Goal: Task Accomplishment & Management: Manage account settings

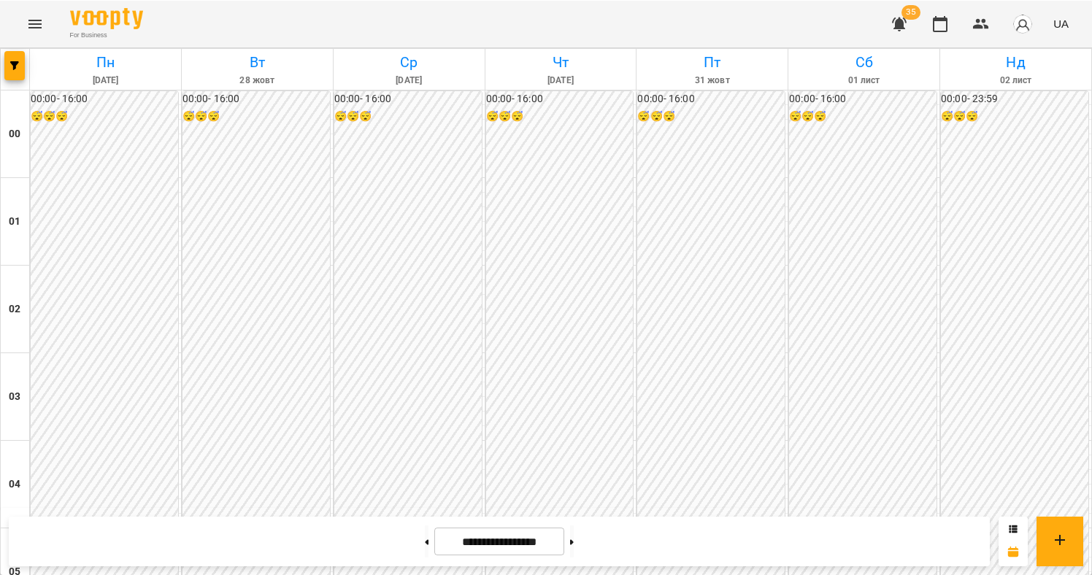
scroll to position [1269, 0]
click at [20, 70] on button "button" at bounding box center [14, 64] width 20 height 29
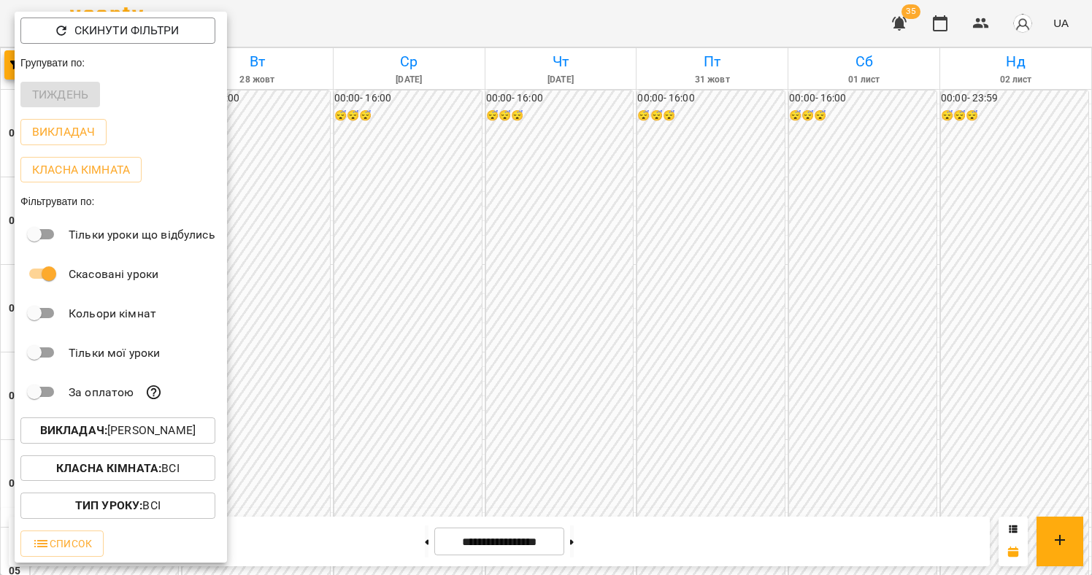
click at [132, 440] on p "Викладач : [PERSON_NAME]" at bounding box center [118, 431] width 156 height 18
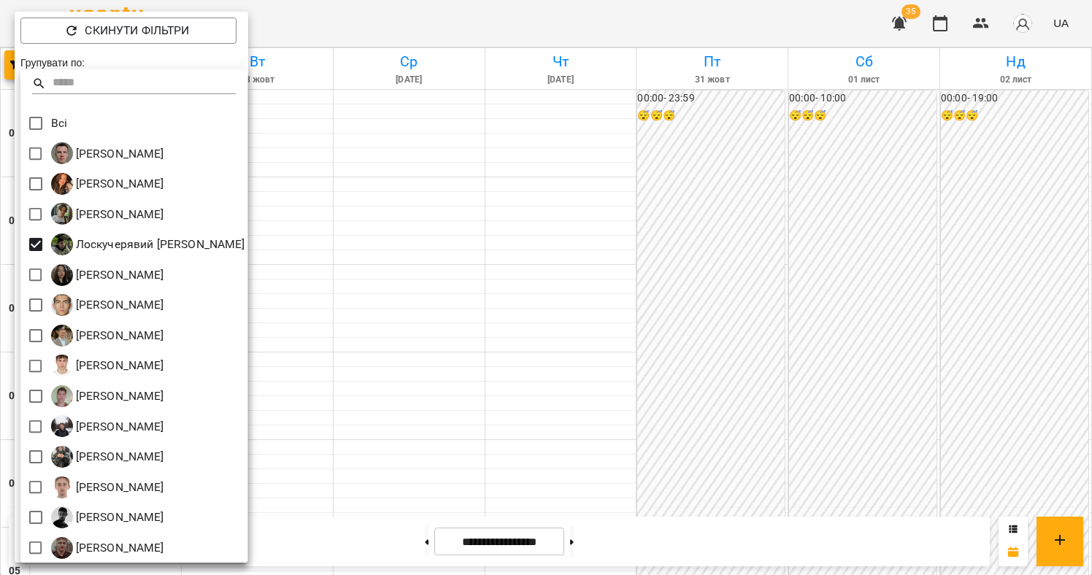
click at [467, 232] on div at bounding box center [546, 287] width 1092 height 575
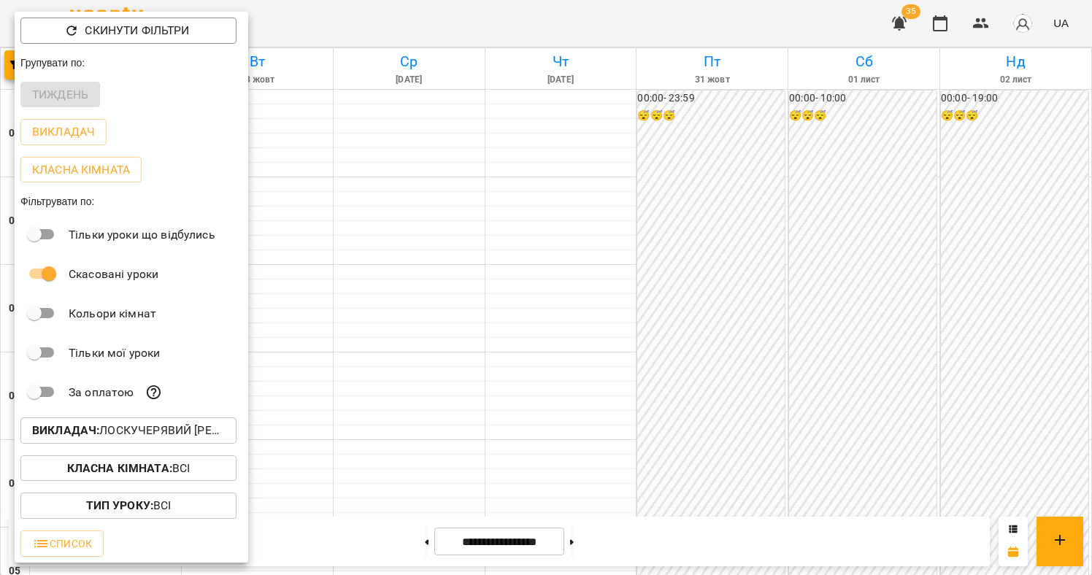
click at [418, 247] on div at bounding box center [546, 287] width 1092 height 575
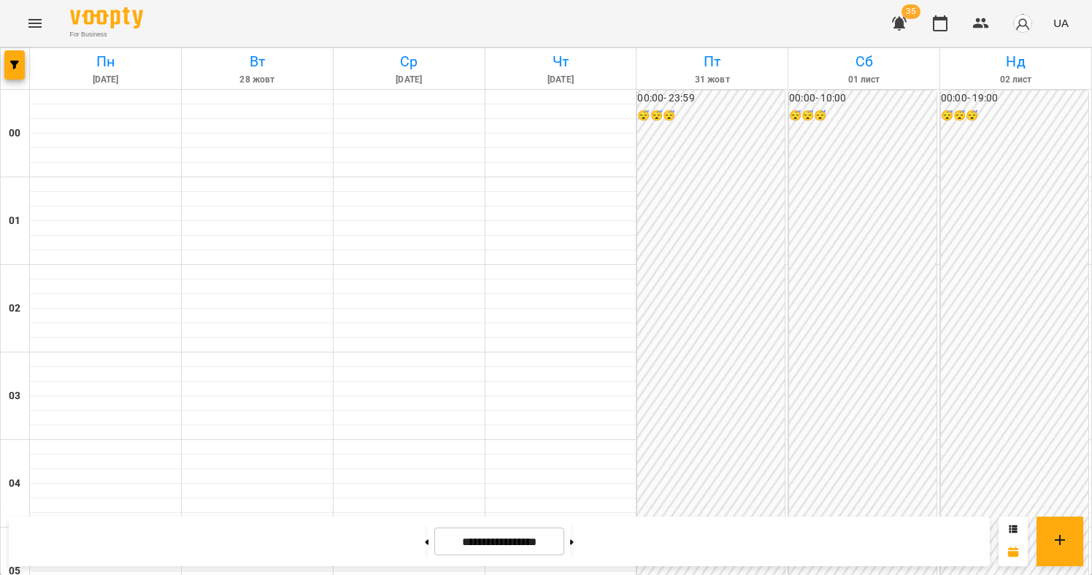
scroll to position [1436, 0]
click at [12, 67] on icon "button" at bounding box center [14, 65] width 9 height 9
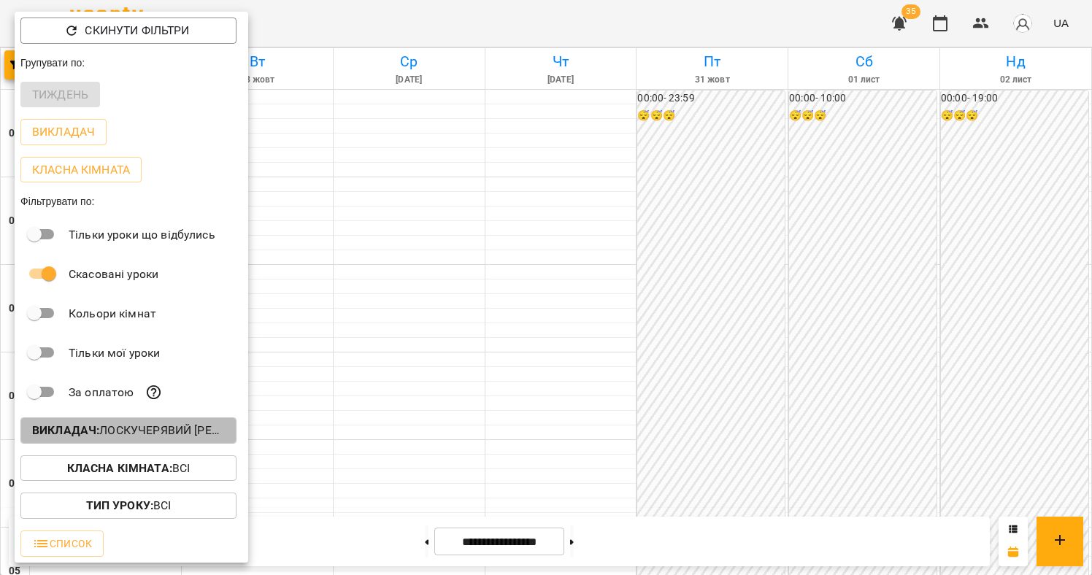
click at [143, 429] on p "Викладач : [PERSON_NAME] [PERSON_NAME]" at bounding box center [128, 431] width 193 height 18
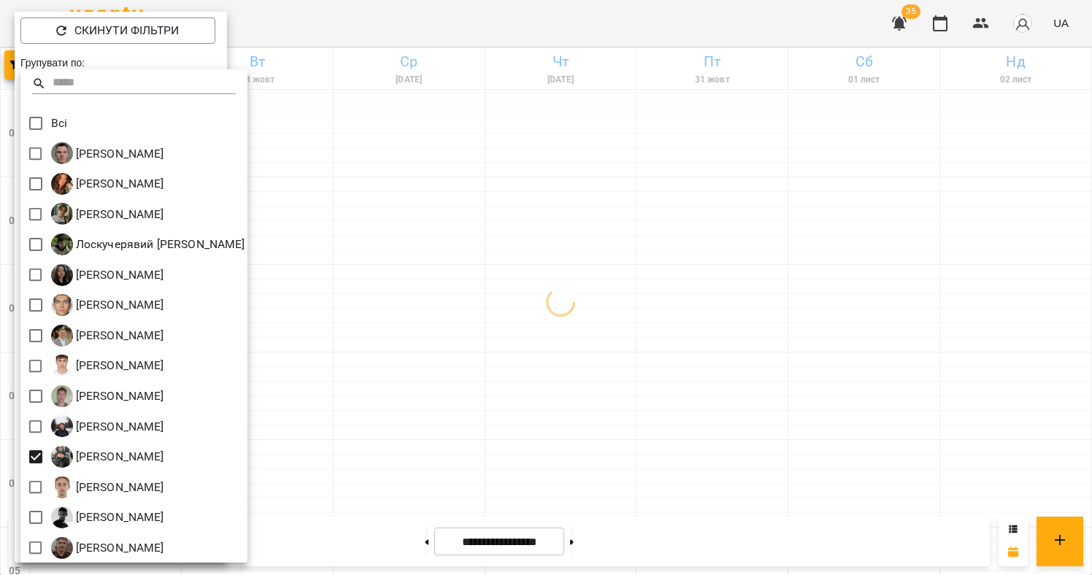
click at [529, 342] on div at bounding box center [546, 287] width 1092 height 575
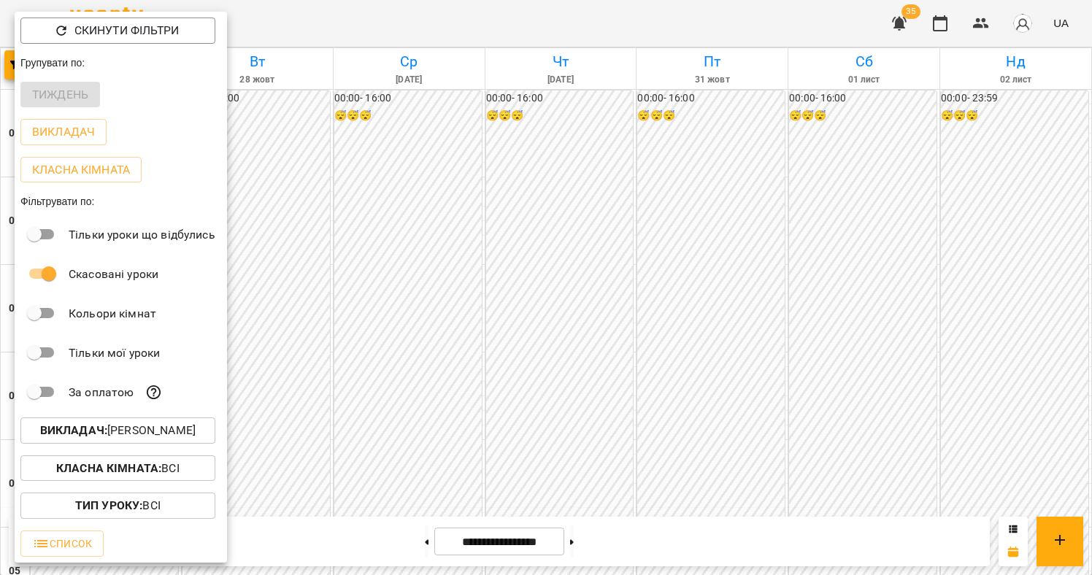
click at [494, 248] on div at bounding box center [546, 287] width 1092 height 575
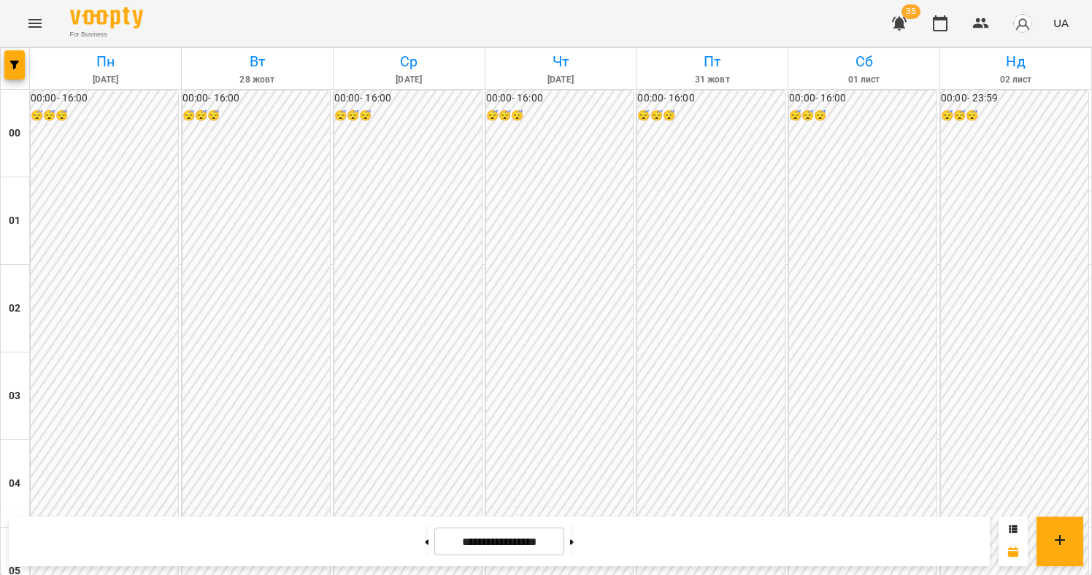
scroll to position [1473, 0]
click at [574, 542] on icon at bounding box center [572, 542] width 4 height 5
click at [425, 549] on button at bounding box center [427, 542] width 4 height 32
click at [574, 546] on button at bounding box center [572, 542] width 4 height 32
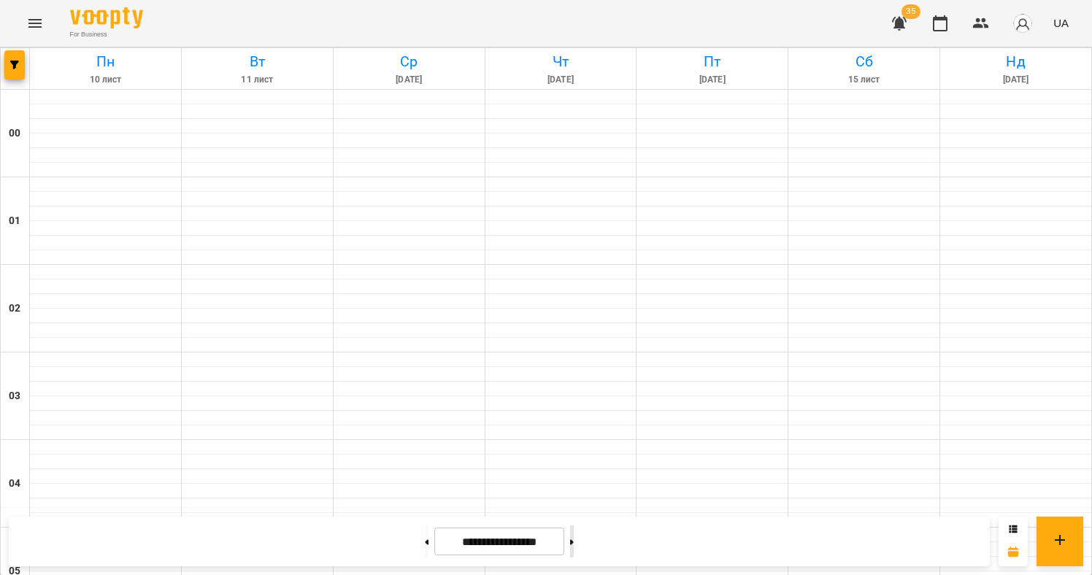
click at [574, 546] on button at bounding box center [572, 542] width 4 height 32
type input "**********"
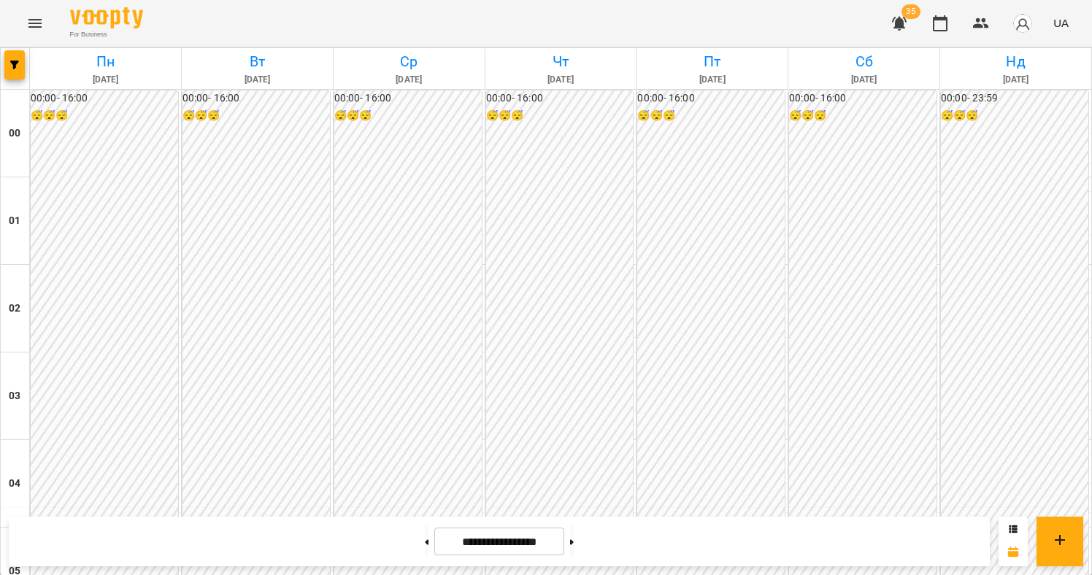
scroll to position [1606, 0]
click at [14, 70] on button "button" at bounding box center [14, 64] width 20 height 29
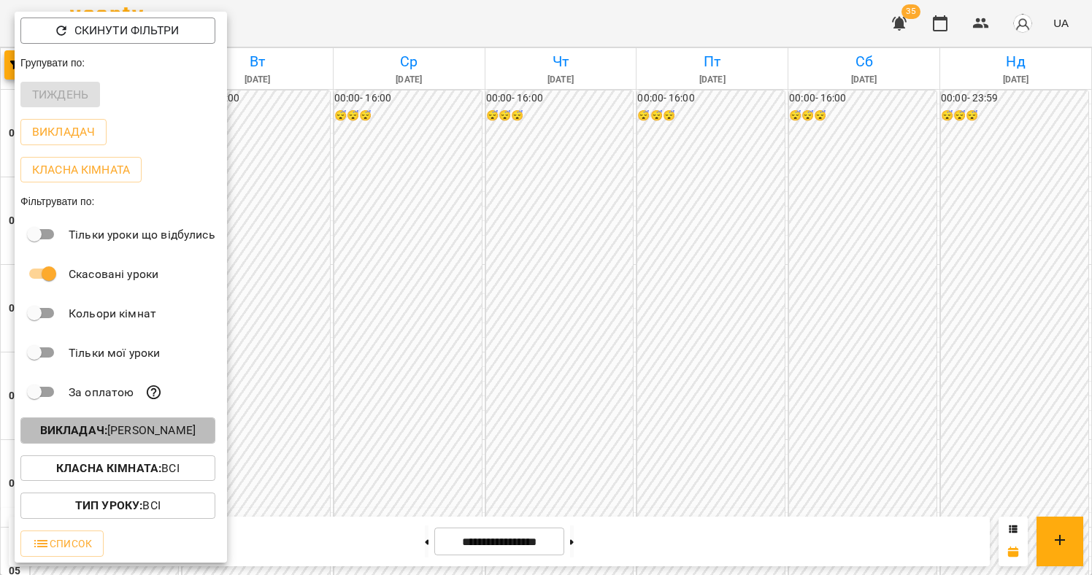
click at [153, 444] on button "Викладач : [PERSON_NAME]" at bounding box center [117, 431] width 195 height 26
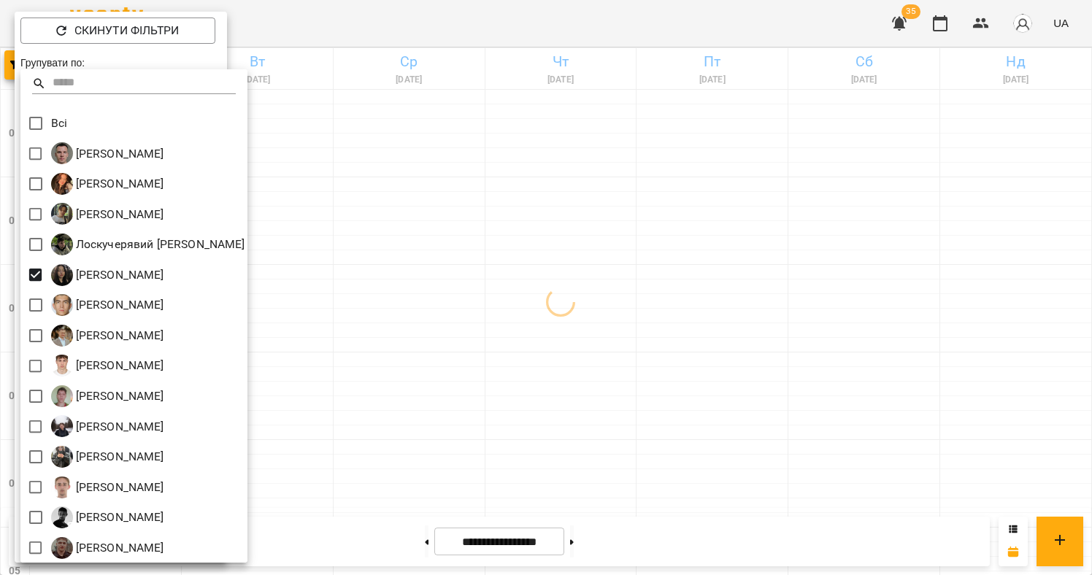
click at [634, 249] on div at bounding box center [546, 287] width 1092 height 575
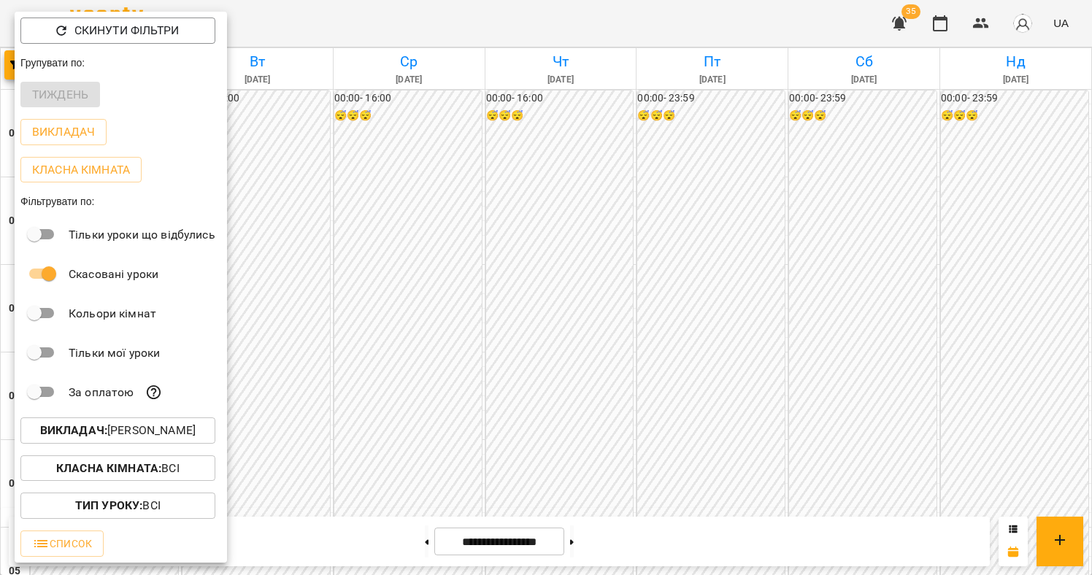
click at [547, 269] on div at bounding box center [546, 287] width 1092 height 575
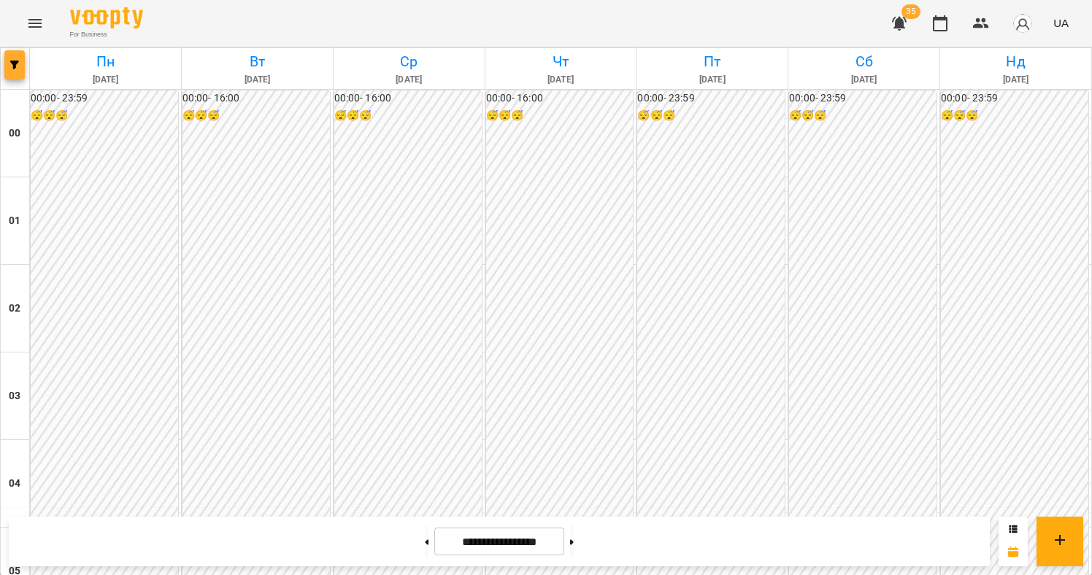
click at [12, 71] on button "button" at bounding box center [14, 64] width 20 height 29
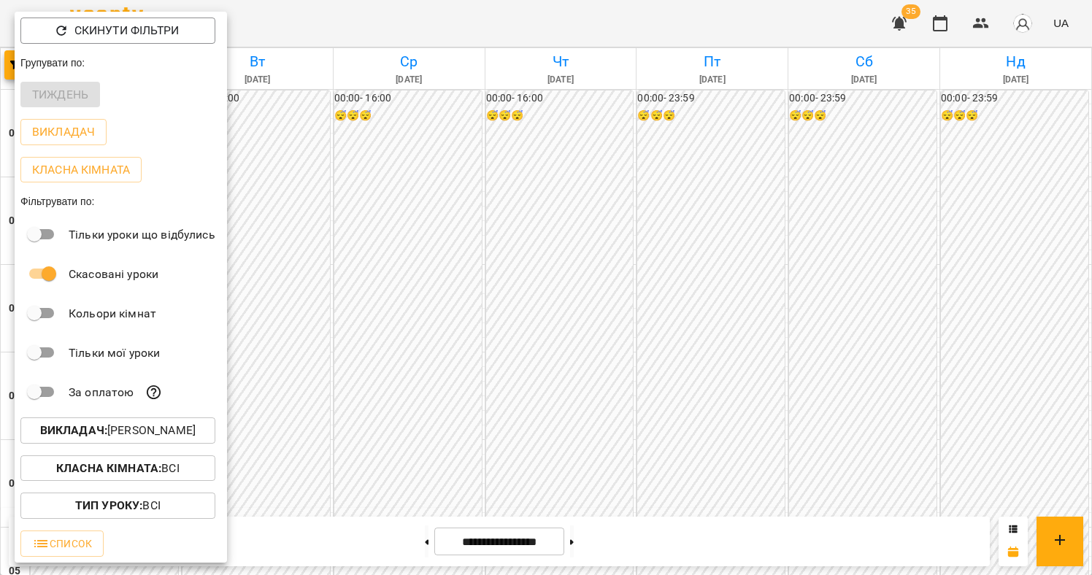
click at [79, 440] on p "Викладач : [PERSON_NAME]" at bounding box center [118, 431] width 156 height 18
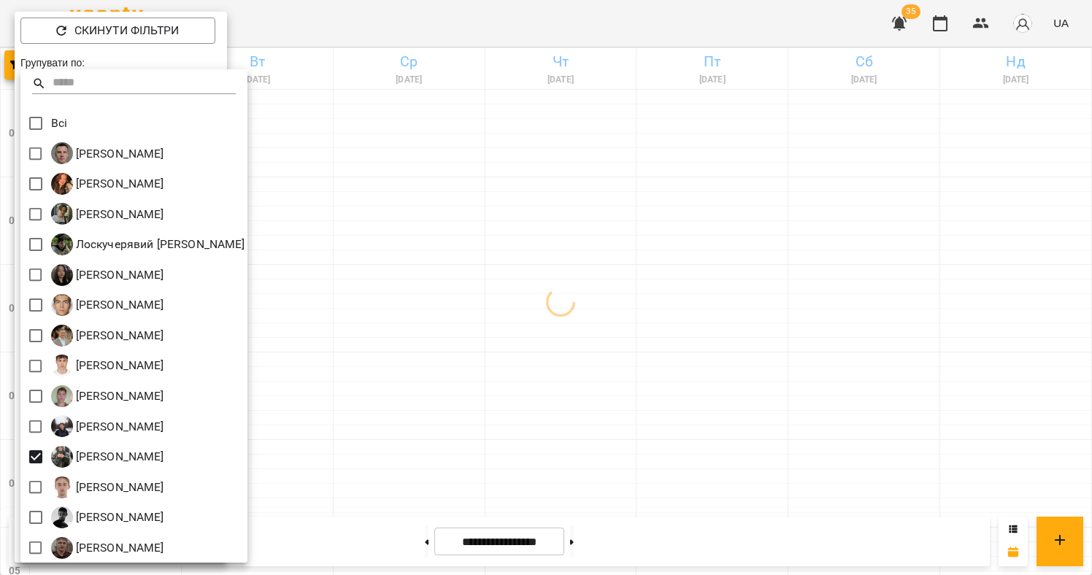
click at [616, 325] on div at bounding box center [546, 287] width 1092 height 575
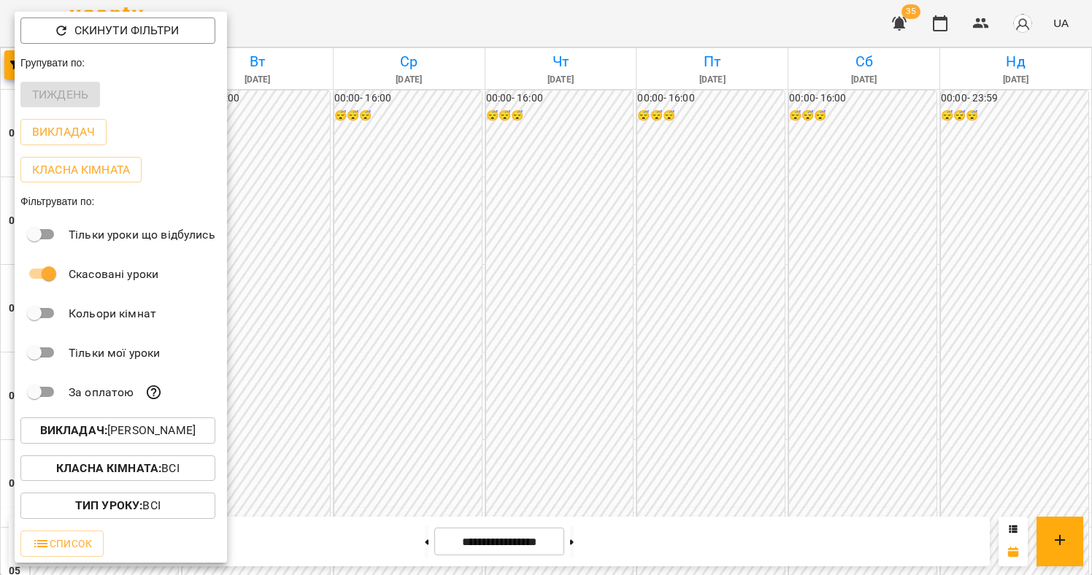
click at [586, 323] on div at bounding box center [546, 287] width 1092 height 575
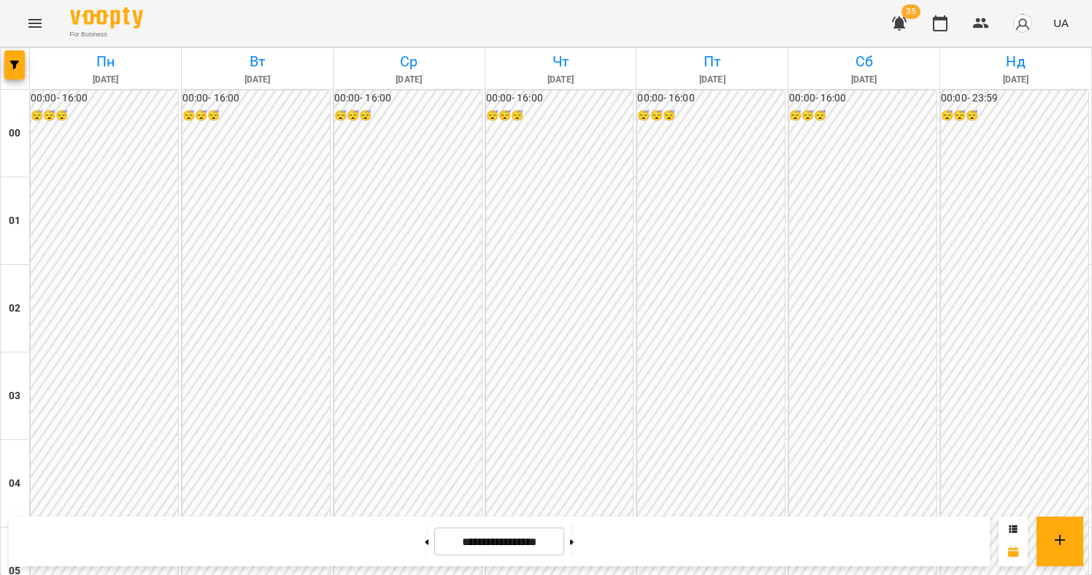
scroll to position [1614, 0]
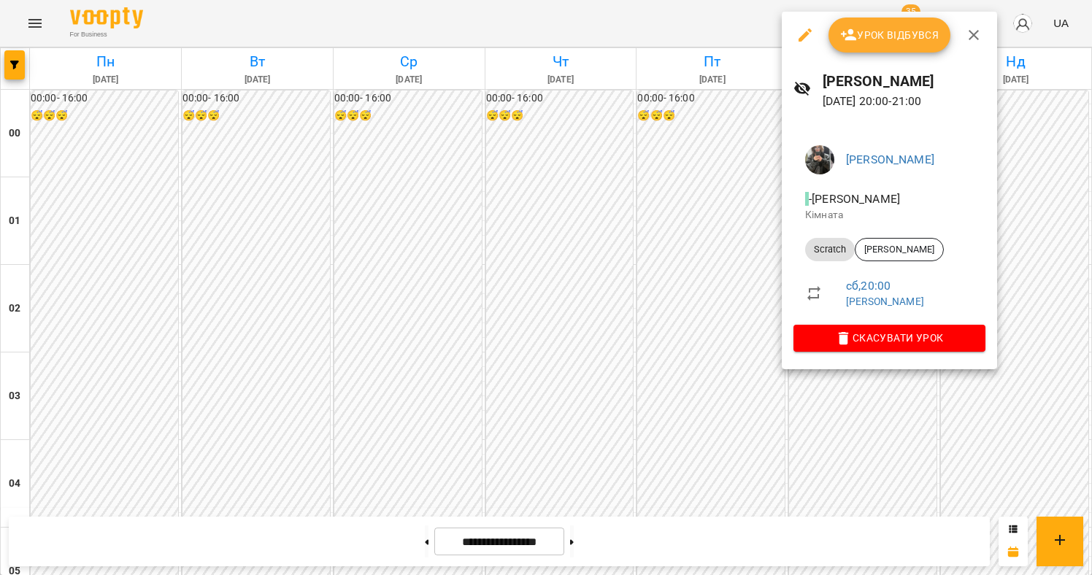
click at [856, 399] on div at bounding box center [546, 287] width 1092 height 575
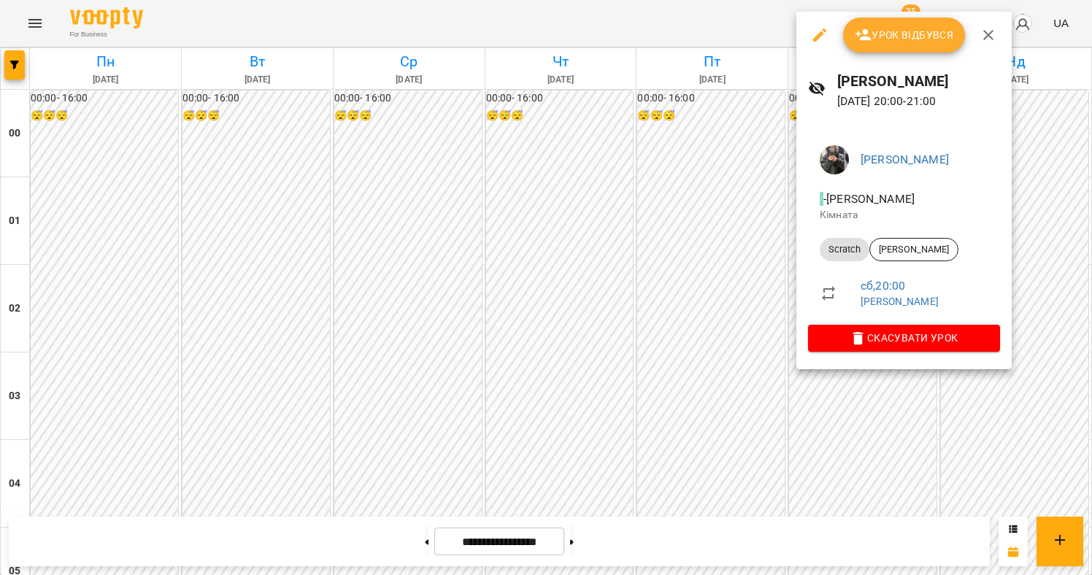
click at [861, 423] on div at bounding box center [546, 287] width 1092 height 575
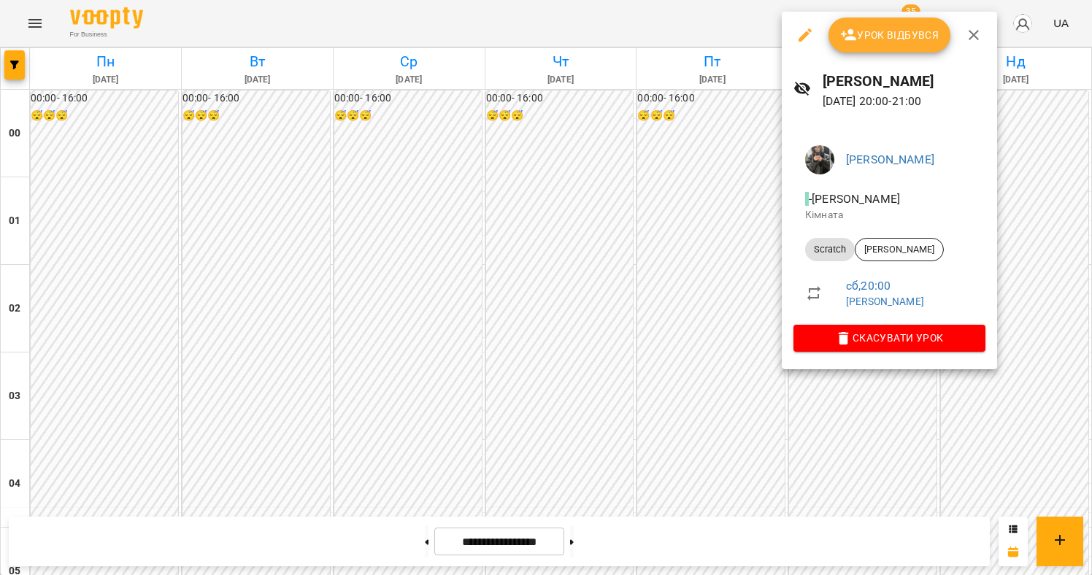
click at [904, 445] on div at bounding box center [546, 287] width 1092 height 575
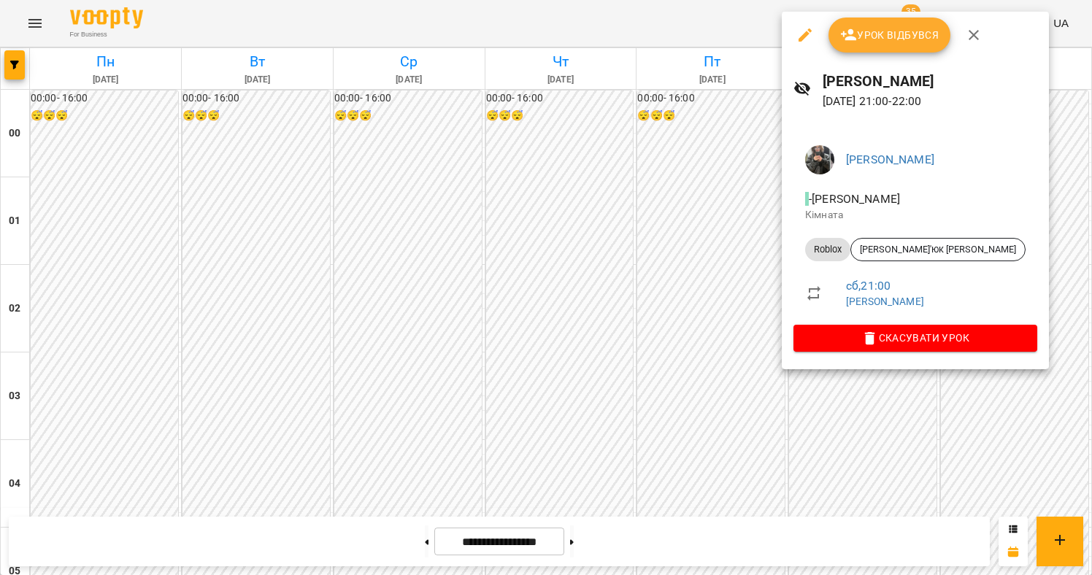
click at [898, 373] on div at bounding box center [546, 287] width 1092 height 575
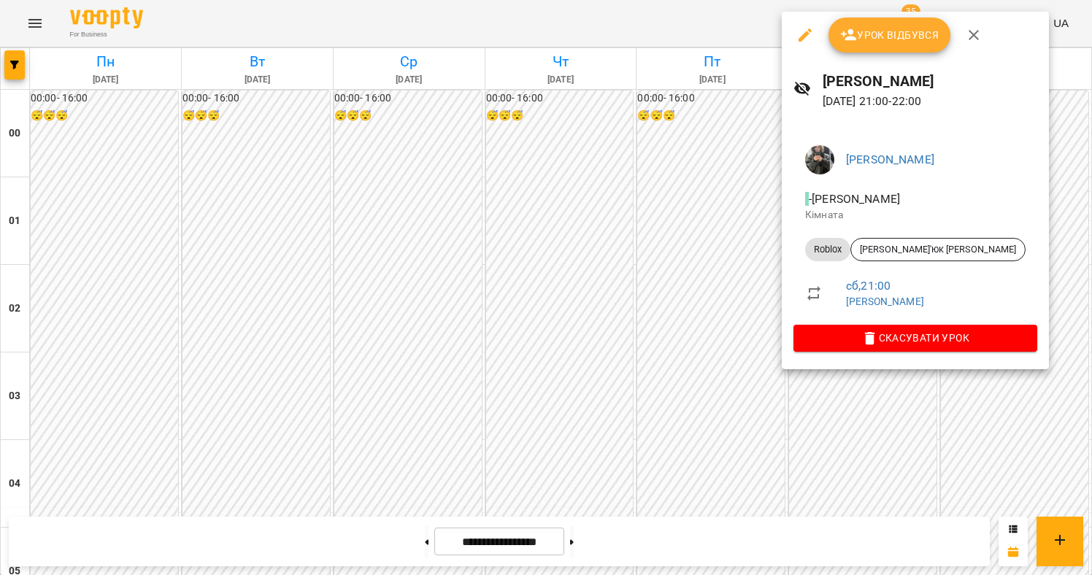
click at [857, 384] on div at bounding box center [546, 287] width 1092 height 575
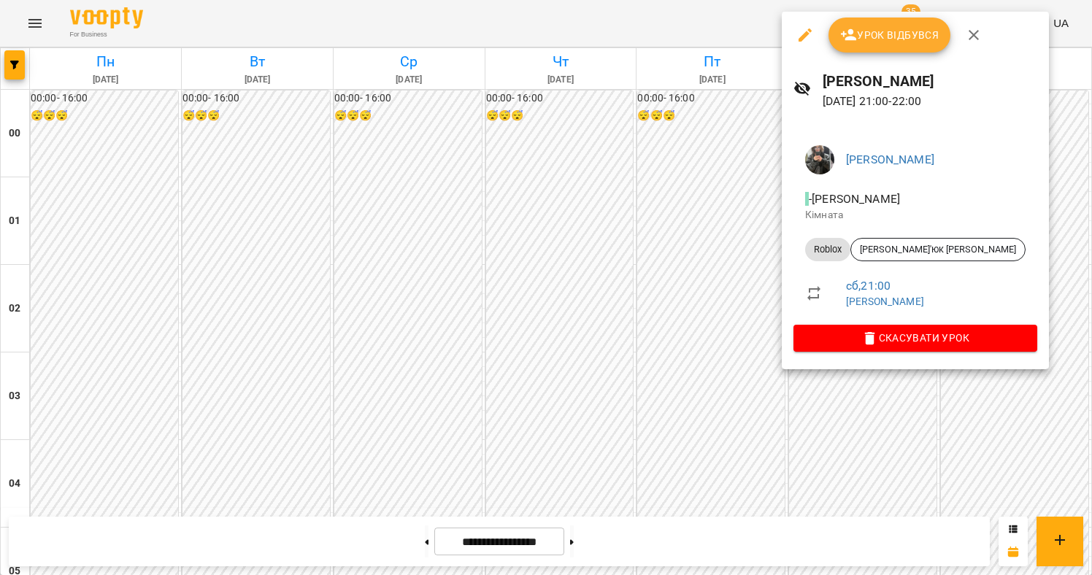
click at [857, 384] on div at bounding box center [546, 287] width 1092 height 575
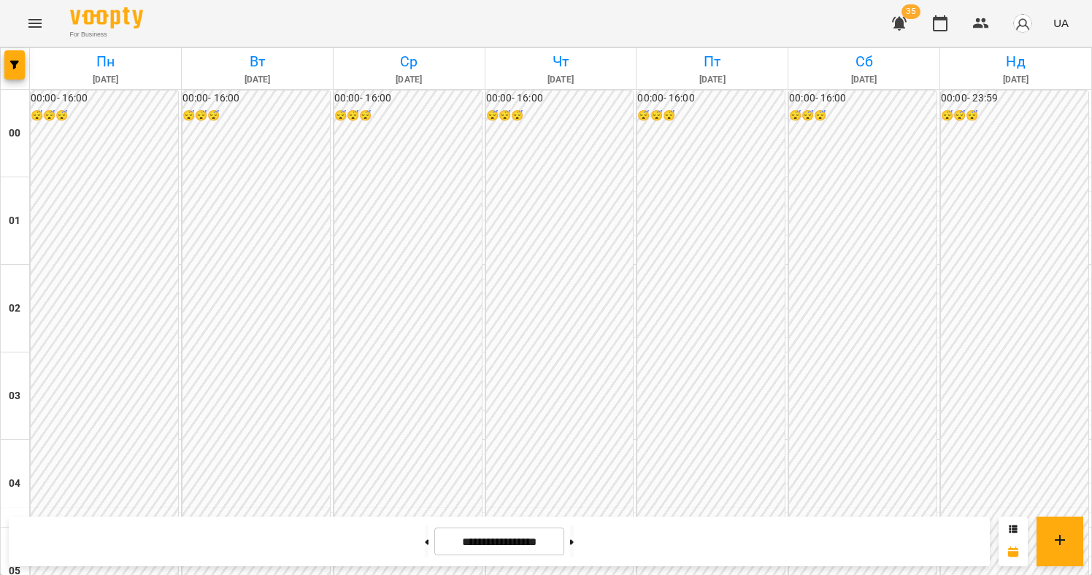
scroll to position [1493, 0]
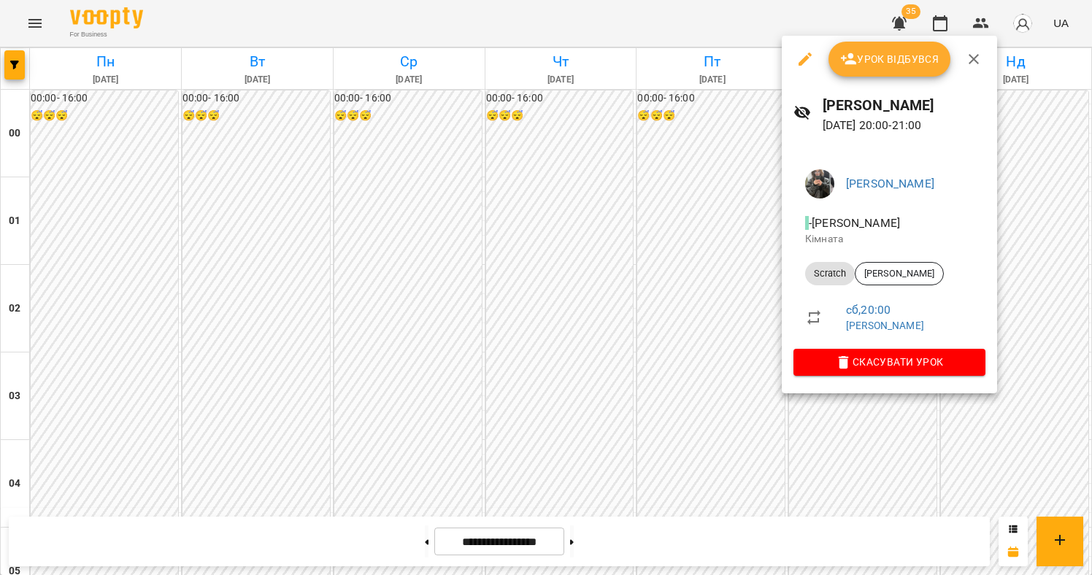
click at [868, 434] on div at bounding box center [546, 287] width 1092 height 575
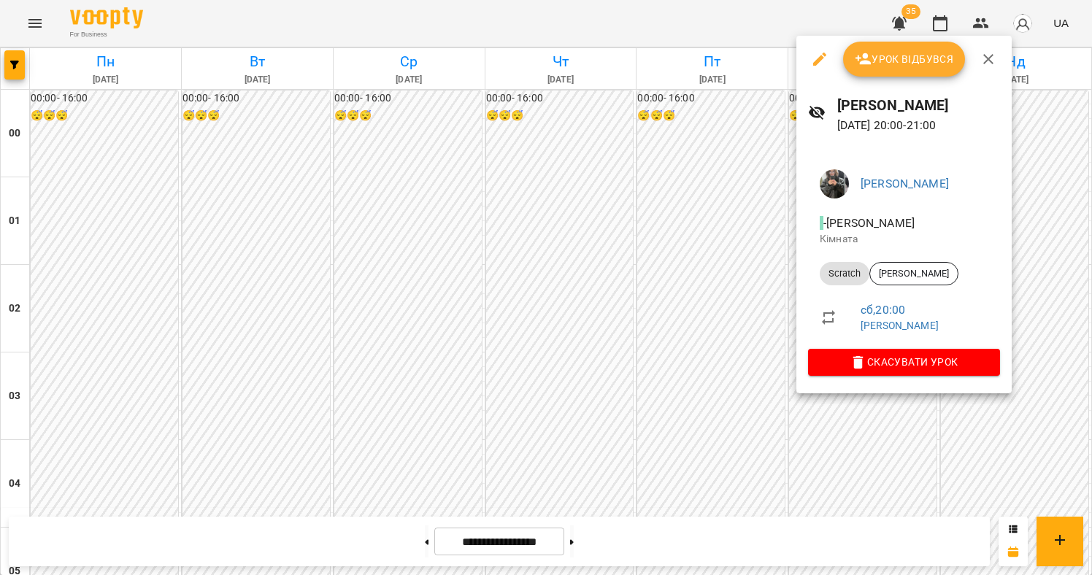
click at [894, 425] on div at bounding box center [546, 287] width 1092 height 575
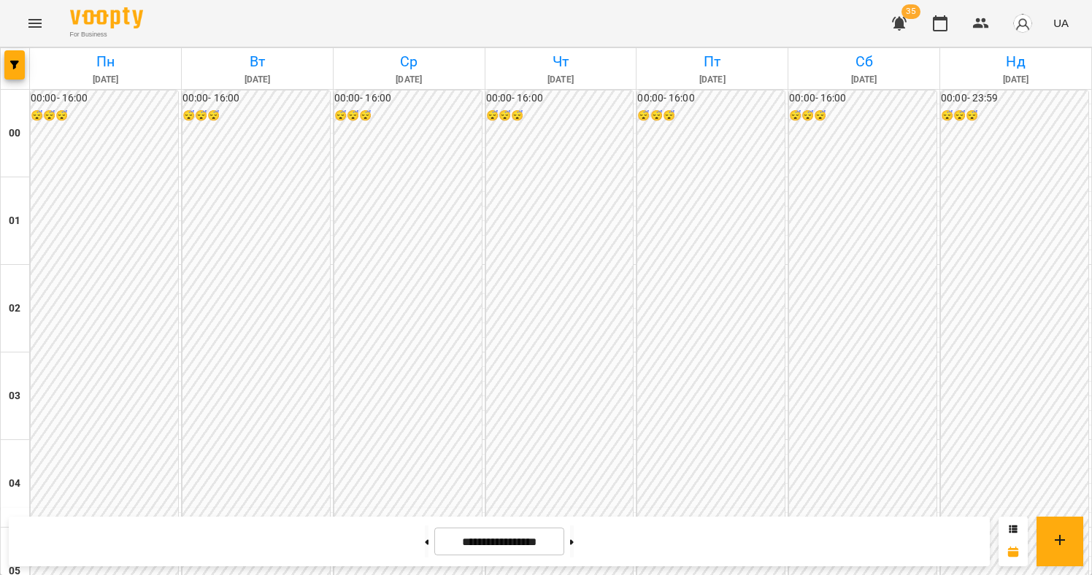
scroll to position [1529, 0]
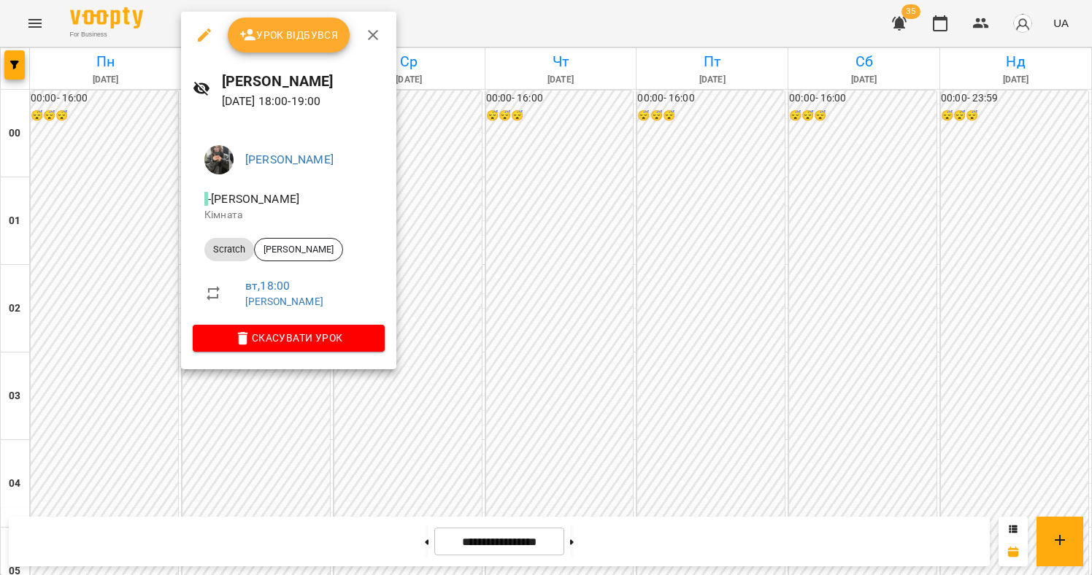
click at [606, 191] on div at bounding box center [546, 287] width 1092 height 575
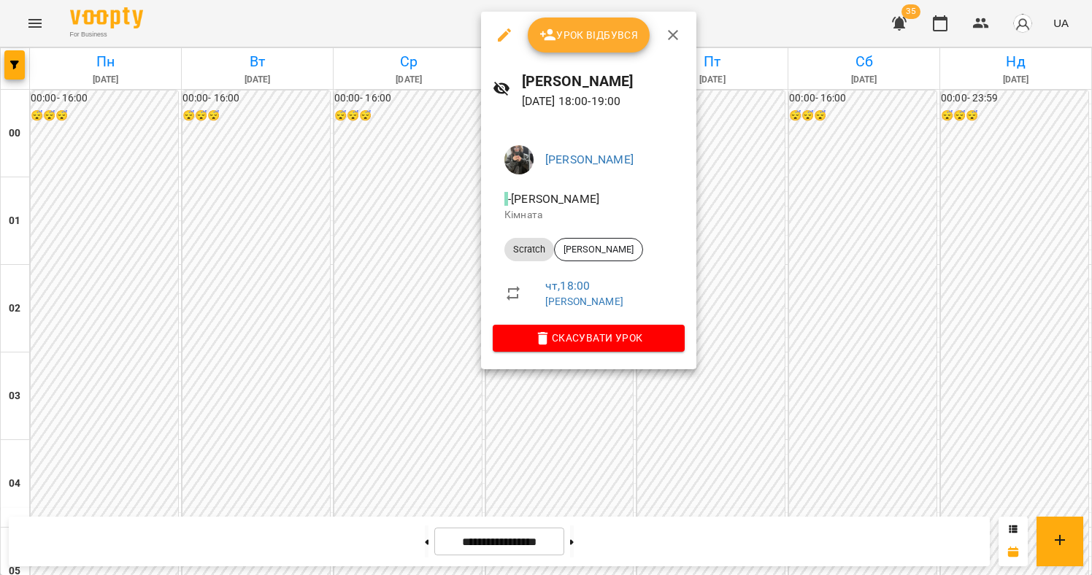
click at [416, 241] on div at bounding box center [546, 287] width 1092 height 575
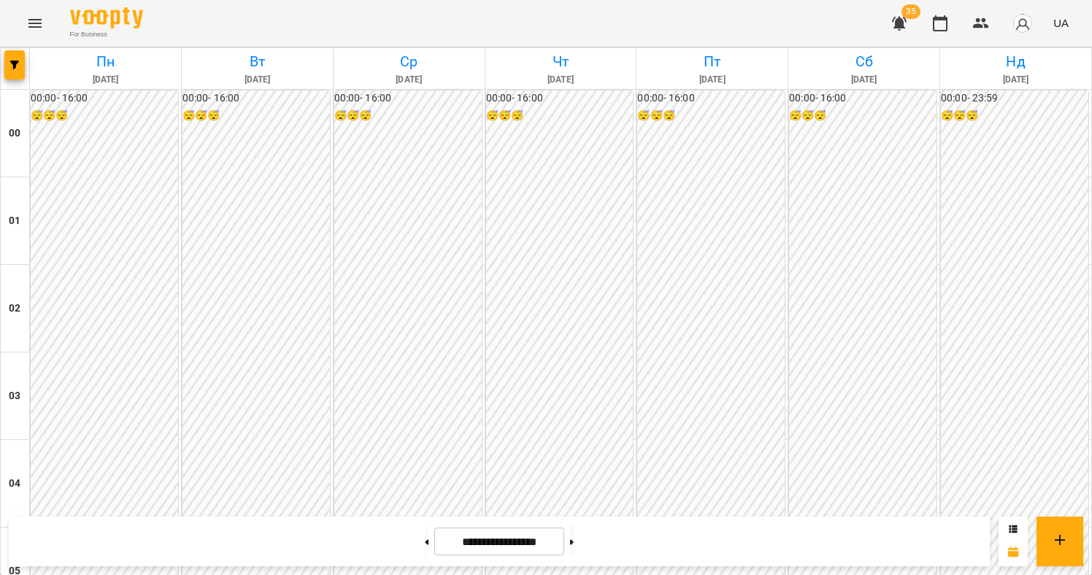
scroll to position [1384, 0]
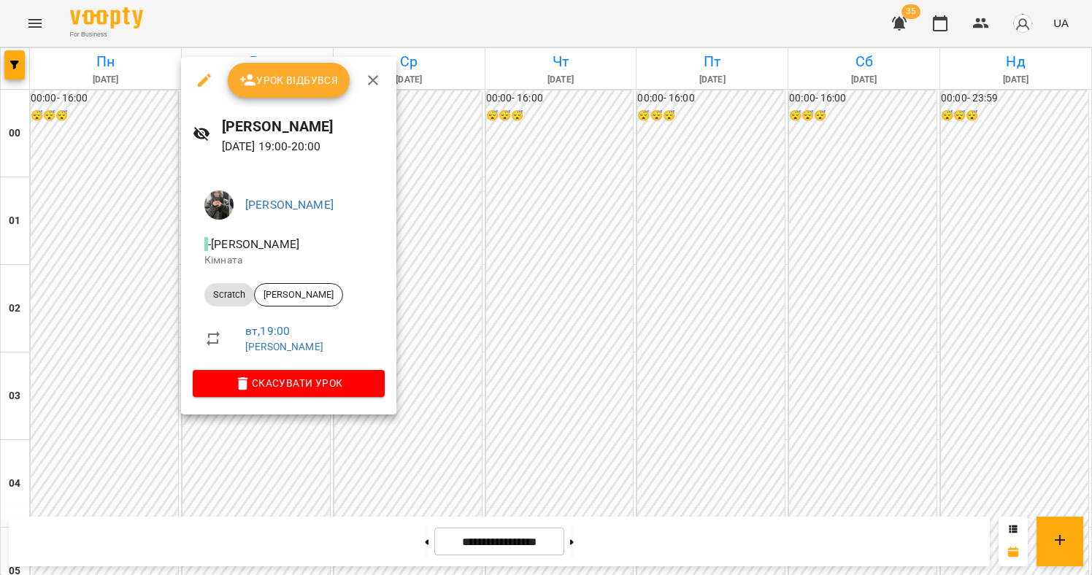
click at [575, 421] on div at bounding box center [546, 287] width 1092 height 575
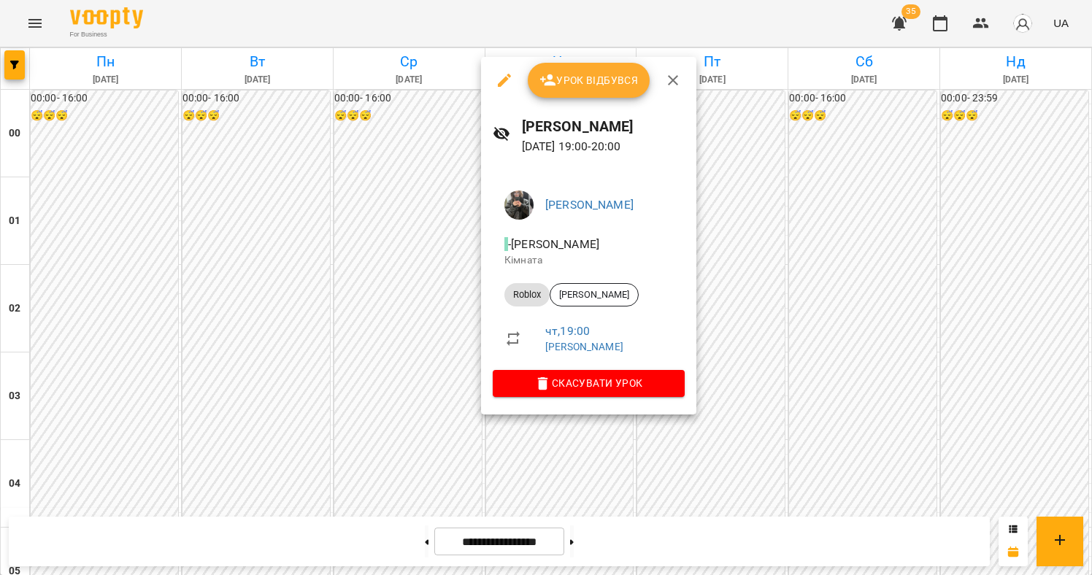
click at [564, 434] on div at bounding box center [546, 287] width 1092 height 575
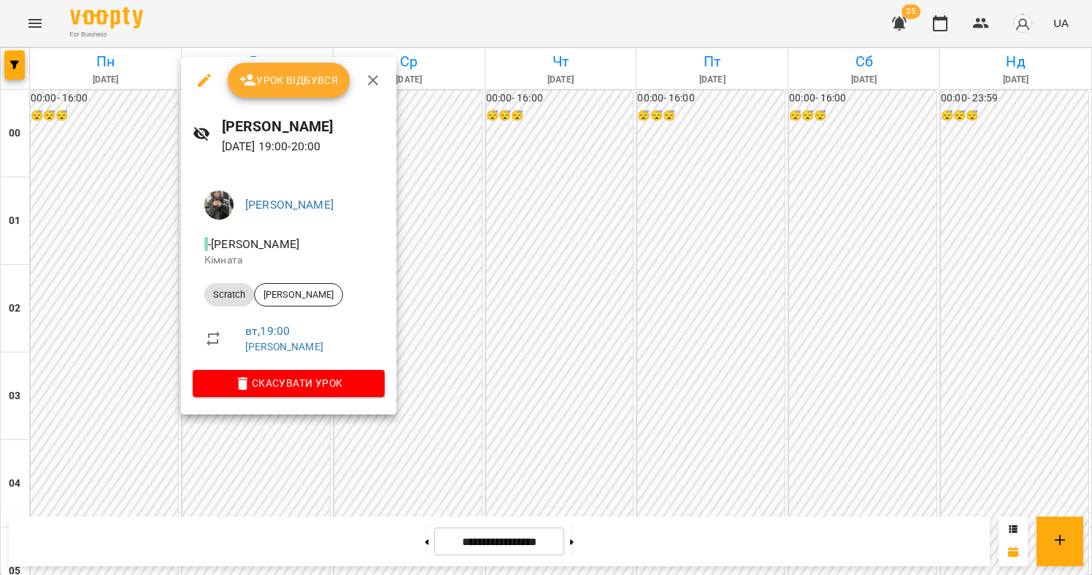
click at [545, 428] on div at bounding box center [546, 287] width 1092 height 575
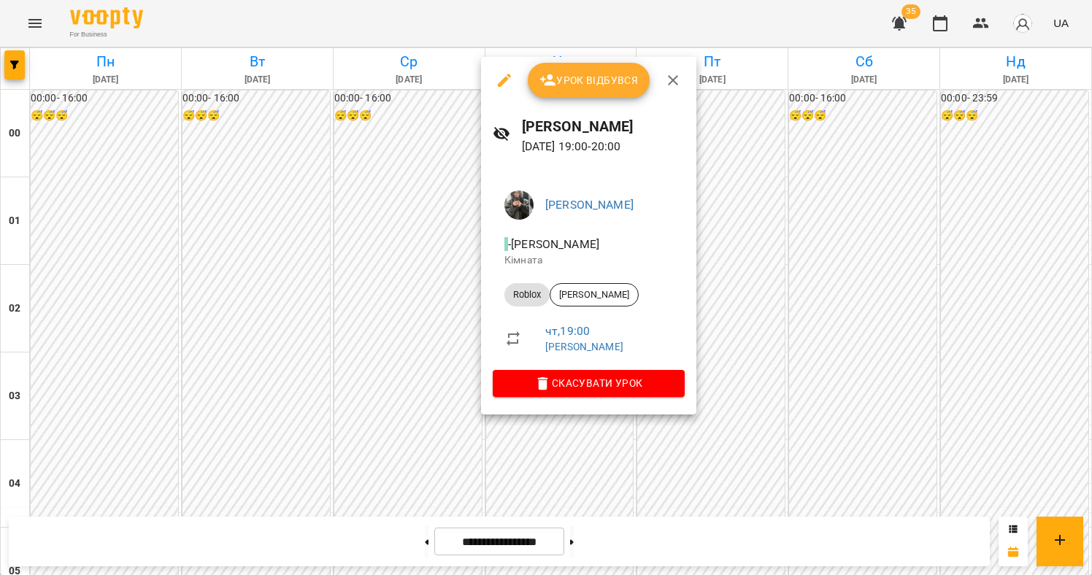
click at [545, 428] on div at bounding box center [546, 287] width 1092 height 575
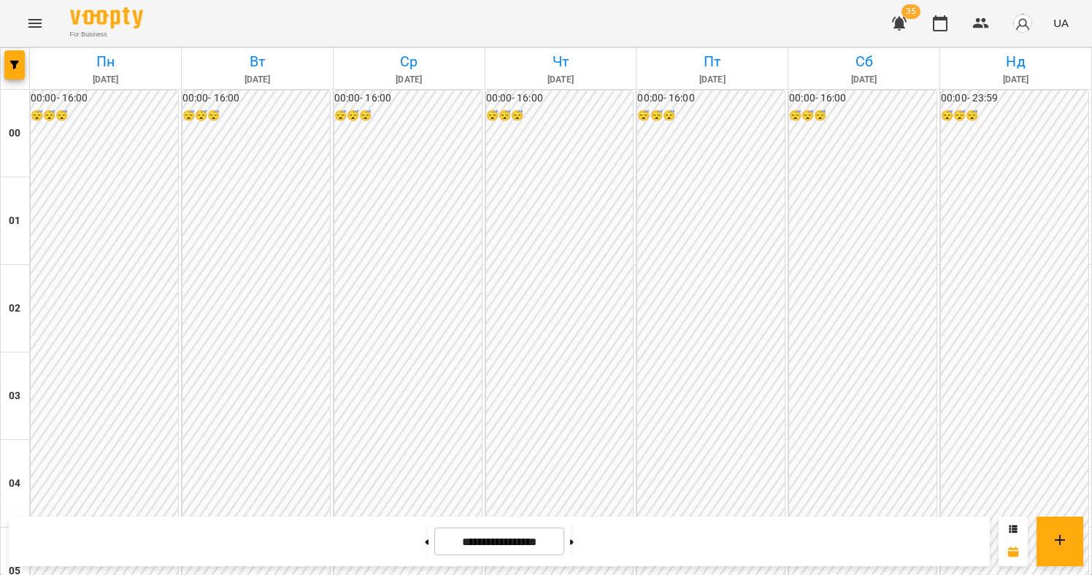
scroll to position [1446, 0]
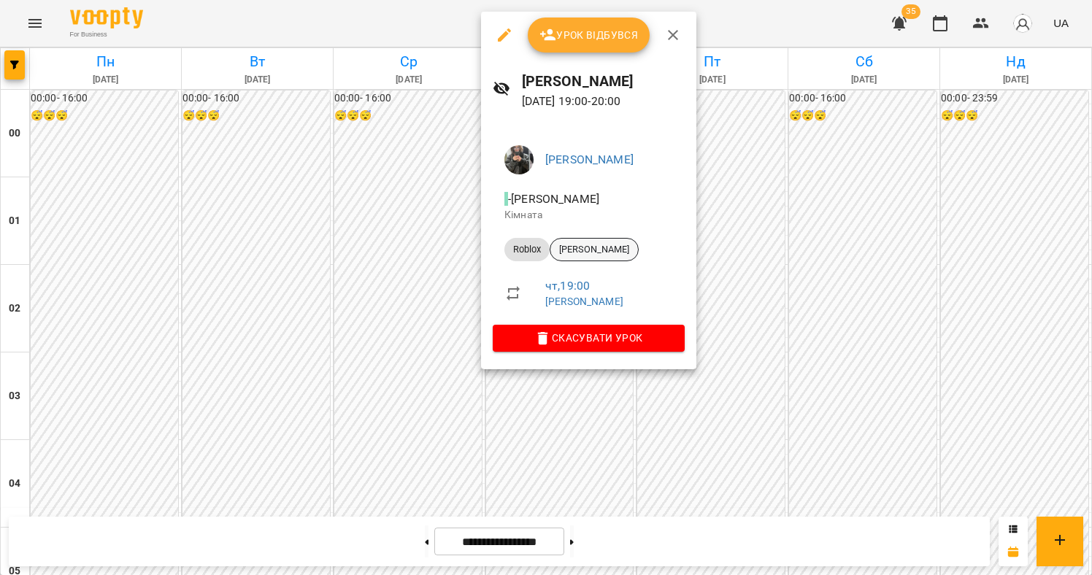
click at [599, 245] on span "[PERSON_NAME]" at bounding box center [595, 249] width 88 height 13
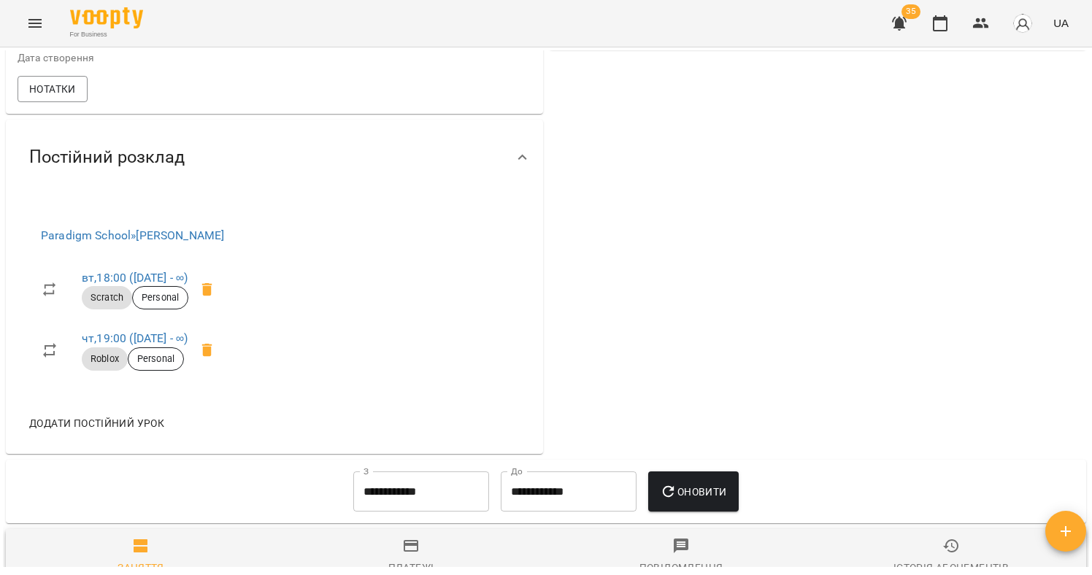
scroll to position [460, 0]
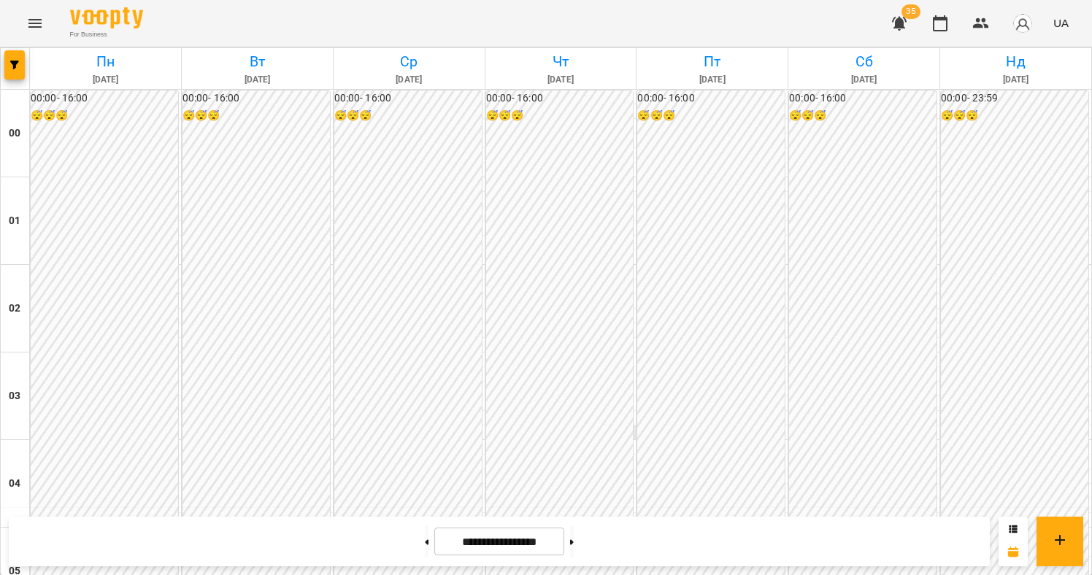
scroll to position [1481, 0]
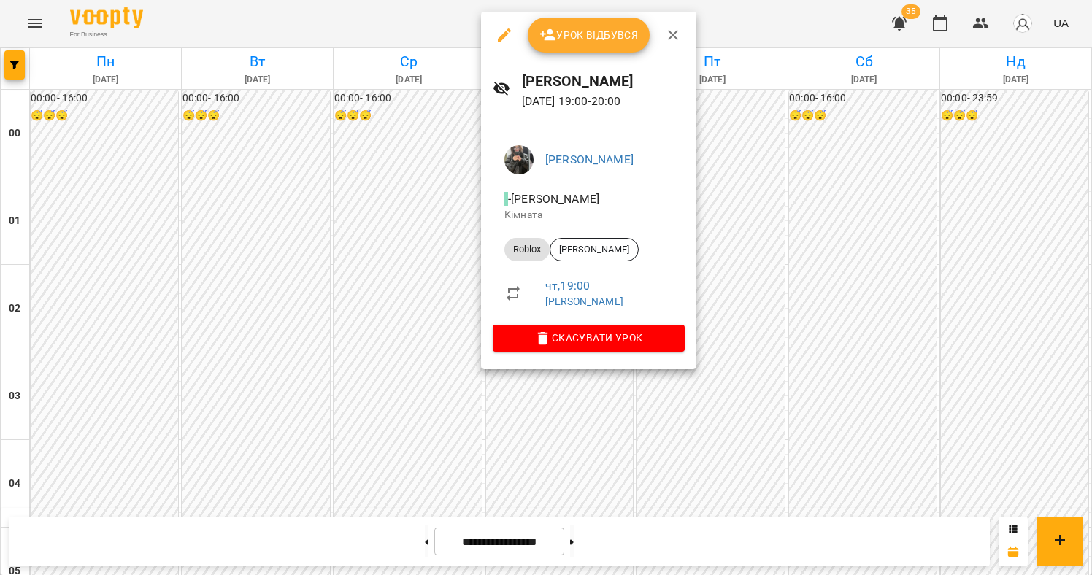
click at [269, 299] on div at bounding box center [546, 287] width 1092 height 575
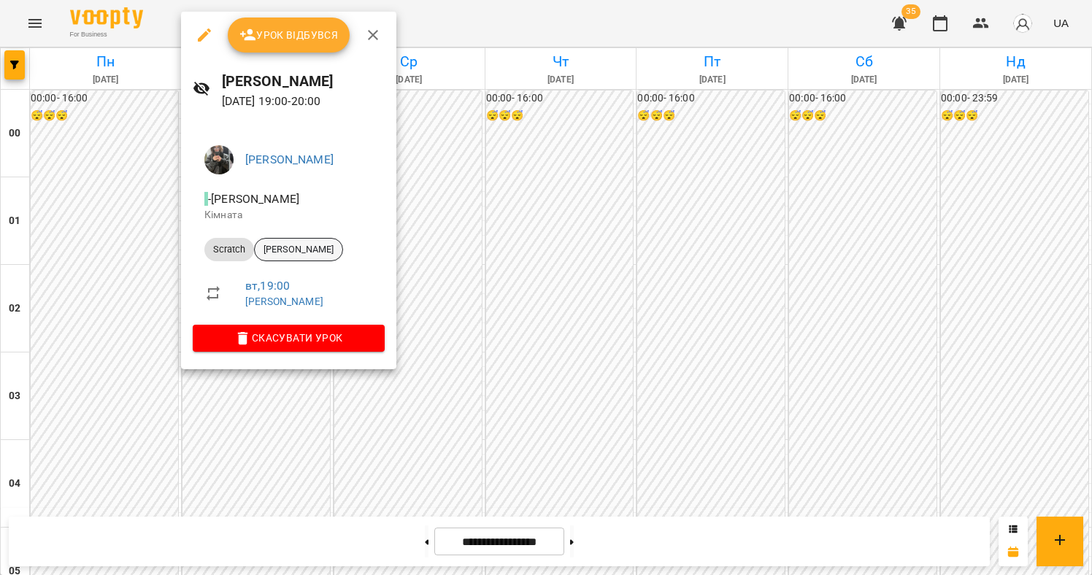
click at [294, 241] on div "[PERSON_NAME]" at bounding box center [298, 249] width 89 height 23
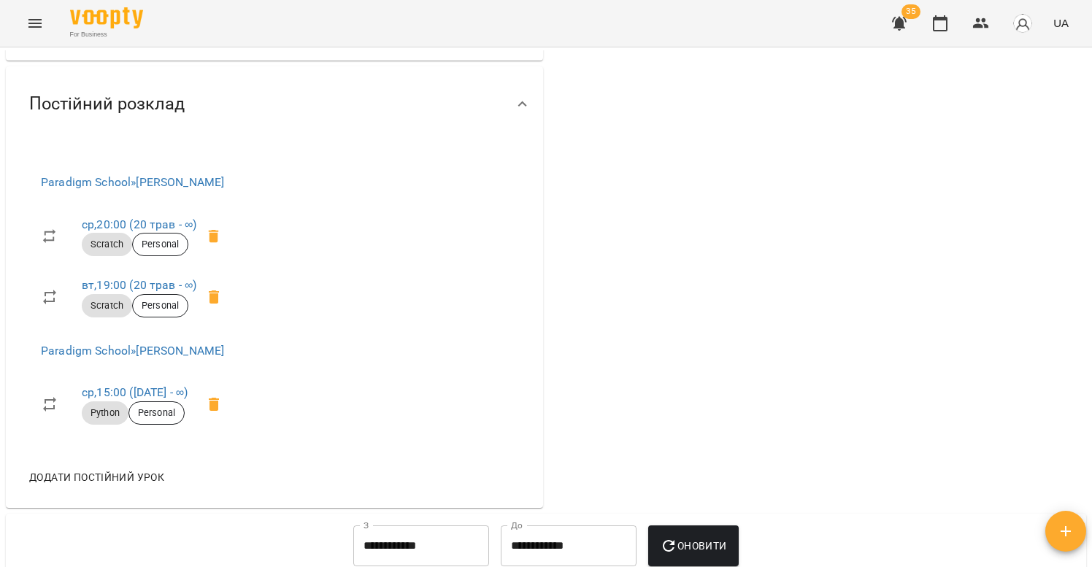
scroll to position [757, 0]
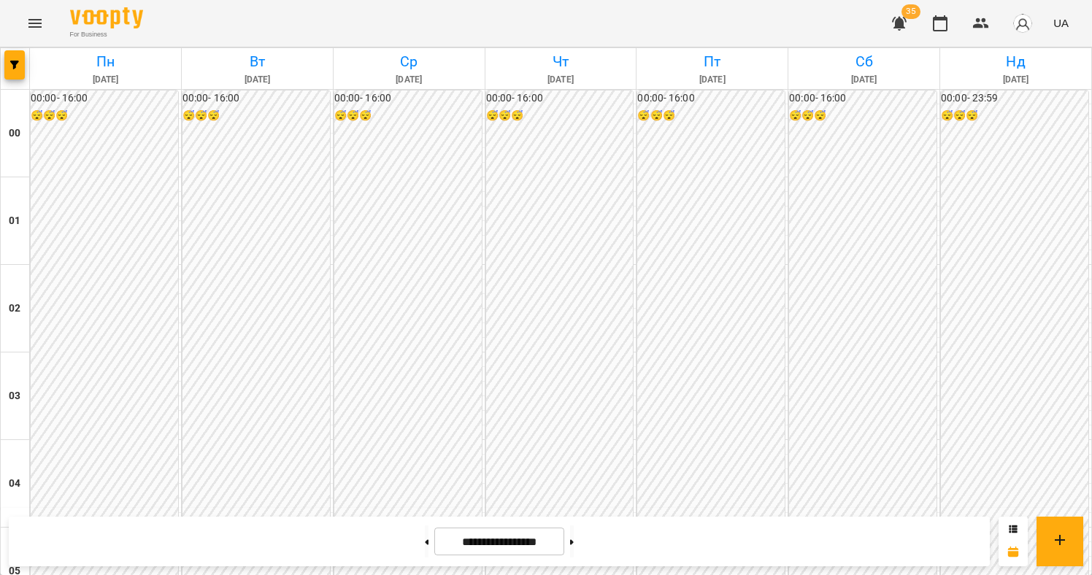
scroll to position [1530, 0]
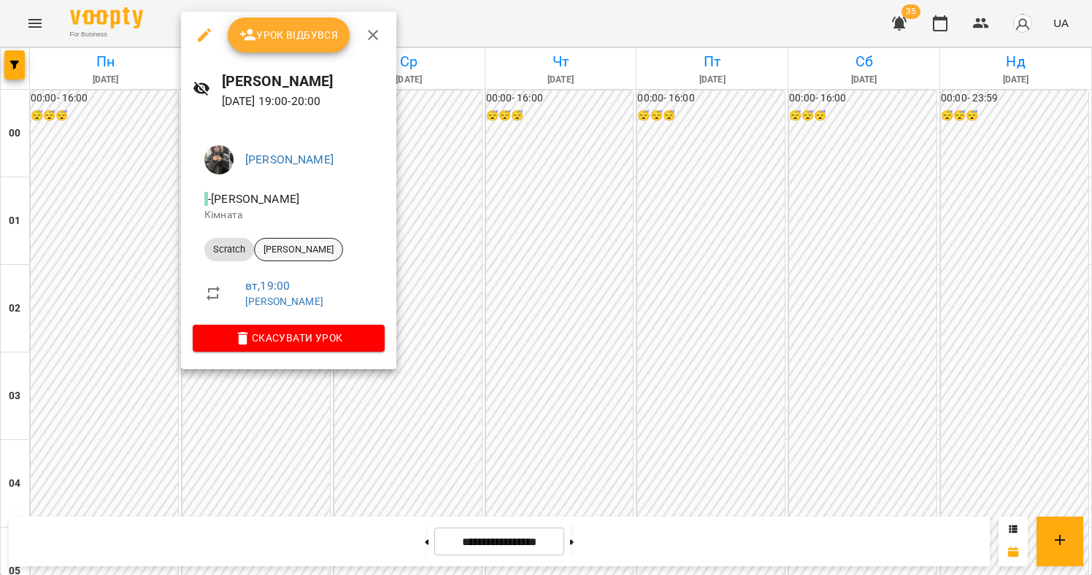
click at [283, 246] on span "[PERSON_NAME]" at bounding box center [299, 249] width 88 height 13
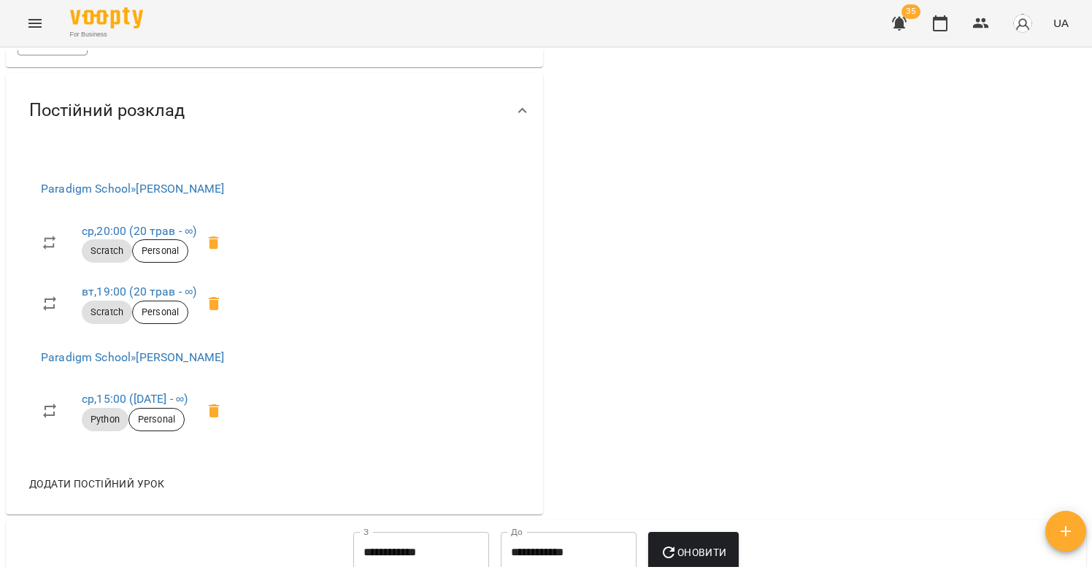
scroll to position [738, 0]
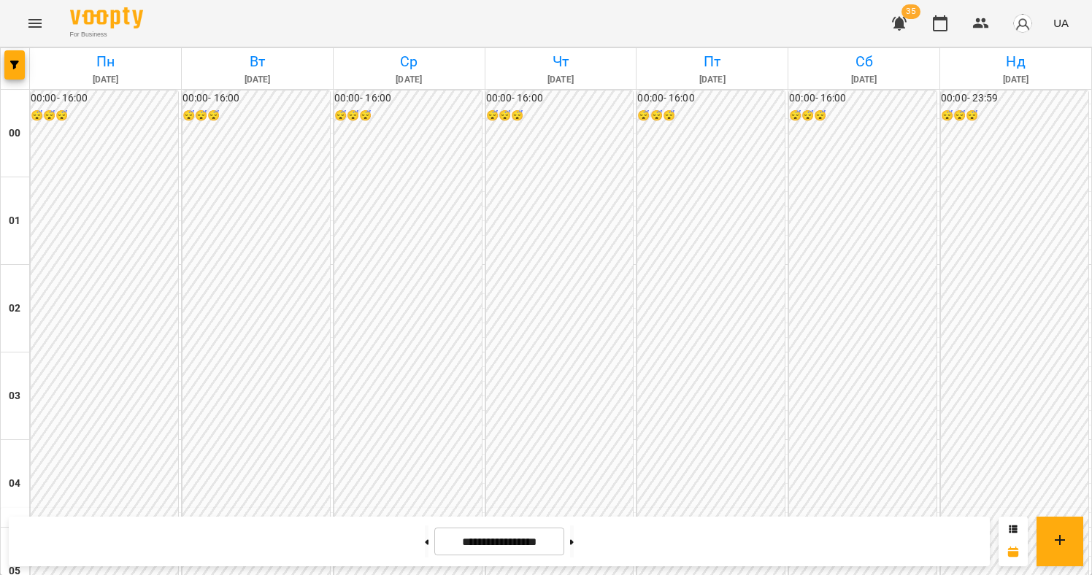
scroll to position [1451, 0]
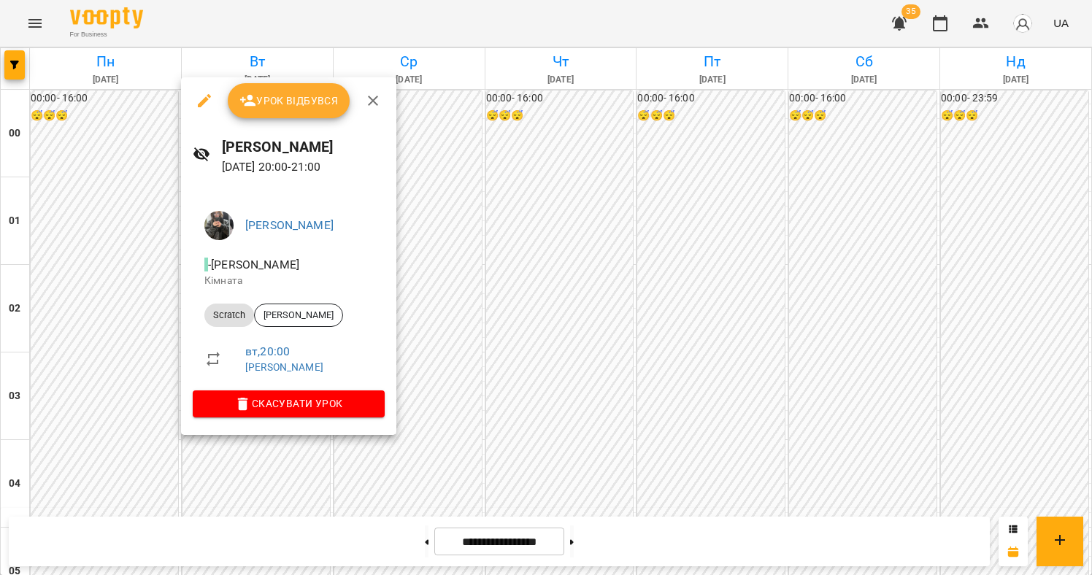
click at [541, 449] on div at bounding box center [546, 287] width 1092 height 575
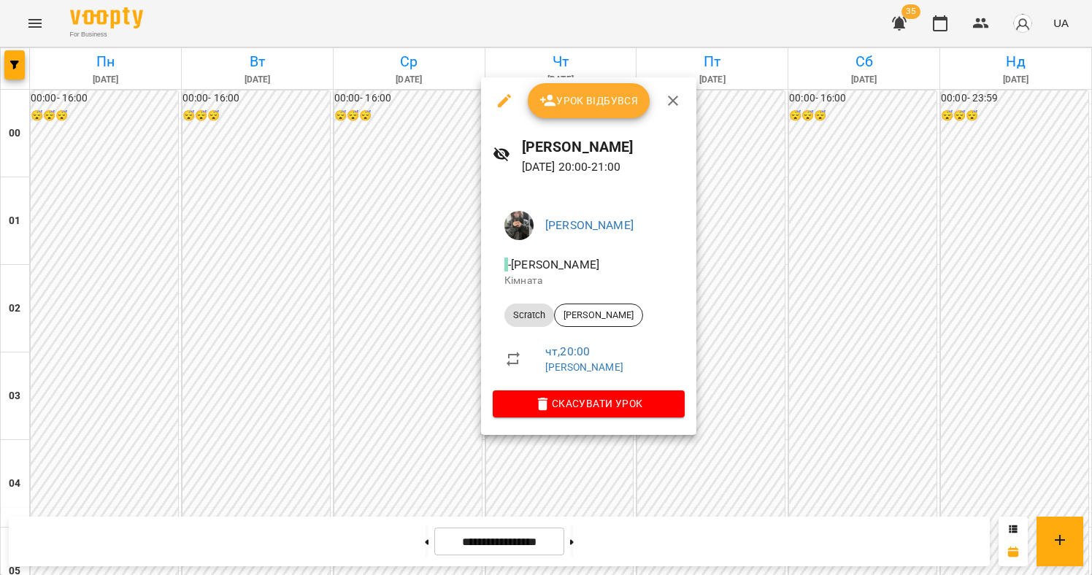
click at [541, 449] on div at bounding box center [546, 287] width 1092 height 575
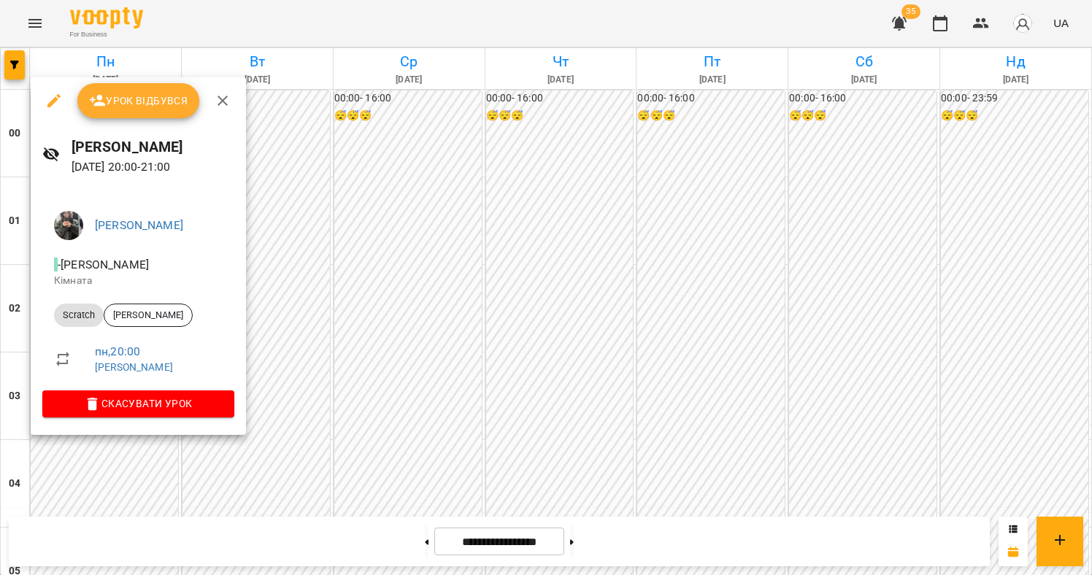
click at [130, 465] on div at bounding box center [546, 287] width 1092 height 575
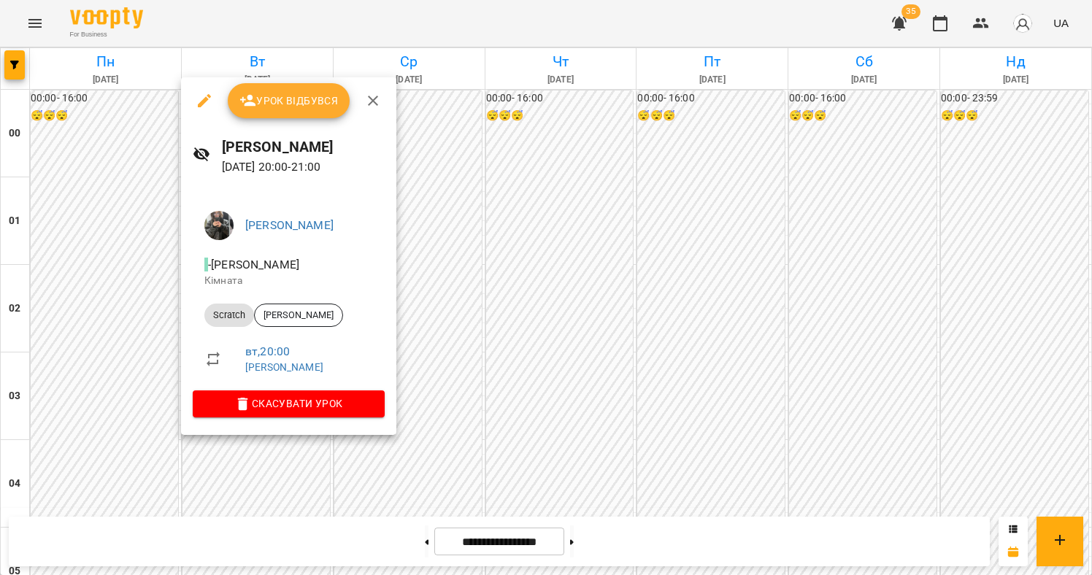
click at [310, 464] on div at bounding box center [546, 287] width 1092 height 575
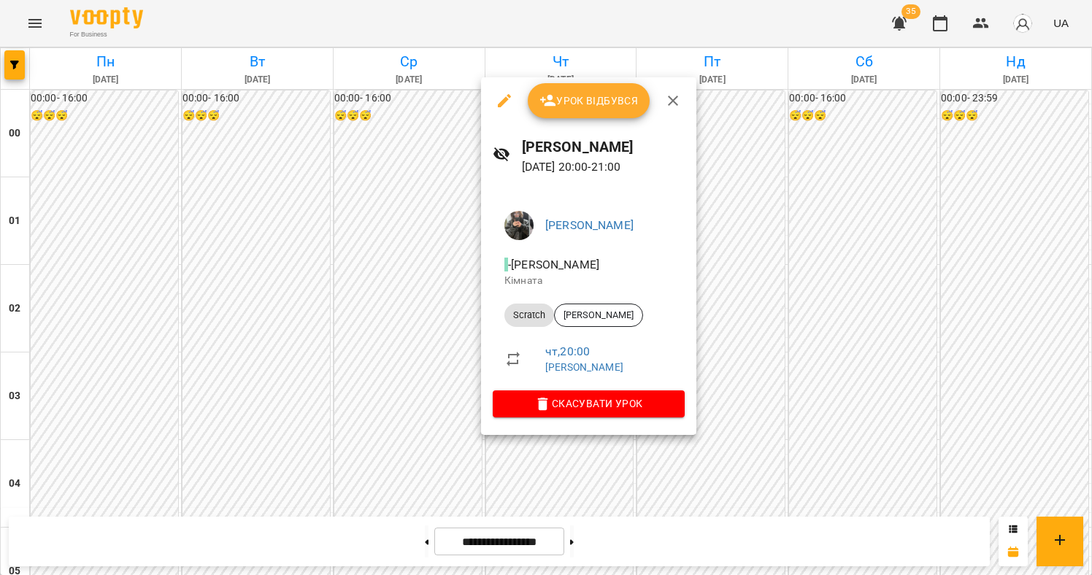
click at [557, 458] on div at bounding box center [546, 287] width 1092 height 575
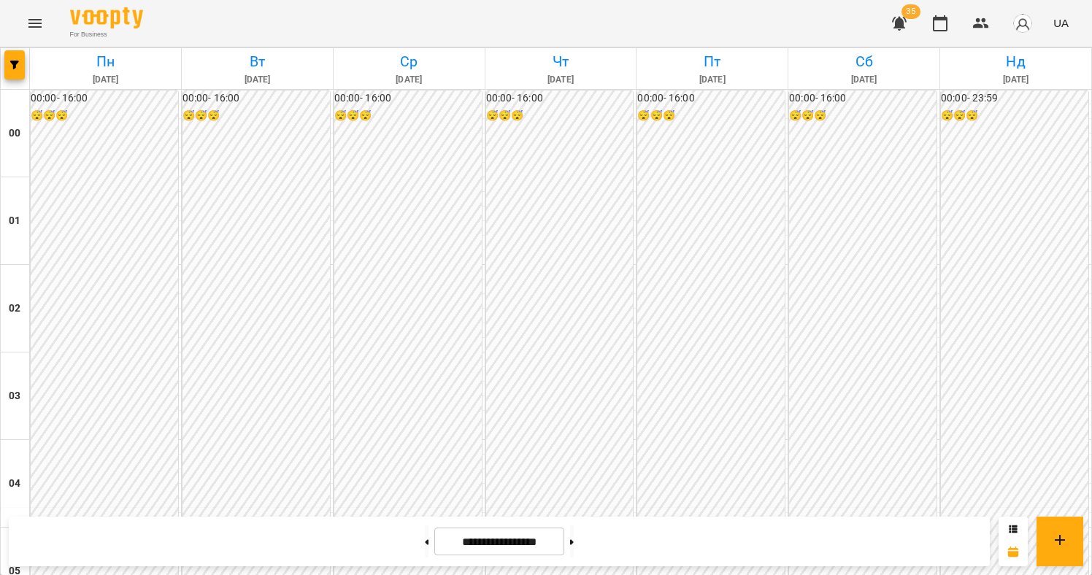
scroll to position [1575, 0]
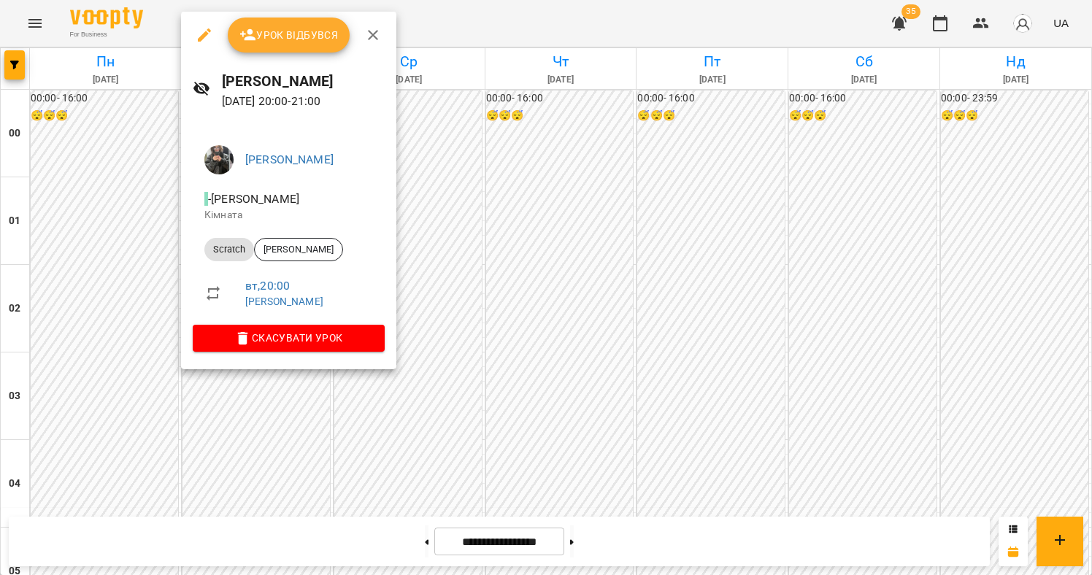
click at [637, 393] on div at bounding box center [546, 287] width 1092 height 575
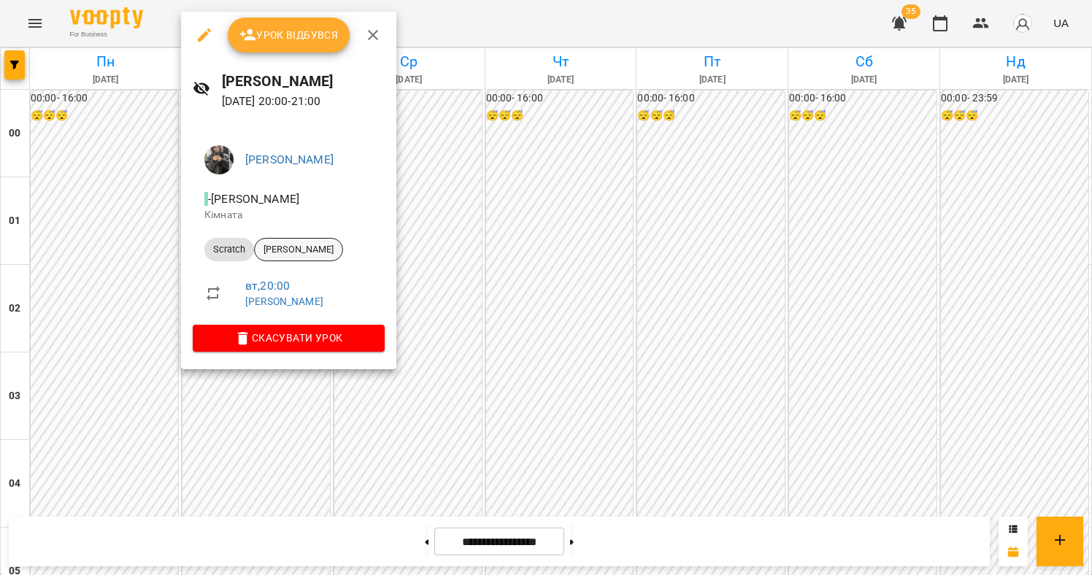
click at [322, 248] on span "[PERSON_NAME]" at bounding box center [299, 249] width 88 height 13
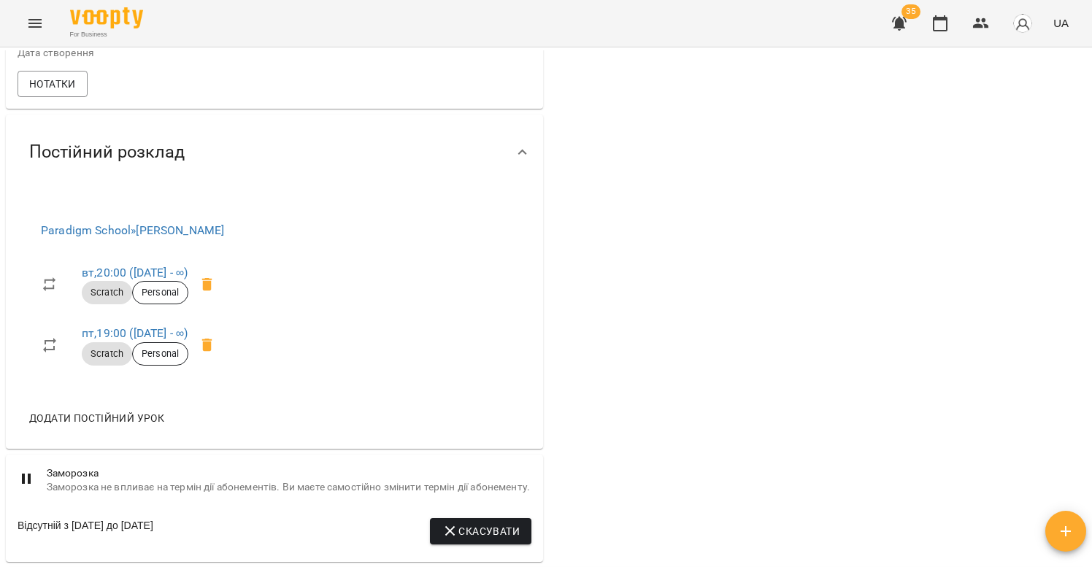
scroll to position [444, 0]
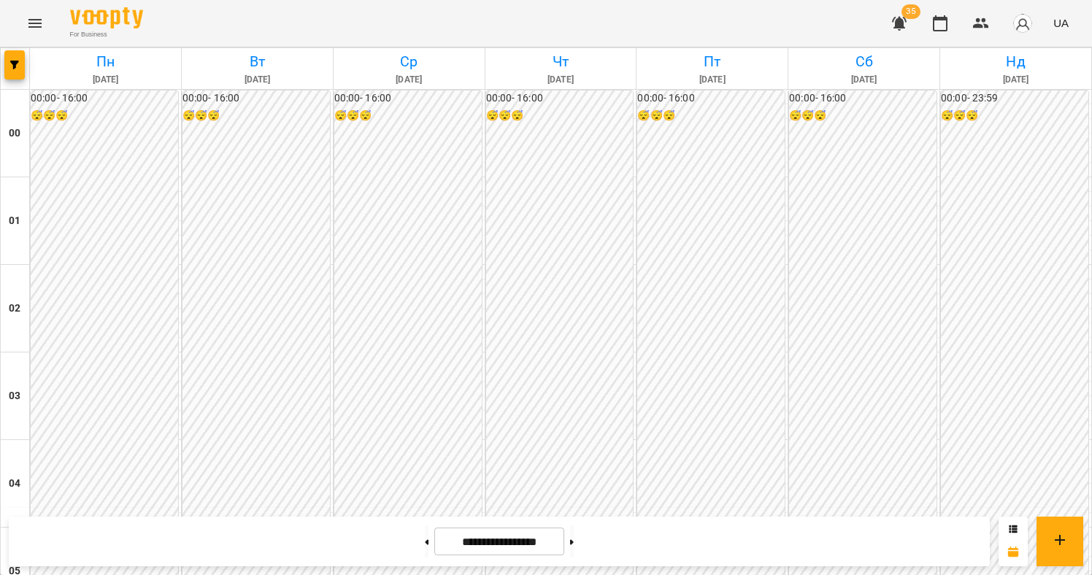
scroll to position [1552, 0]
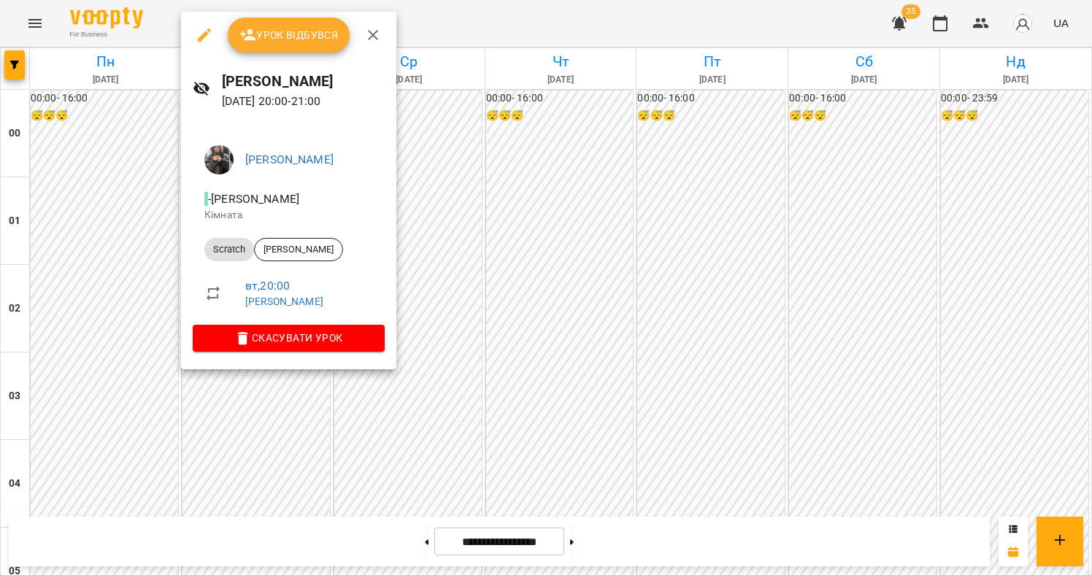
click at [288, 383] on div at bounding box center [546, 287] width 1092 height 575
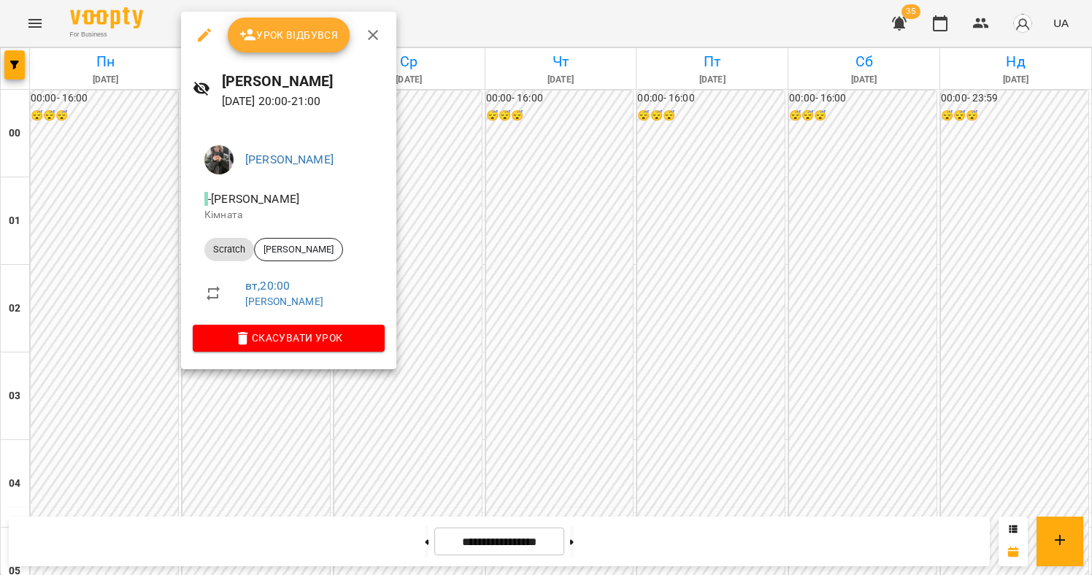
click at [253, 388] on div at bounding box center [546, 287] width 1092 height 575
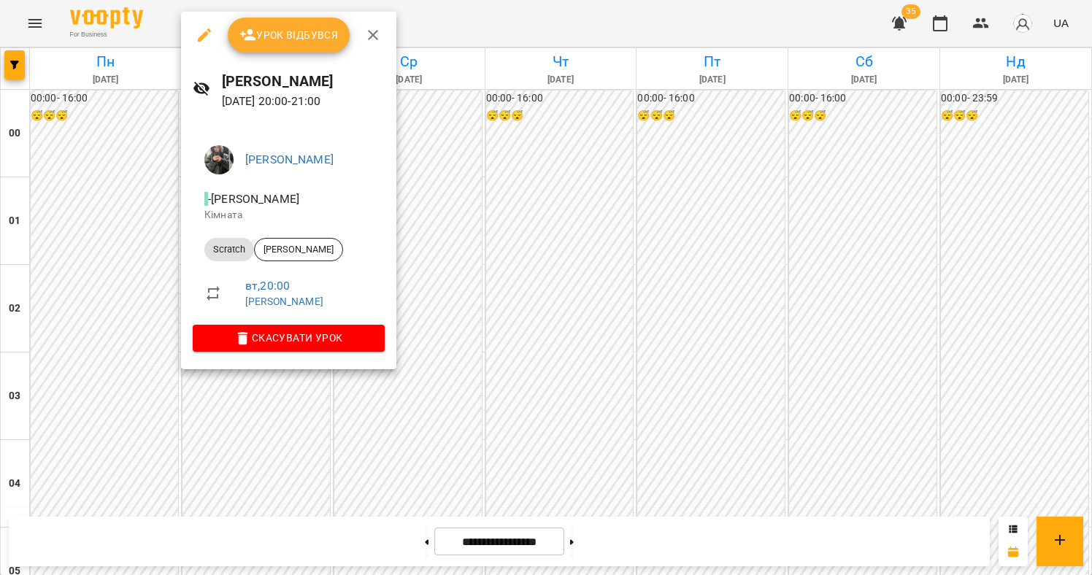
click at [284, 396] on div at bounding box center [546, 287] width 1092 height 575
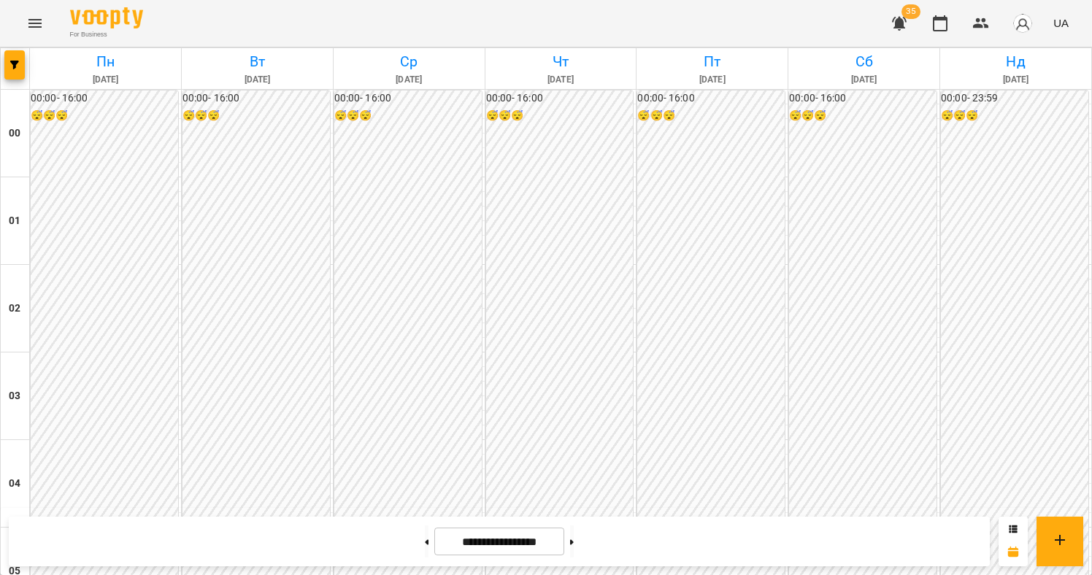
scroll to position [1580, 0]
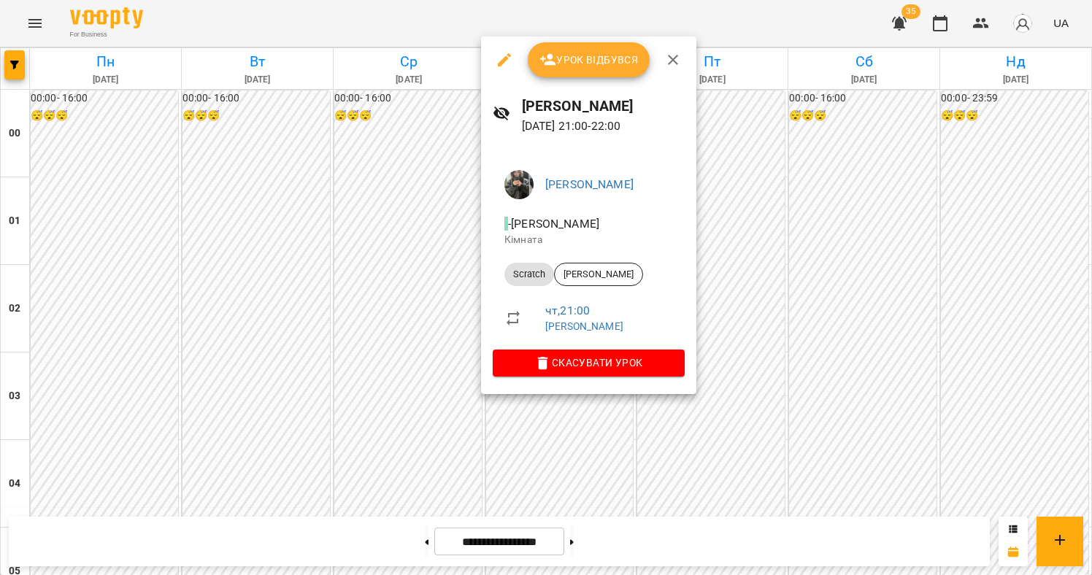
click at [564, 411] on div at bounding box center [546, 287] width 1092 height 575
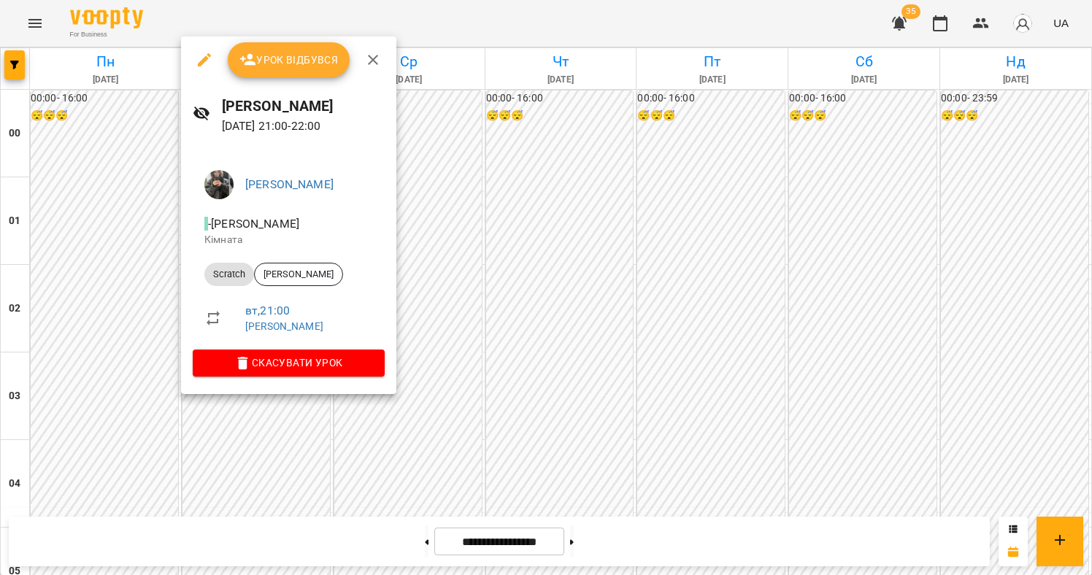
click at [549, 405] on div at bounding box center [546, 287] width 1092 height 575
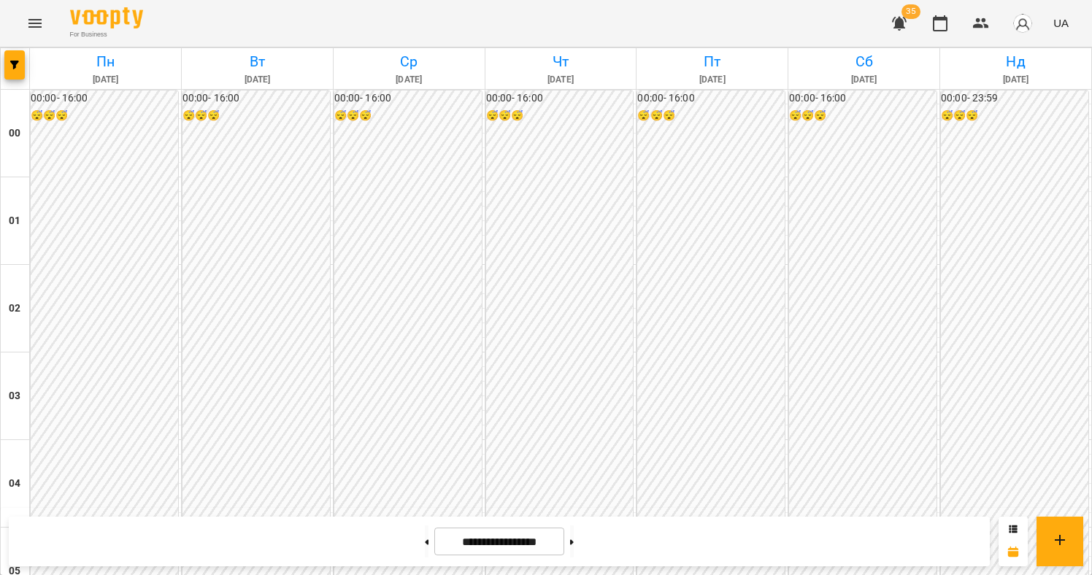
scroll to position [1533, 0]
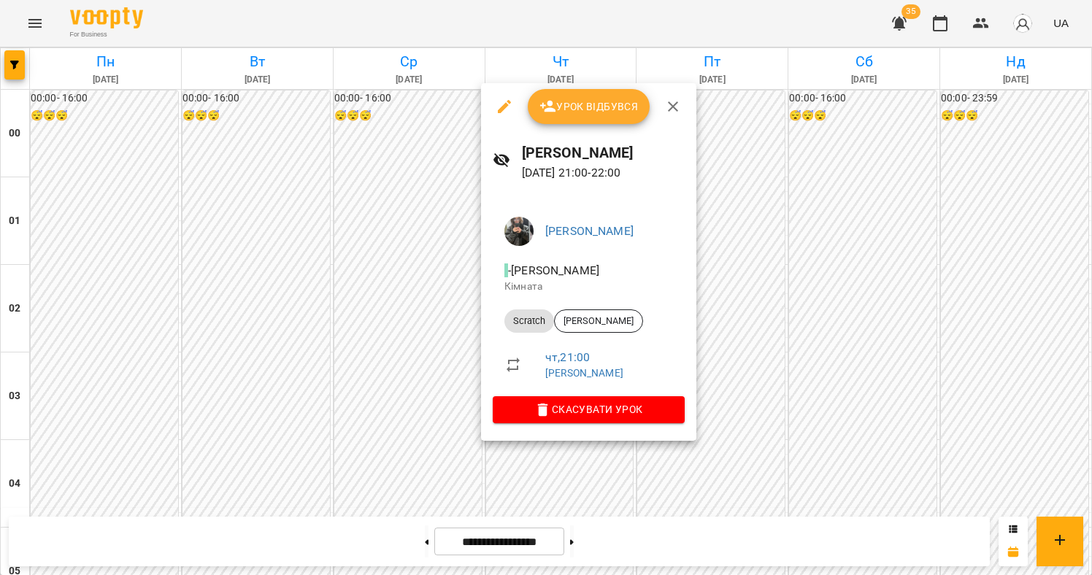
click at [565, 471] on div at bounding box center [546, 287] width 1092 height 575
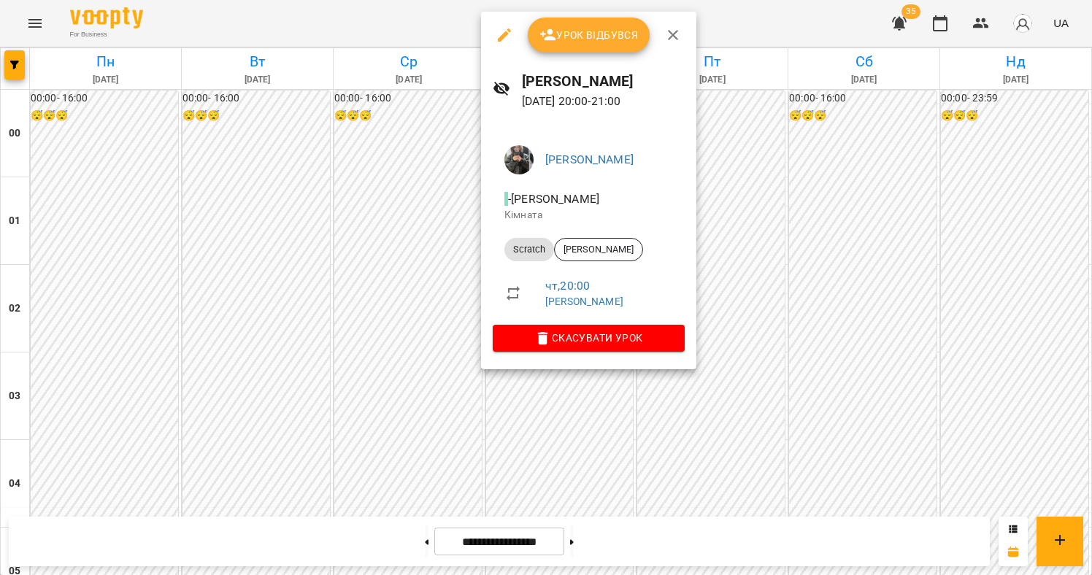
click at [568, 377] on div at bounding box center [546, 287] width 1092 height 575
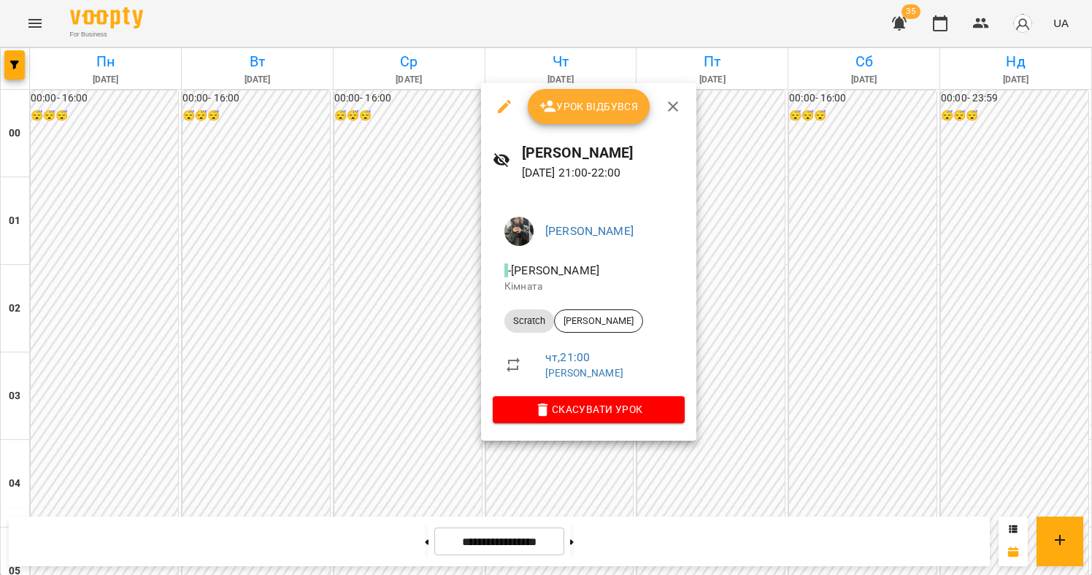
click at [291, 450] on div at bounding box center [546, 287] width 1092 height 575
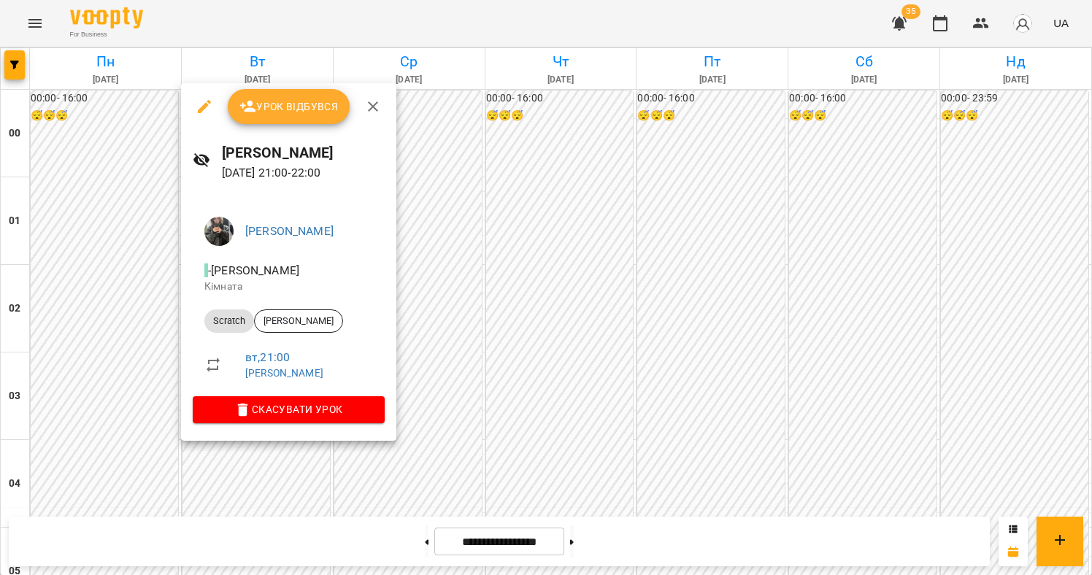
click at [590, 451] on div at bounding box center [546, 287] width 1092 height 575
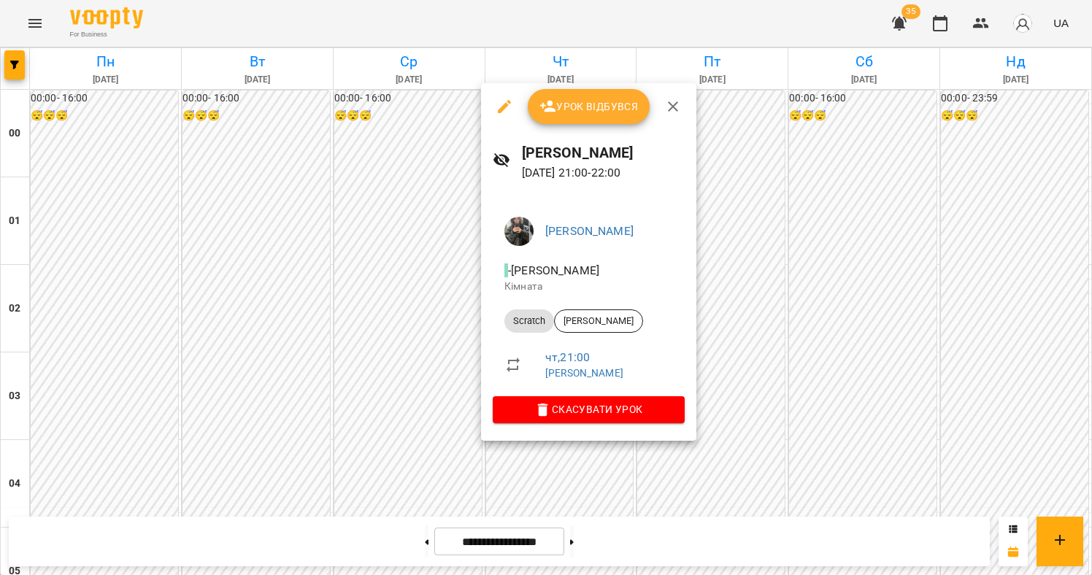
click at [557, 464] on div at bounding box center [546, 287] width 1092 height 575
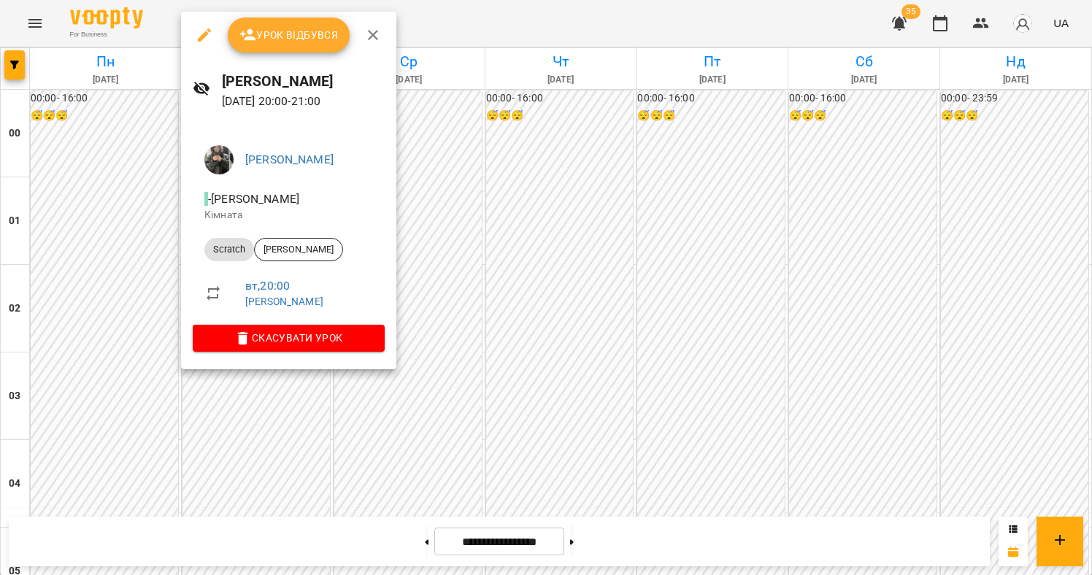
click at [582, 364] on div at bounding box center [546, 287] width 1092 height 575
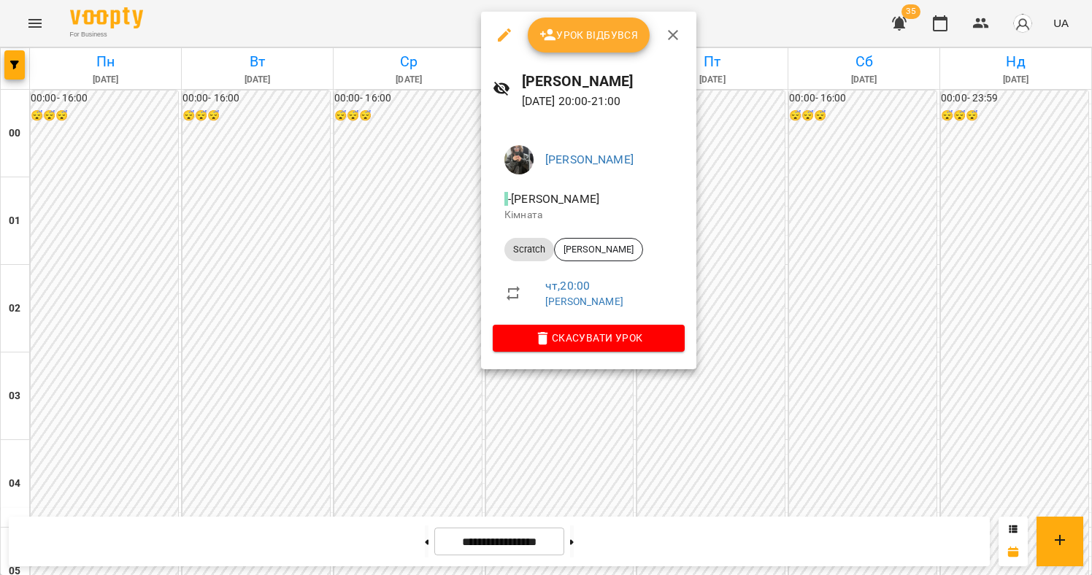
click at [564, 384] on div at bounding box center [546, 287] width 1092 height 575
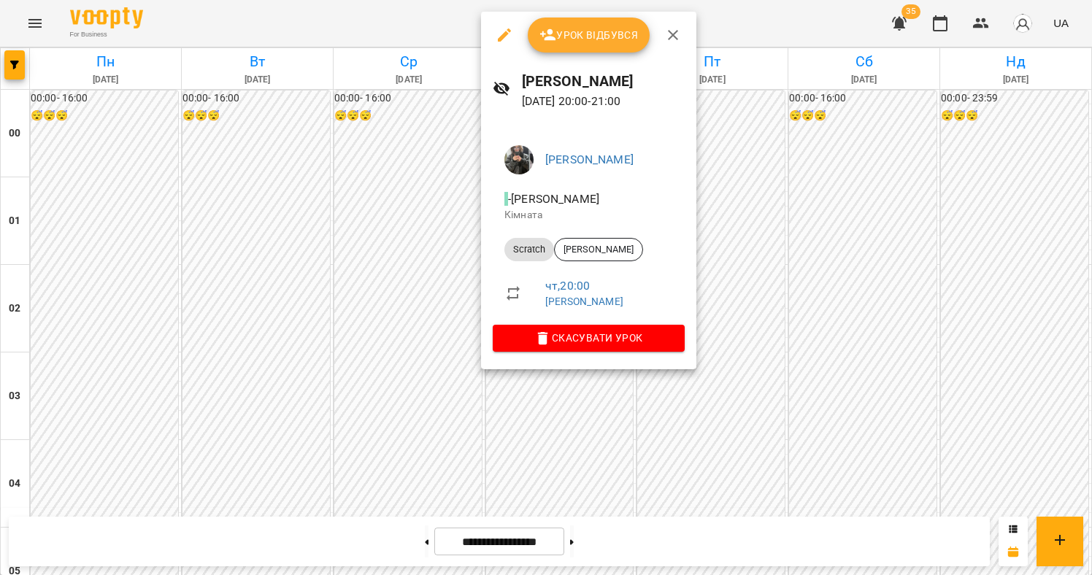
click at [571, 394] on div at bounding box center [546, 287] width 1092 height 575
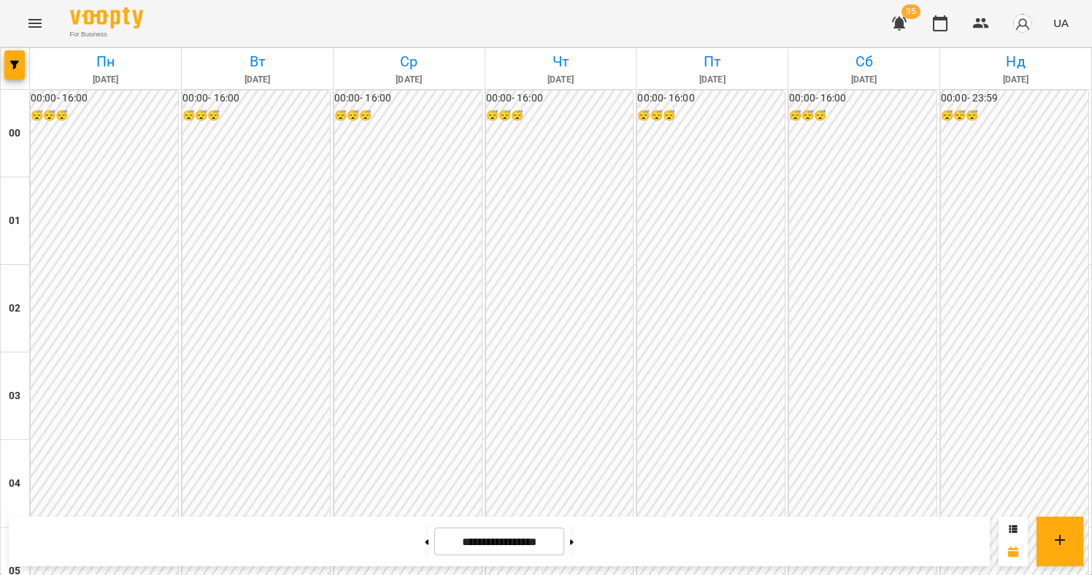
scroll to position [1454, 0]
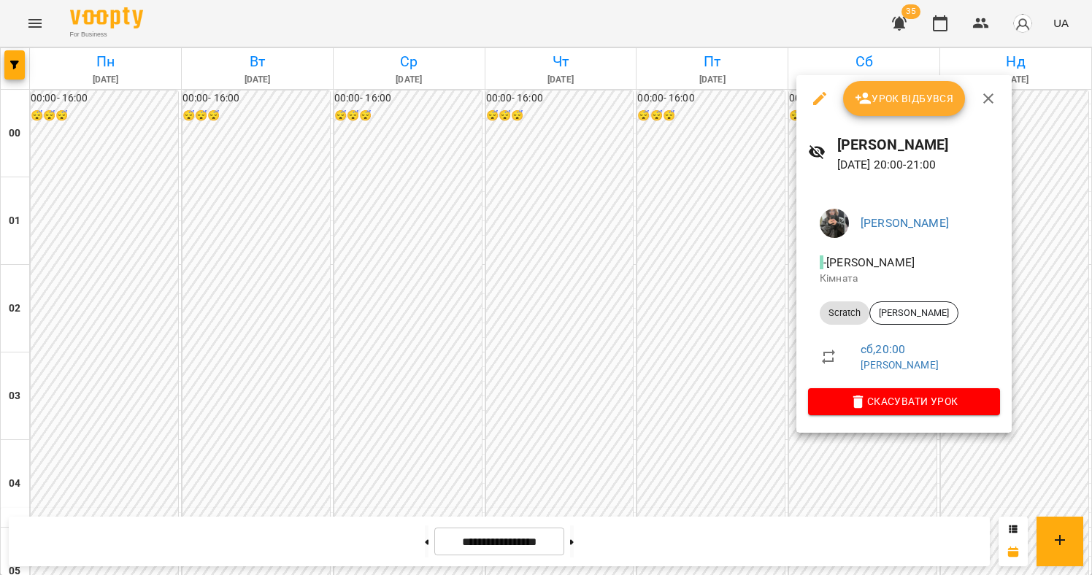
click at [881, 446] on div at bounding box center [546, 287] width 1092 height 575
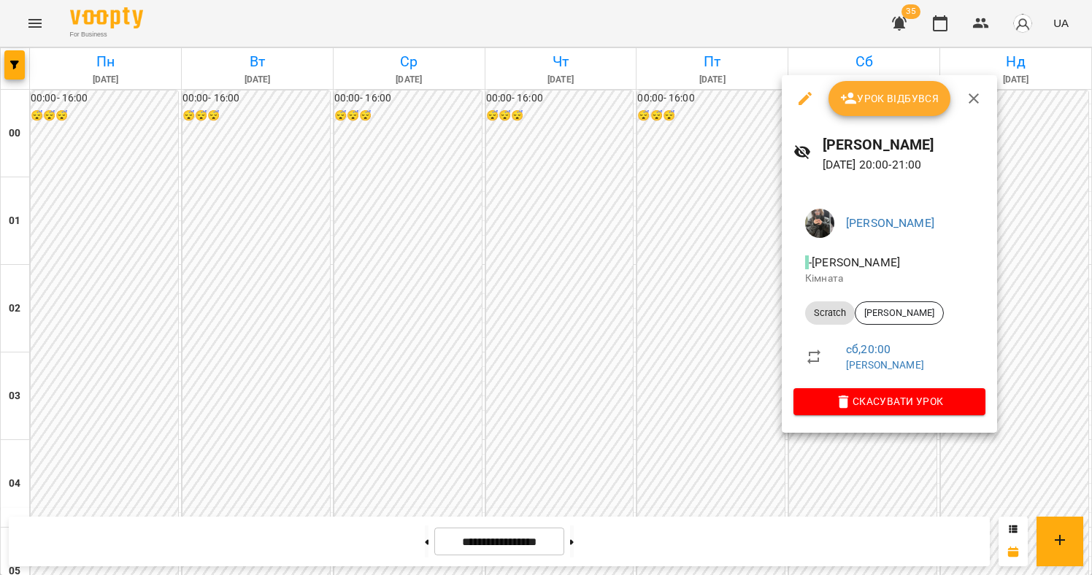
click at [909, 456] on div at bounding box center [546, 287] width 1092 height 575
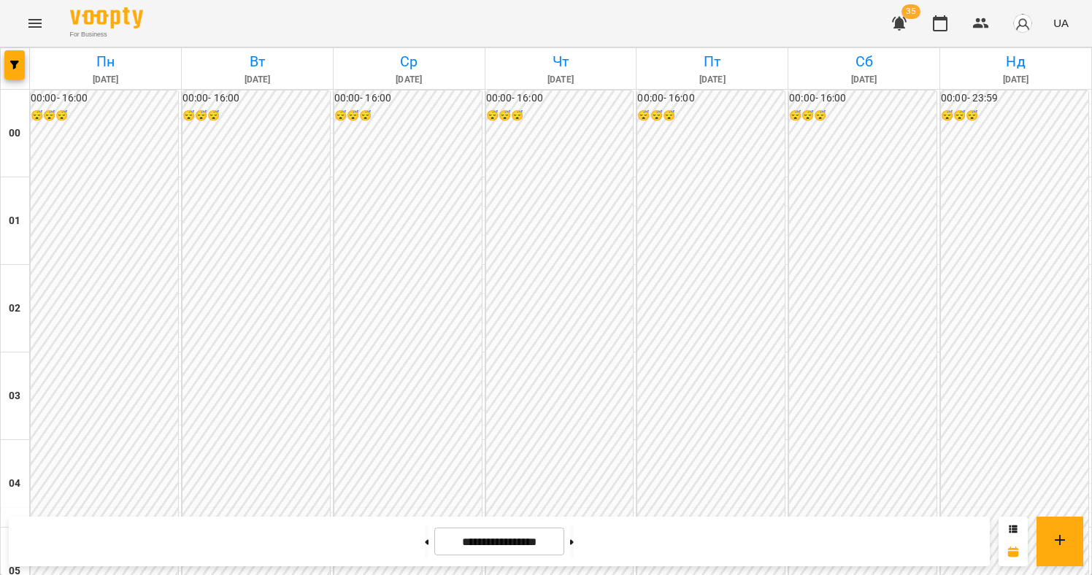
scroll to position [1438, 0]
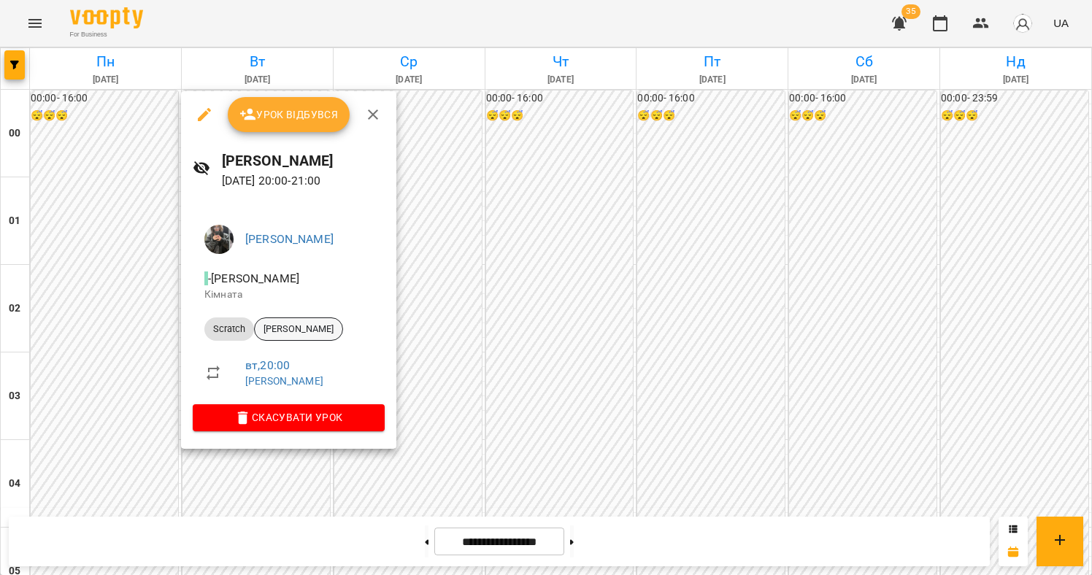
click at [315, 323] on span "[PERSON_NAME]" at bounding box center [299, 329] width 88 height 13
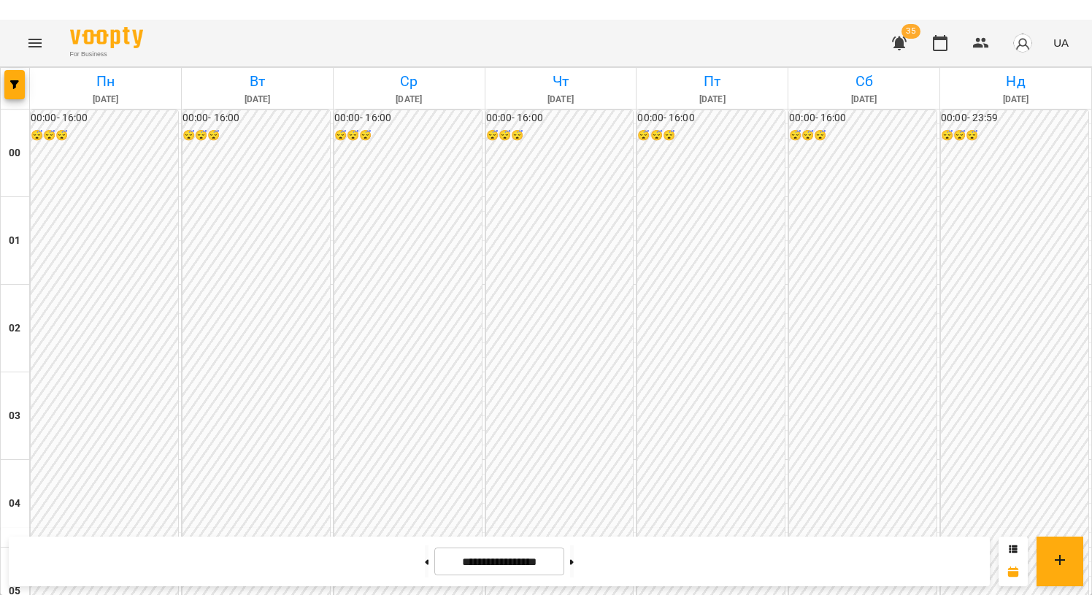
scroll to position [1543, 0]
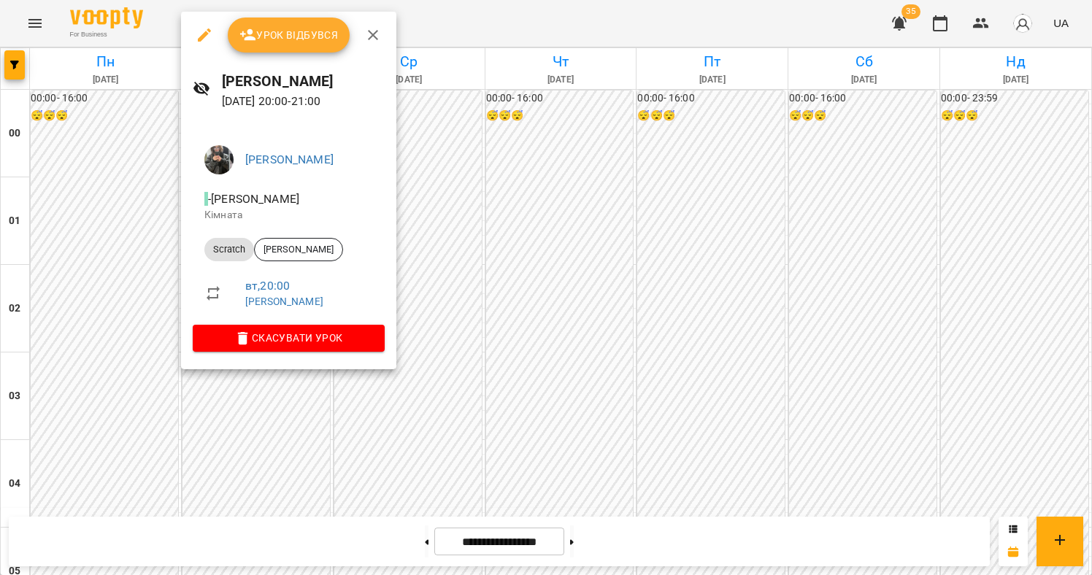
drag, startPoint x: 462, startPoint y: 406, endPoint x: 434, endPoint y: 407, distance: 28.5
click at [462, 406] on div at bounding box center [546, 287] width 1092 height 575
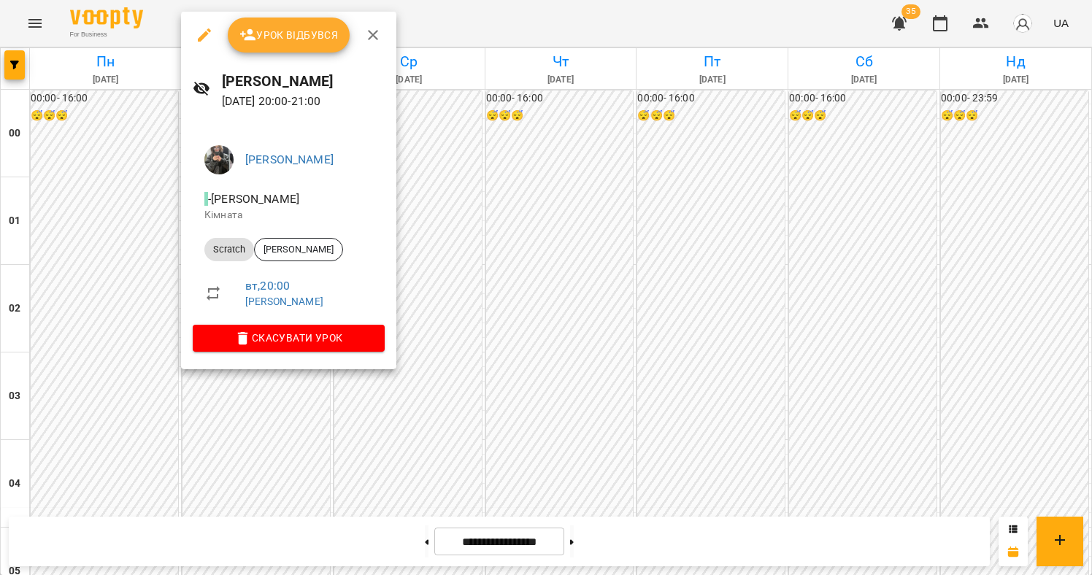
click at [371, 391] on div at bounding box center [546, 287] width 1092 height 575
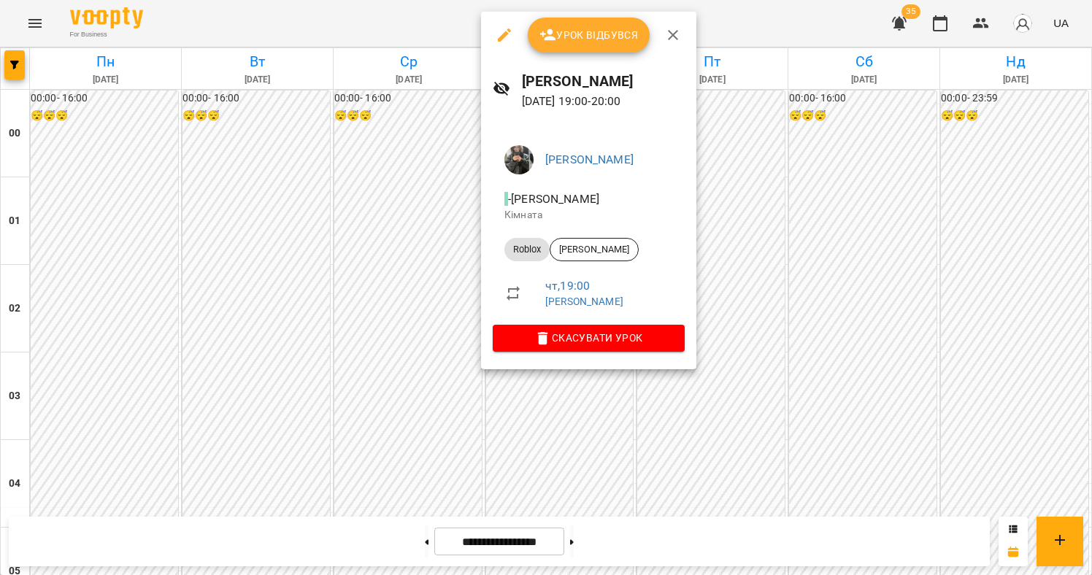
click at [438, 332] on div at bounding box center [546, 287] width 1092 height 575
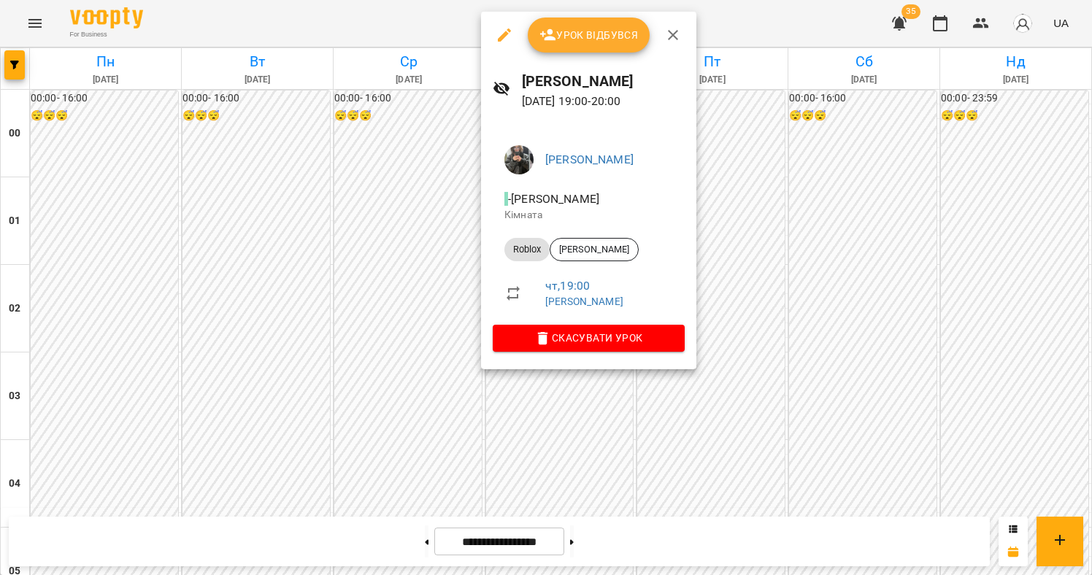
click at [399, 370] on div at bounding box center [546, 287] width 1092 height 575
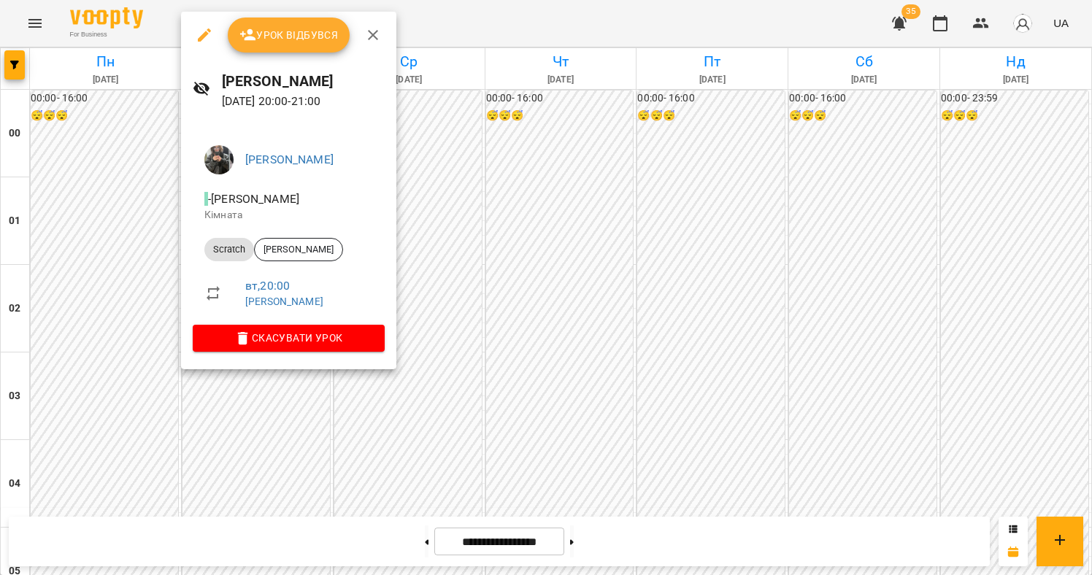
click at [458, 411] on div at bounding box center [546, 287] width 1092 height 575
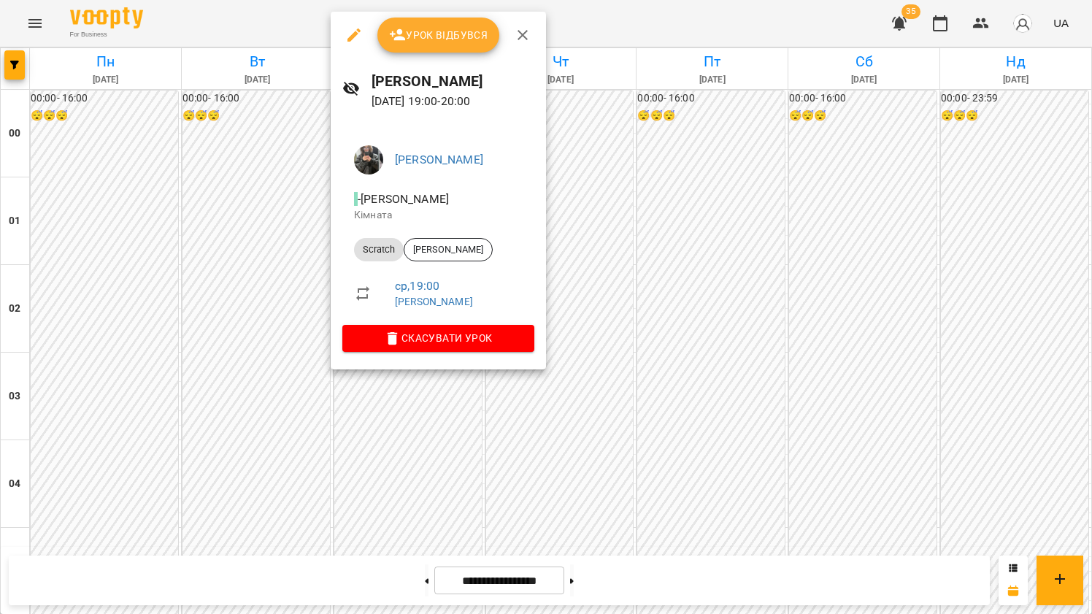
click at [219, 325] on div at bounding box center [546, 307] width 1092 height 614
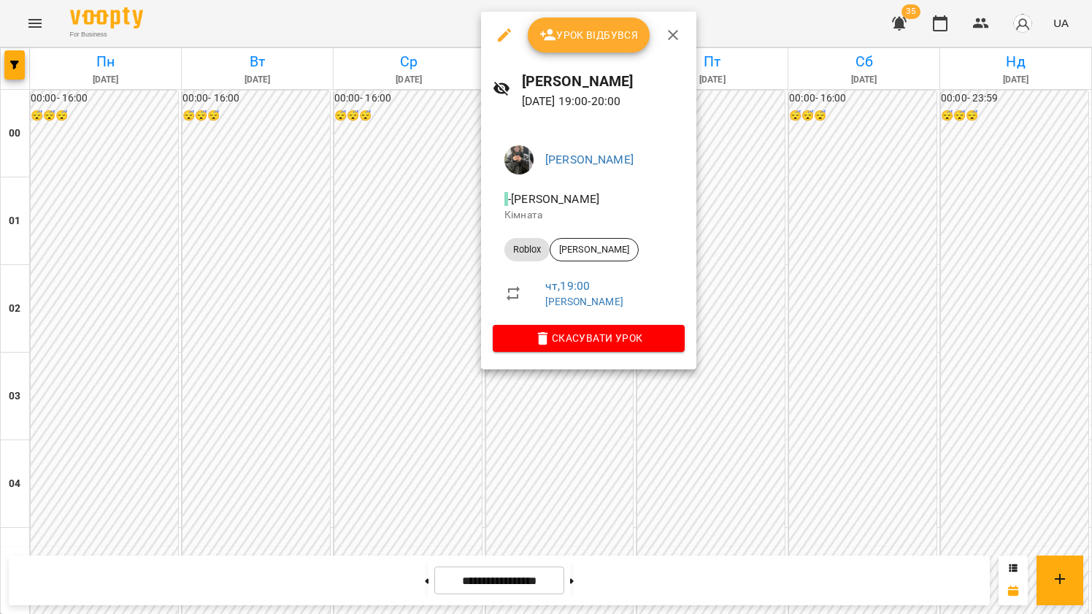
click at [404, 266] on div at bounding box center [546, 307] width 1092 height 614
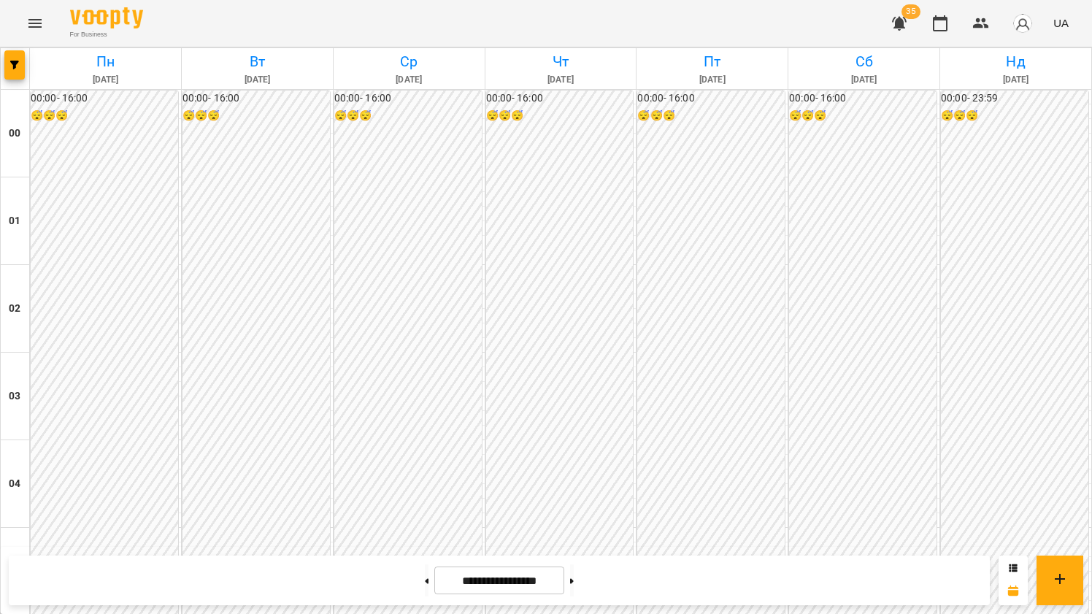
scroll to position [1431, 0]
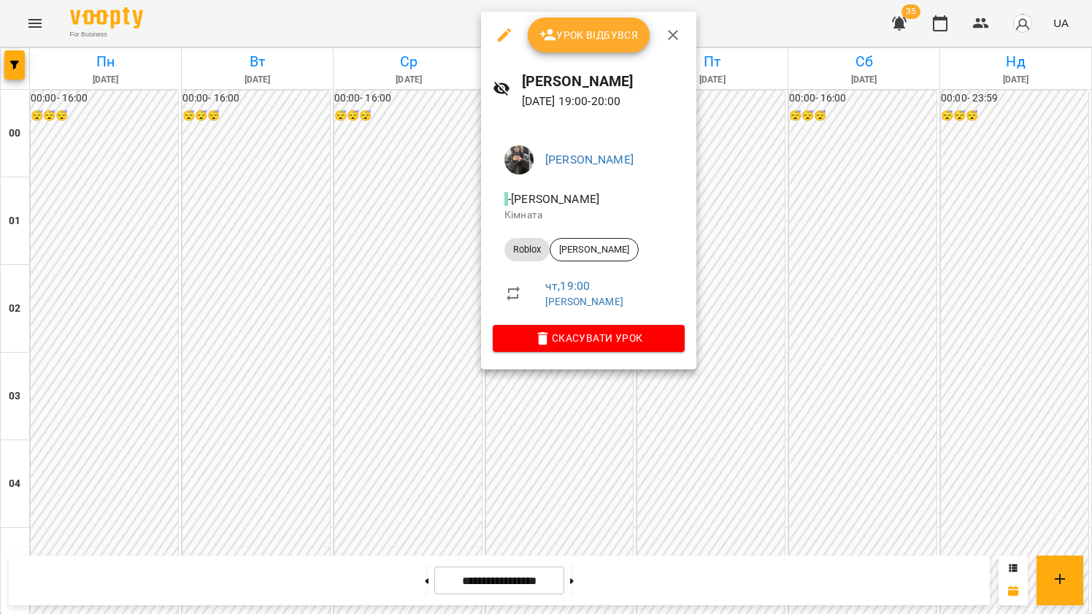
click at [382, 417] on div at bounding box center [546, 307] width 1092 height 614
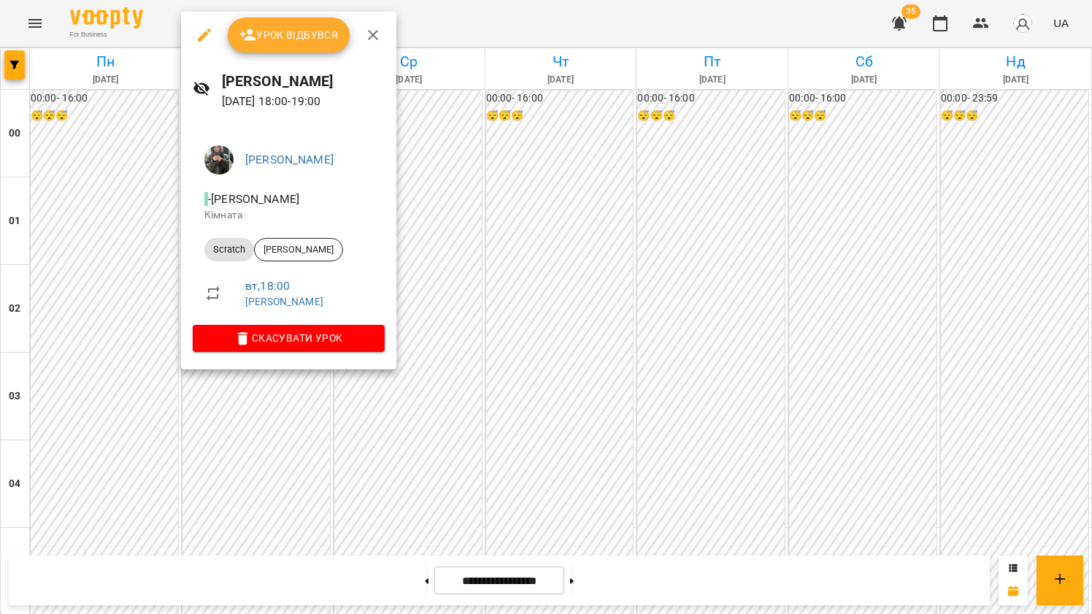
click at [329, 402] on div at bounding box center [546, 307] width 1092 height 614
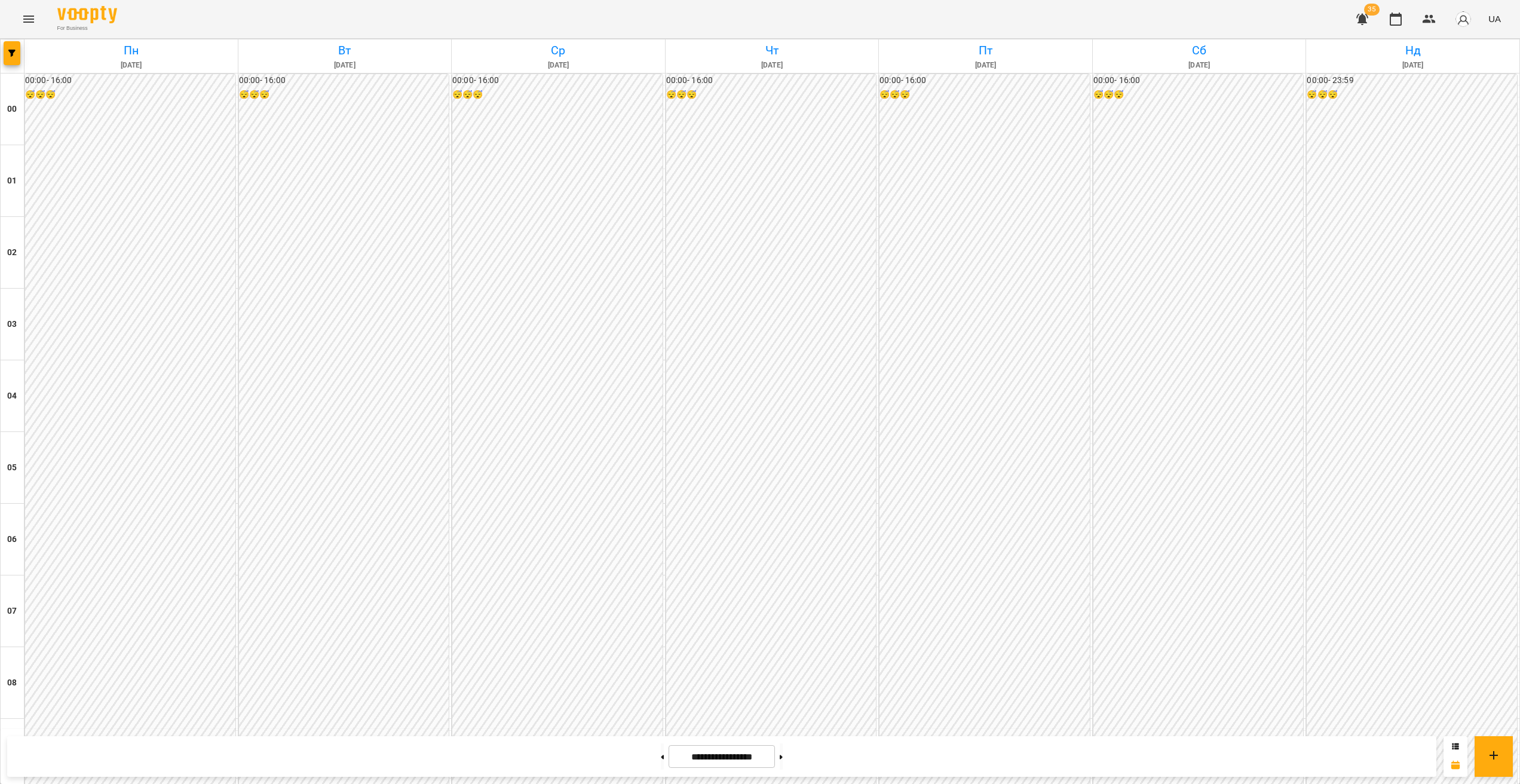
scroll to position [1064, 0]
click at [10, 51] on icon "button" at bounding box center [11, 53] width 7 height 7
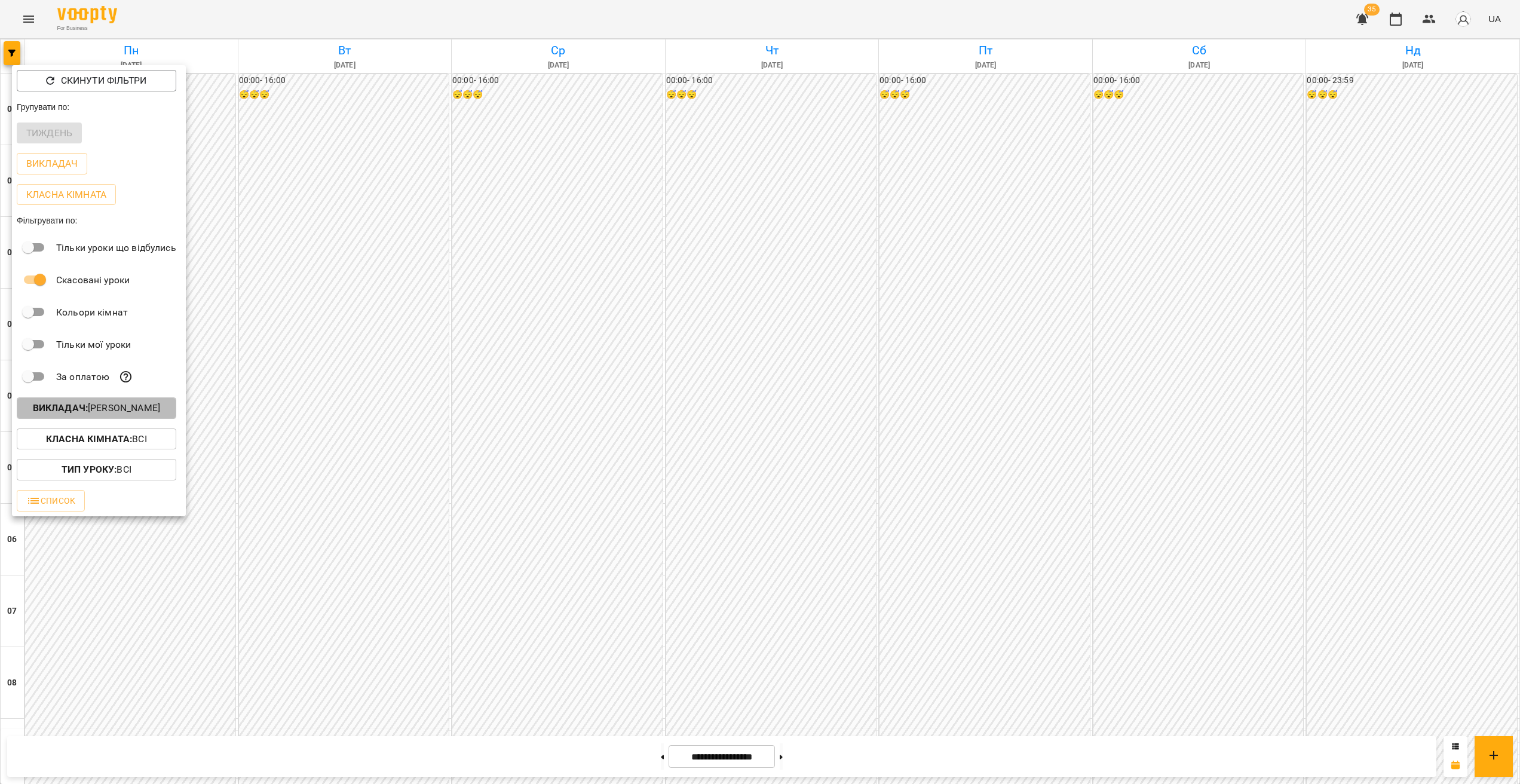
click at [106, 408] on p "Викладач : [PERSON_NAME]" at bounding box center [97, 408] width 128 height 15
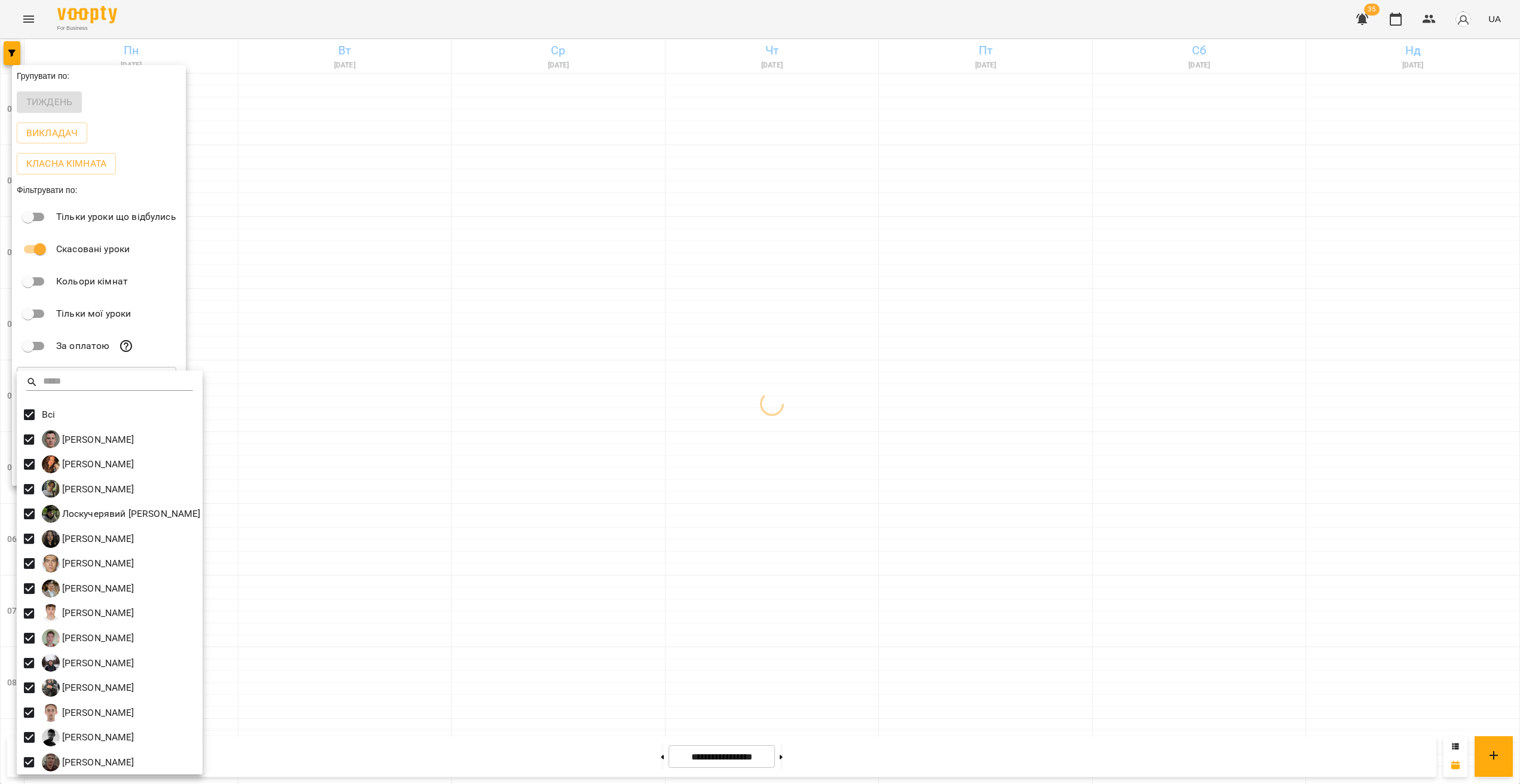
click at [468, 437] on div at bounding box center [760, 392] width 1520 height 784
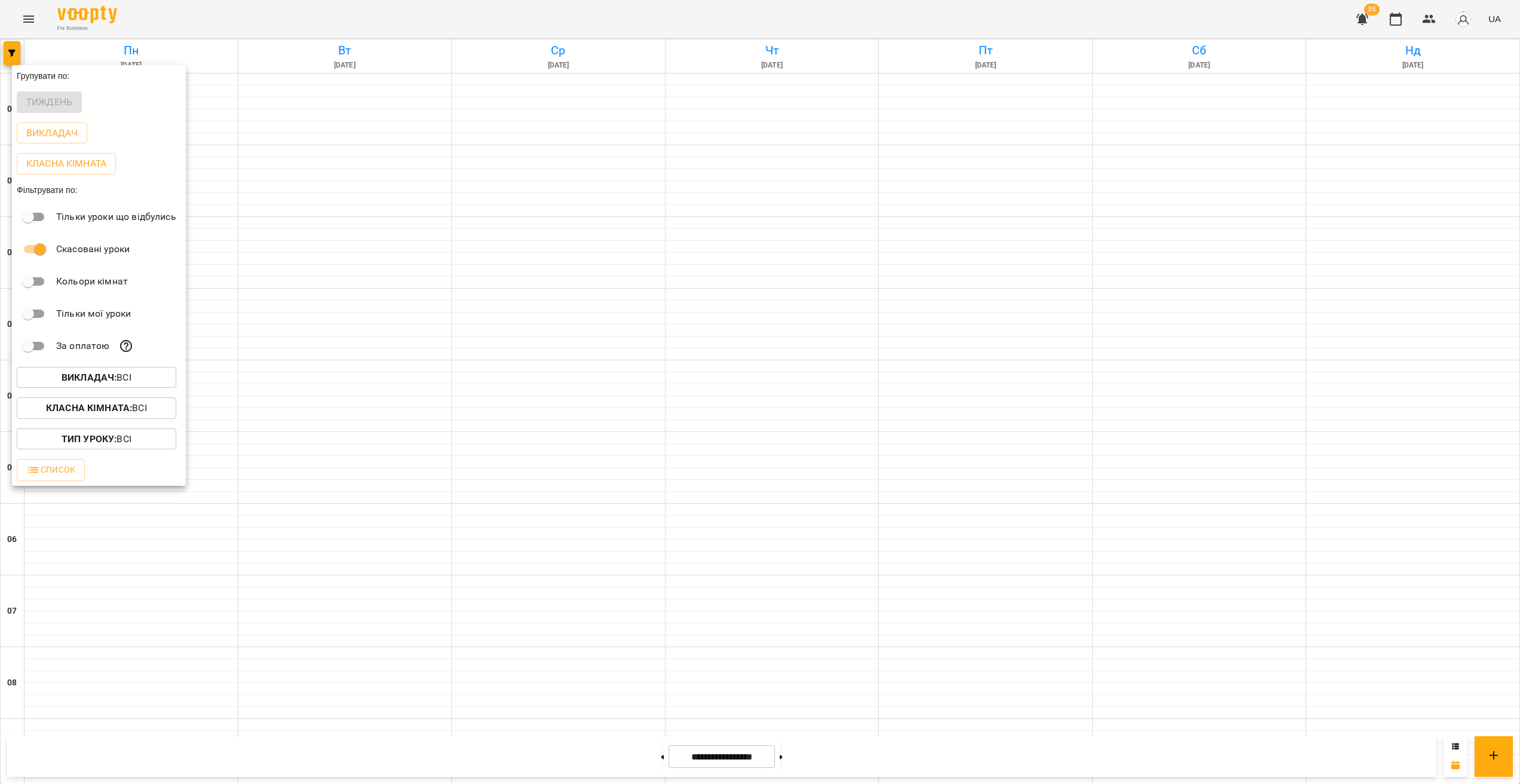
click at [672, 469] on div at bounding box center [760, 392] width 1520 height 784
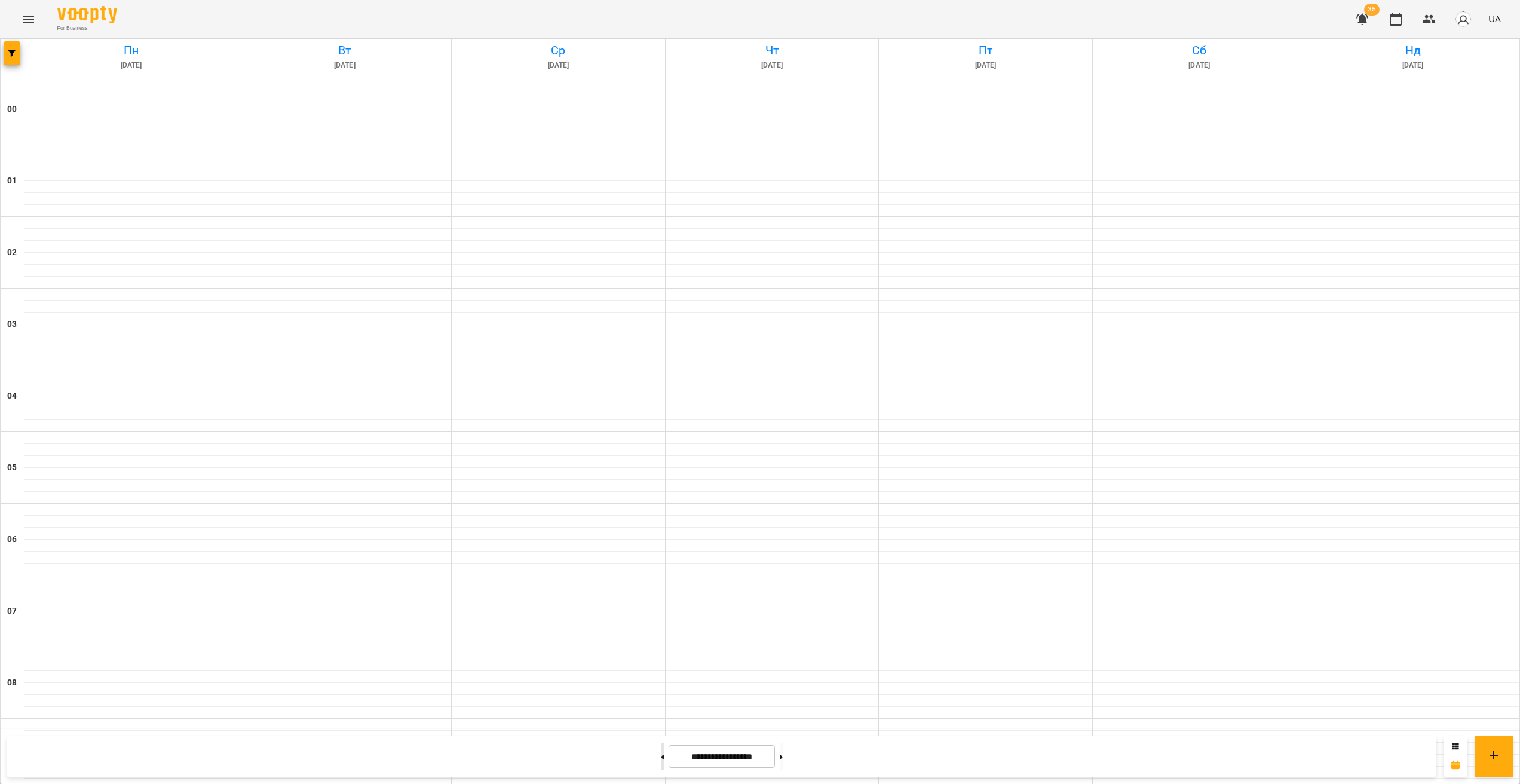
click at [661, 469] on button at bounding box center [663, 756] width 3 height 26
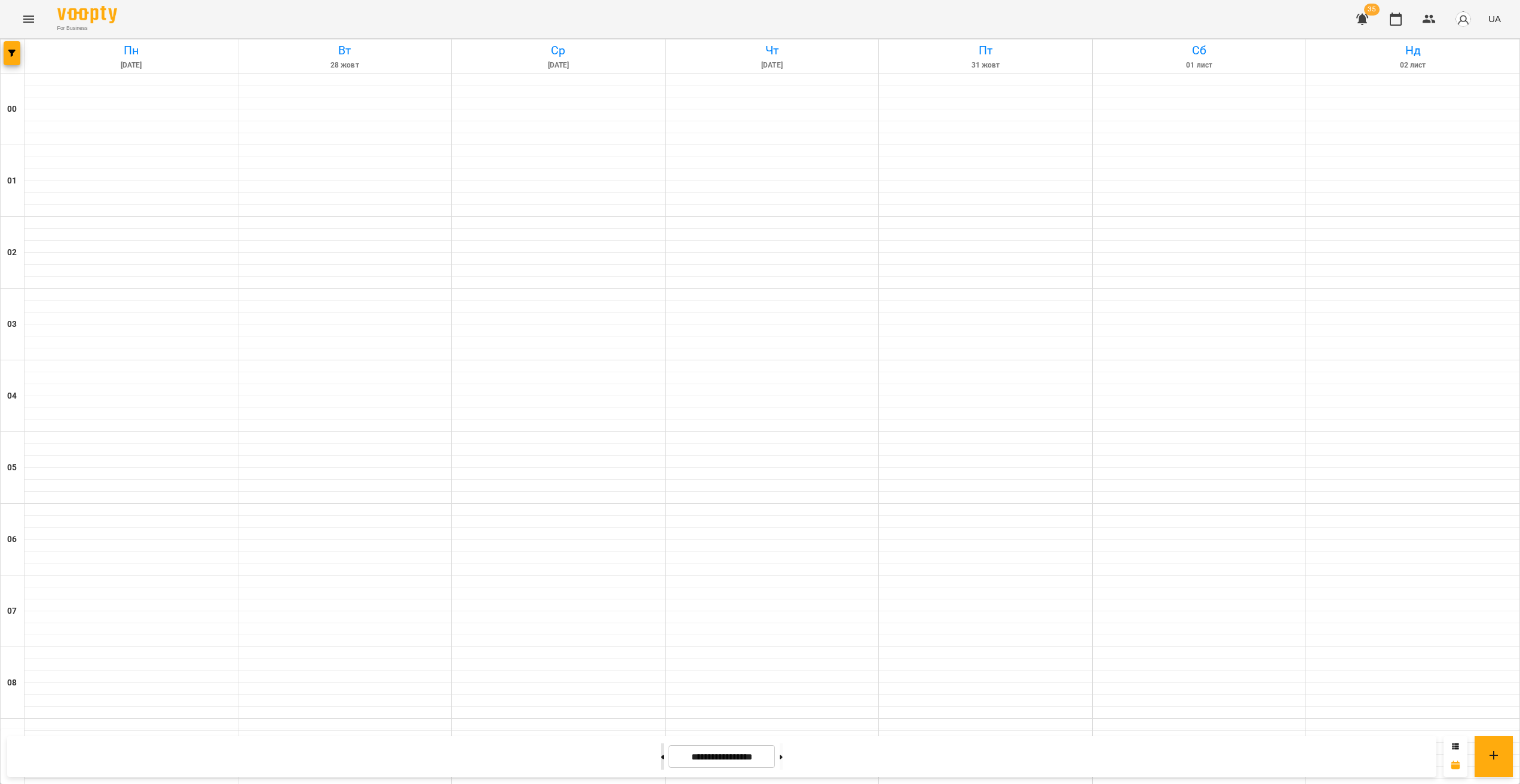
click at [661, 469] on button at bounding box center [663, 756] width 3 height 26
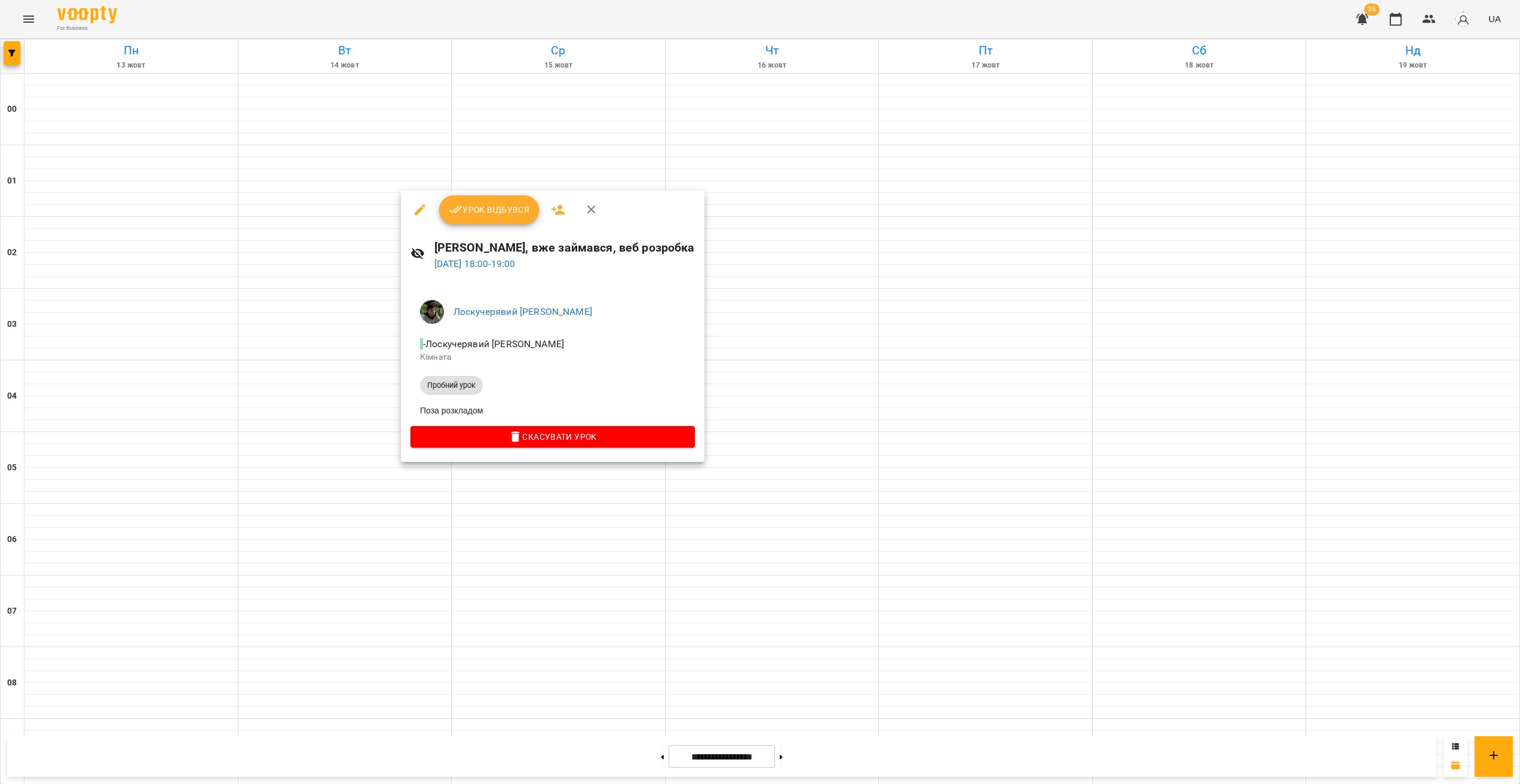
click at [364, 371] on div at bounding box center [760, 392] width 1520 height 784
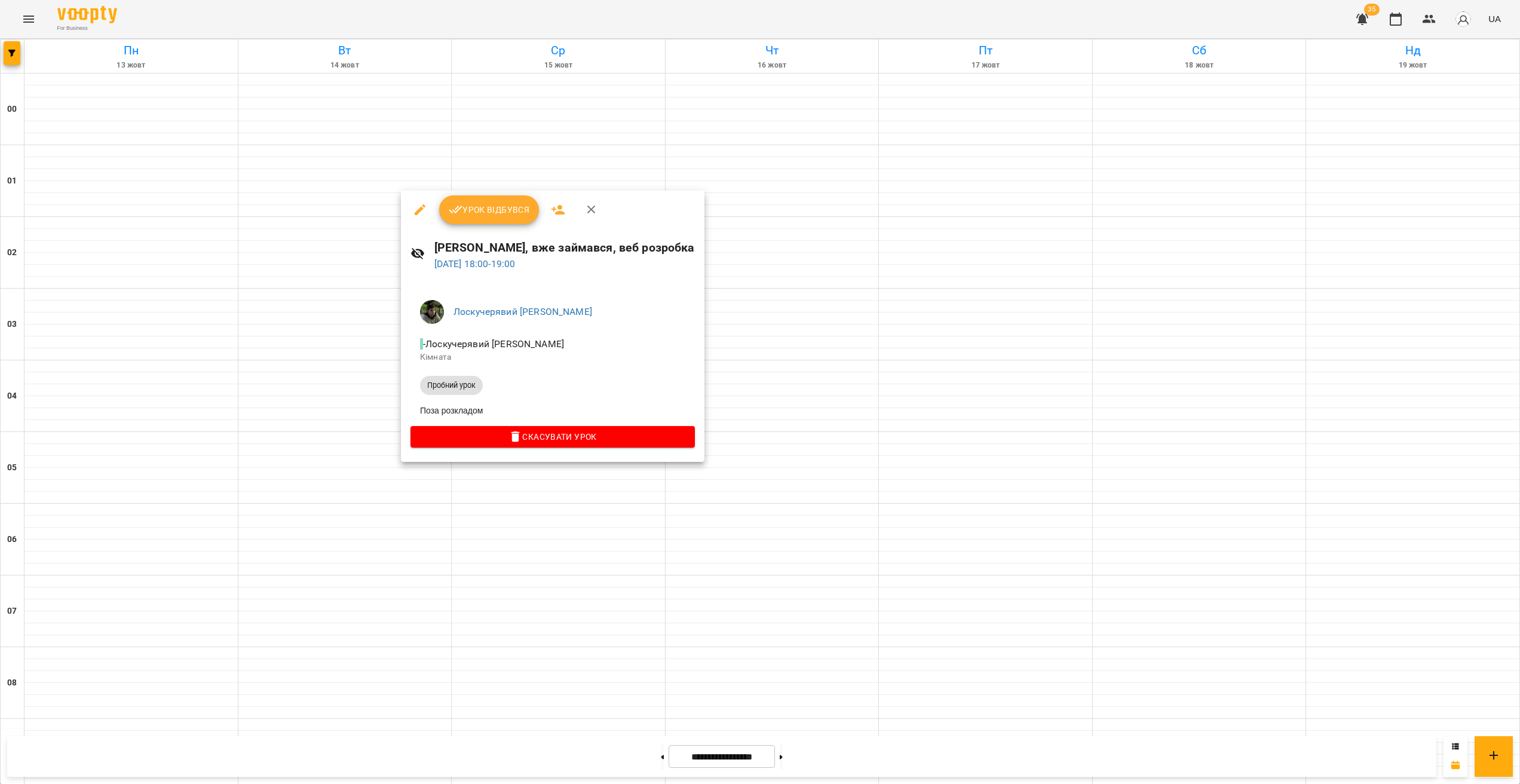
click at [333, 371] on div at bounding box center [760, 392] width 1520 height 784
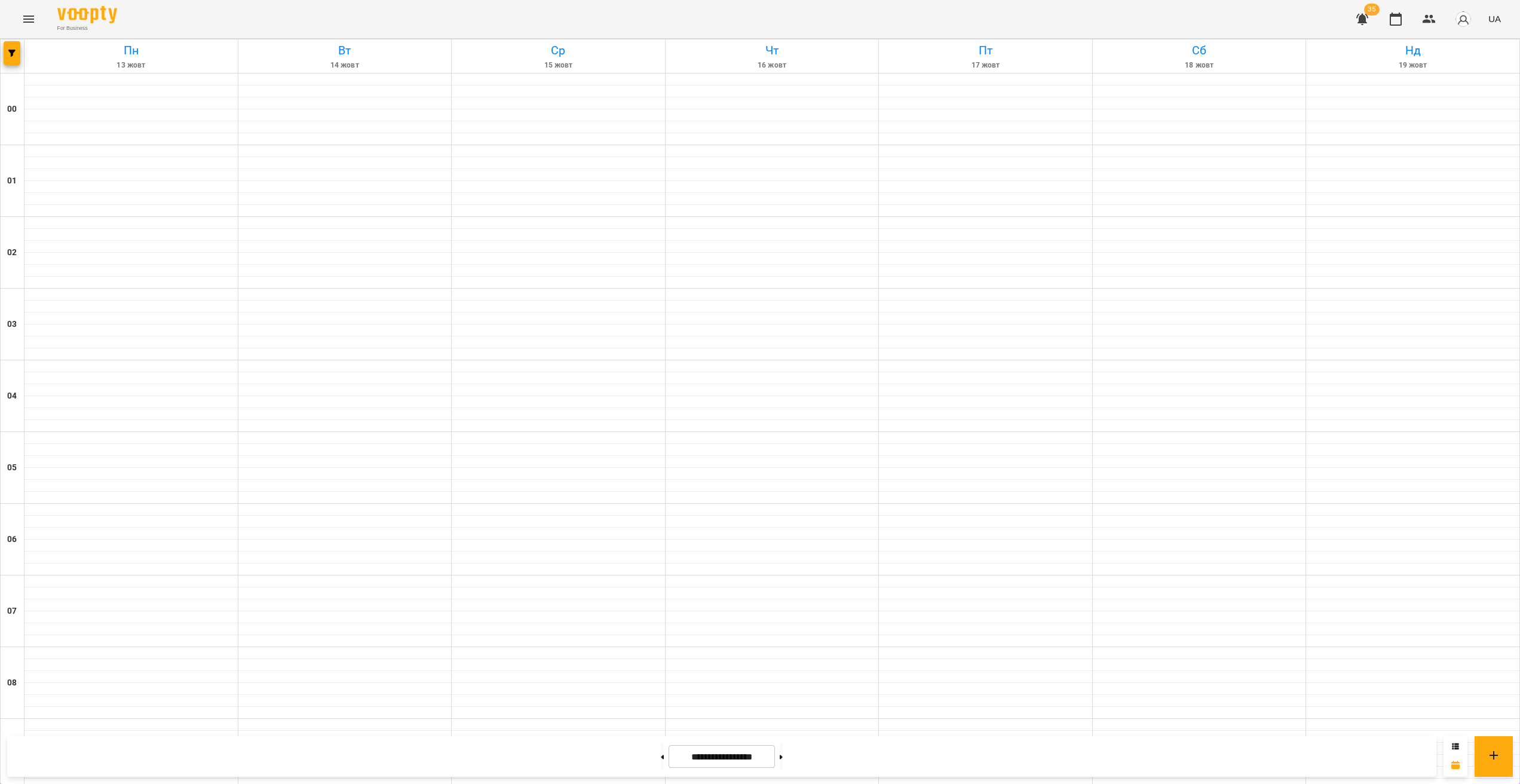
scroll to position [943, 0]
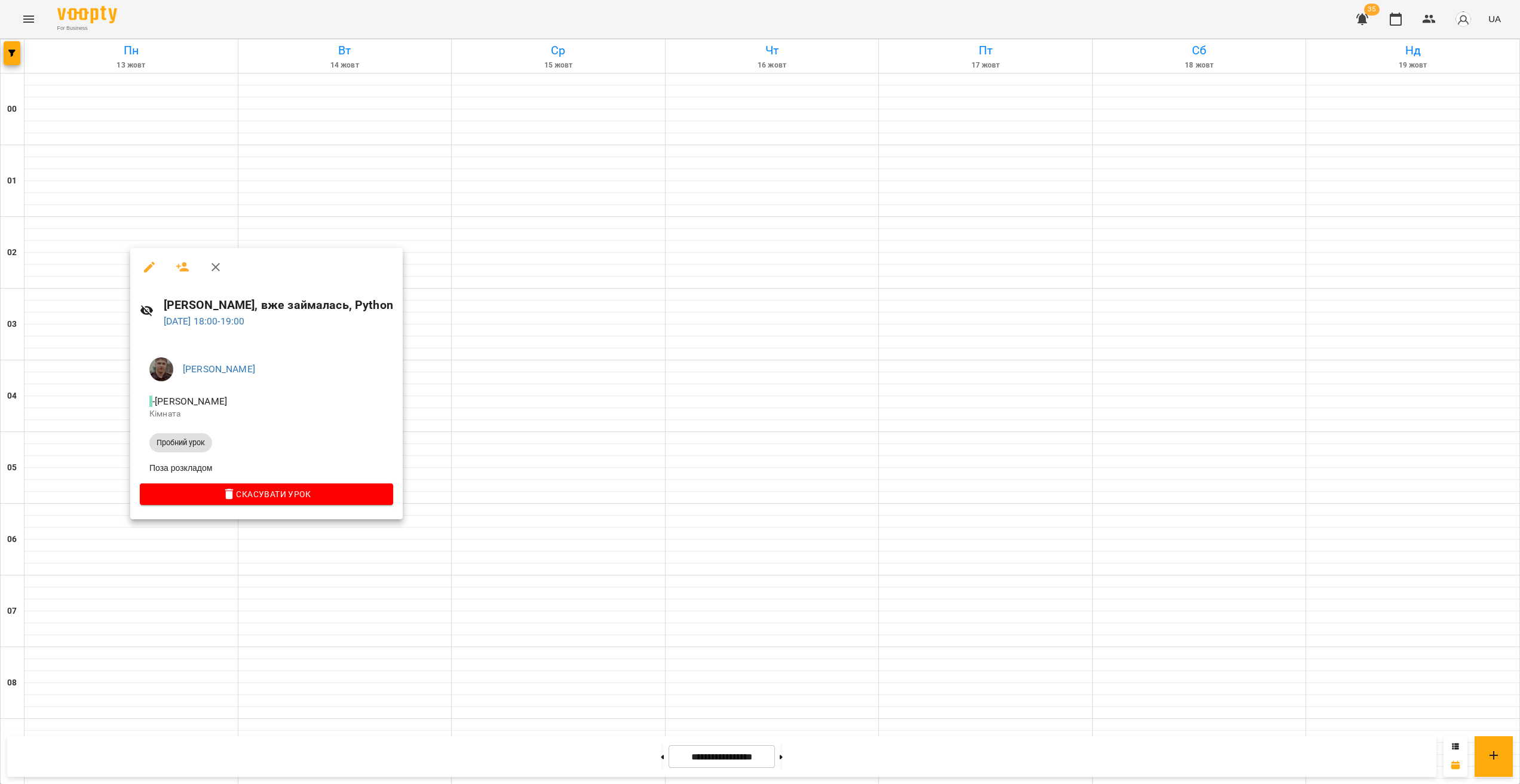
click at [133, 469] on div at bounding box center [760, 392] width 1520 height 784
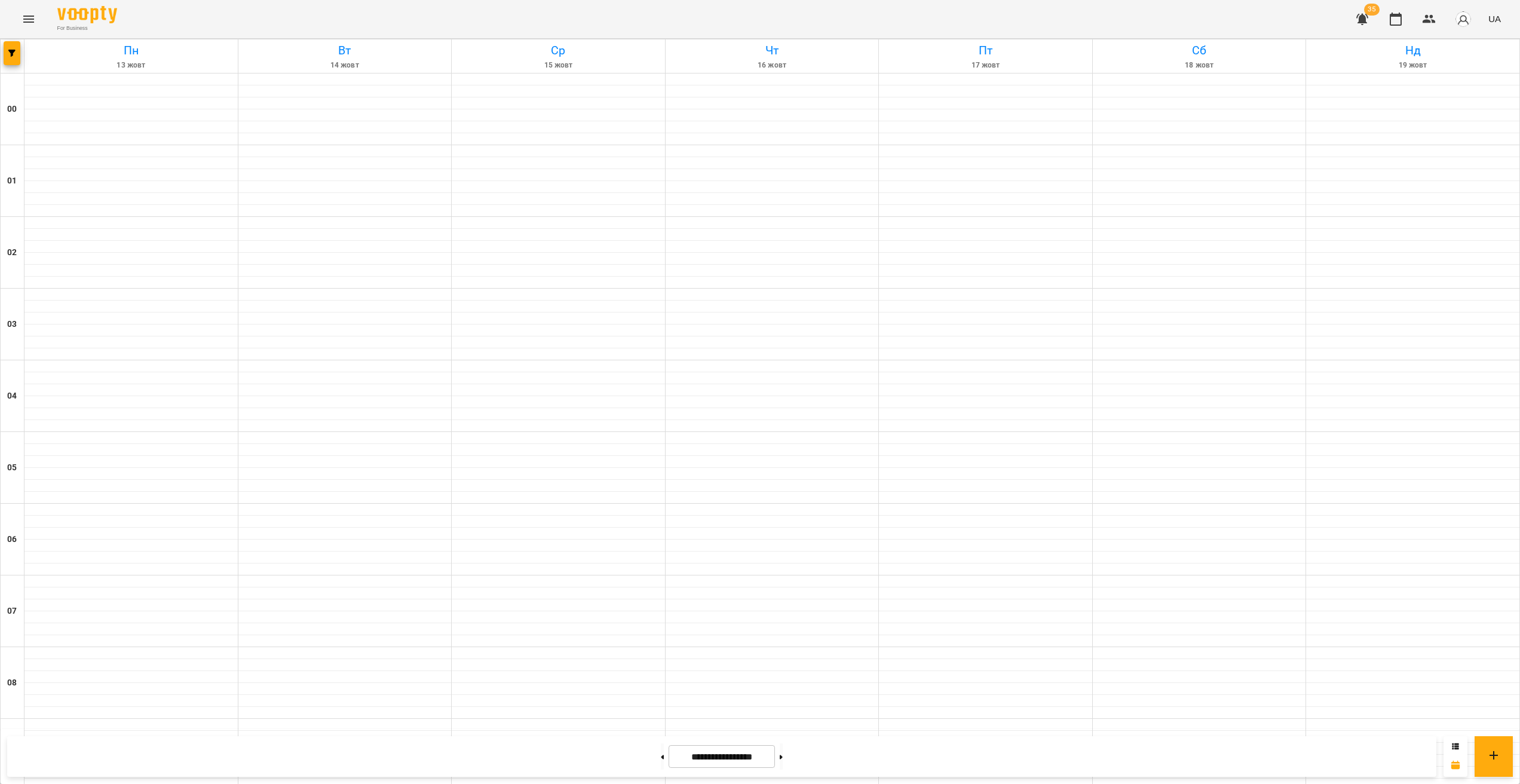
scroll to position [874, 0]
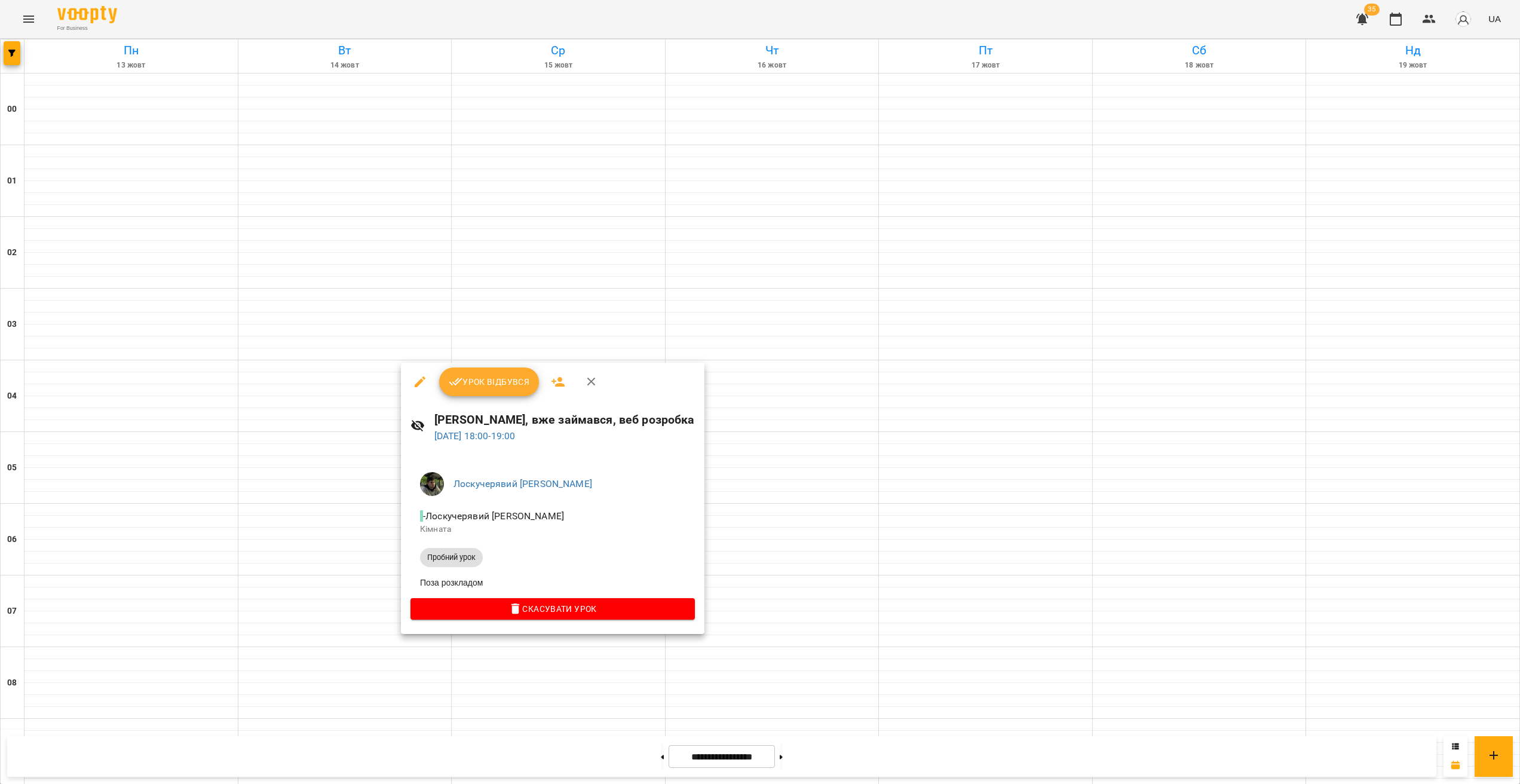
click at [521, 424] on h6 "Бондаренко Михайло, вже займався, веб розробка" at bounding box center [565, 420] width 260 height 19
click at [521, 423] on h6 "Бондаренко Михайло, вже займався, веб розробка" at bounding box center [565, 420] width 260 height 19
click at [513, 422] on h6 "Бондаренко Михайло, вже займався, веб розробка" at bounding box center [565, 420] width 260 height 19
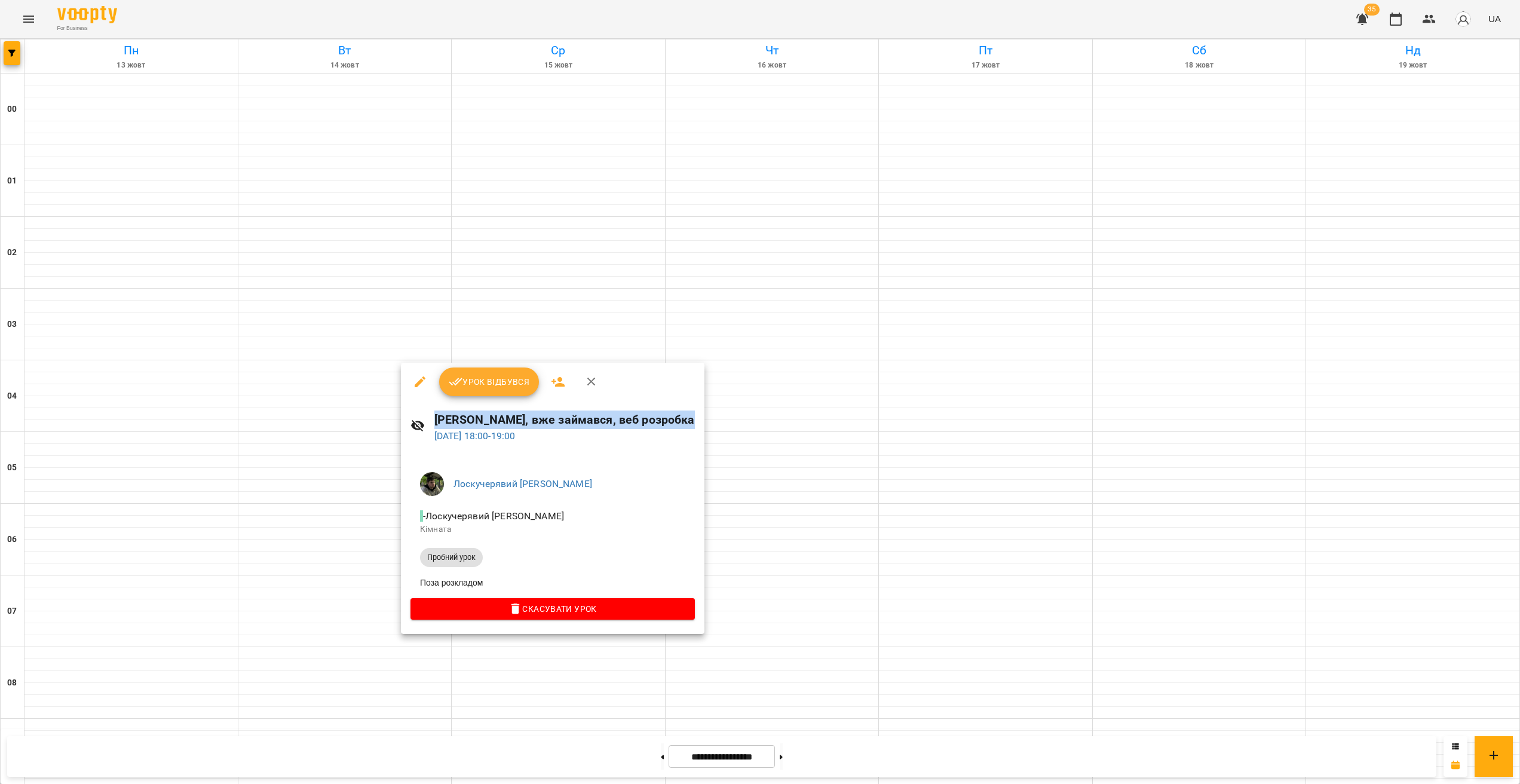
click at [513, 422] on h6 "Бондаренко Михайло, вже займався, веб розробка" at bounding box center [565, 420] width 260 height 19
click at [555, 419] on h6 "Бондаренко Михайло, вже займався, веб розробка" at bounding box center [565, 420] width 260 height 19
click at [548, 420] on h6 "Бондаренко Михайло, вже займався, веб розробка" at bounding box center [565, 420] width 260 height 19
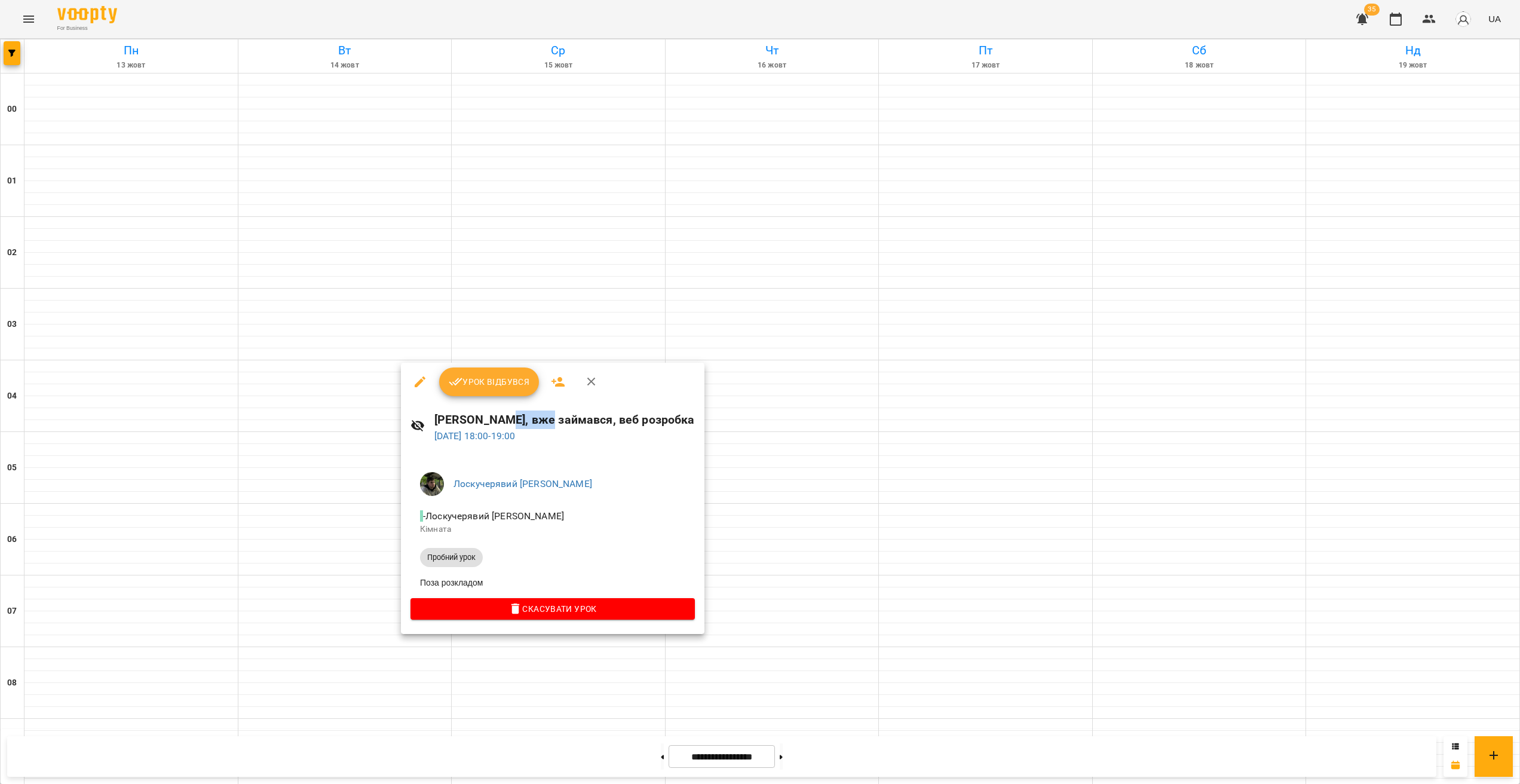
click at [548, 420] on h6 "Бондаренко Михайло, вже займався, веб розробка" at bounding box center [565, 420] width 260 height 19
click at [580, 426] on h6 "Бондаренко Михайло, вже займався, веб розробка" at bounding box center [565, 420] width 260 height 19
click at [609, 469] on div "Лоскучерявий Дмитро Віталійович - Лоскучерявий Дмитро Віталійович Кімната Пробн…" at bounding box center [553, 543] width 304 height 181
click at [548, 469] on div at bounding box center [760, 392] width 1520 height 784
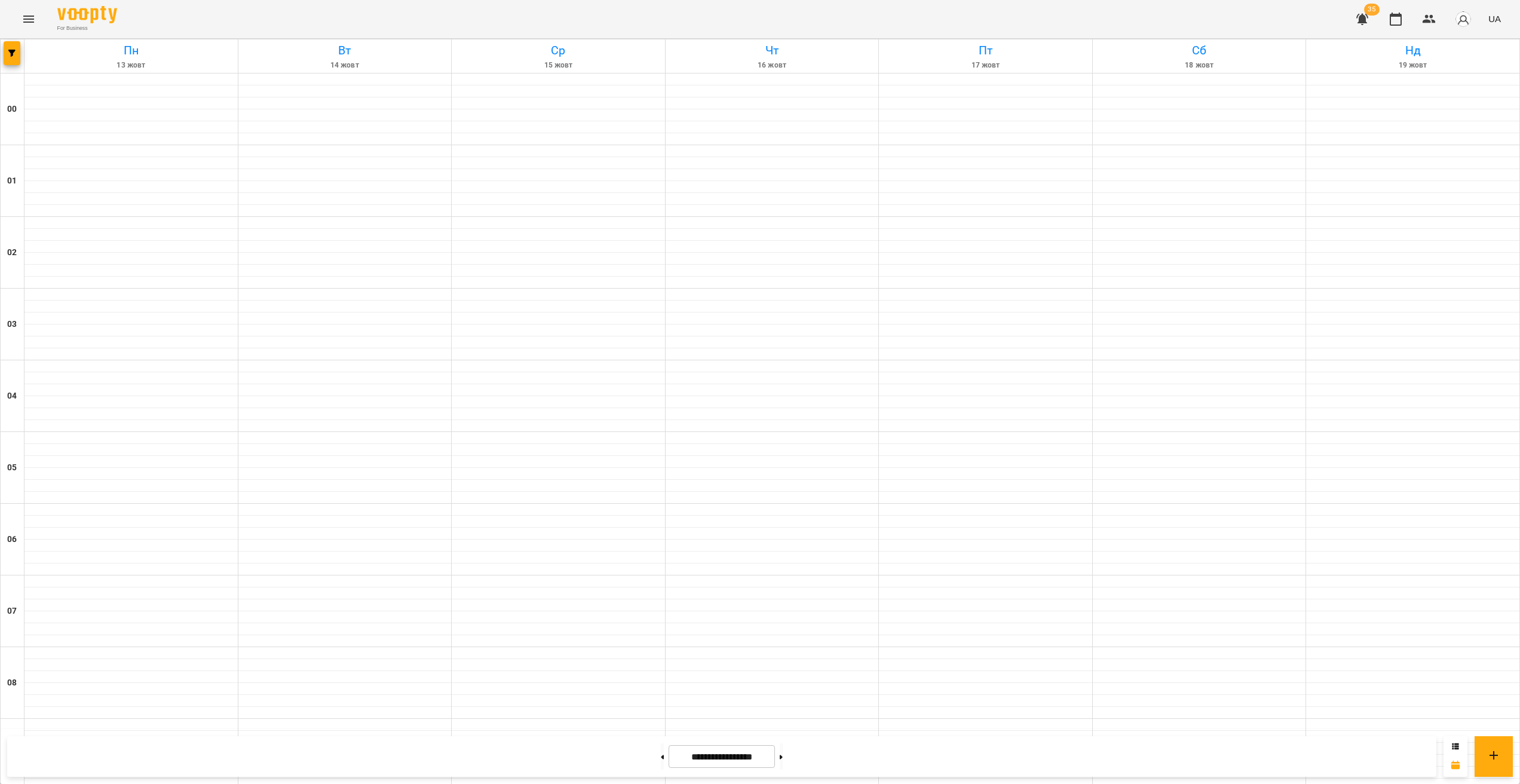
scroll to position [1064, 0]
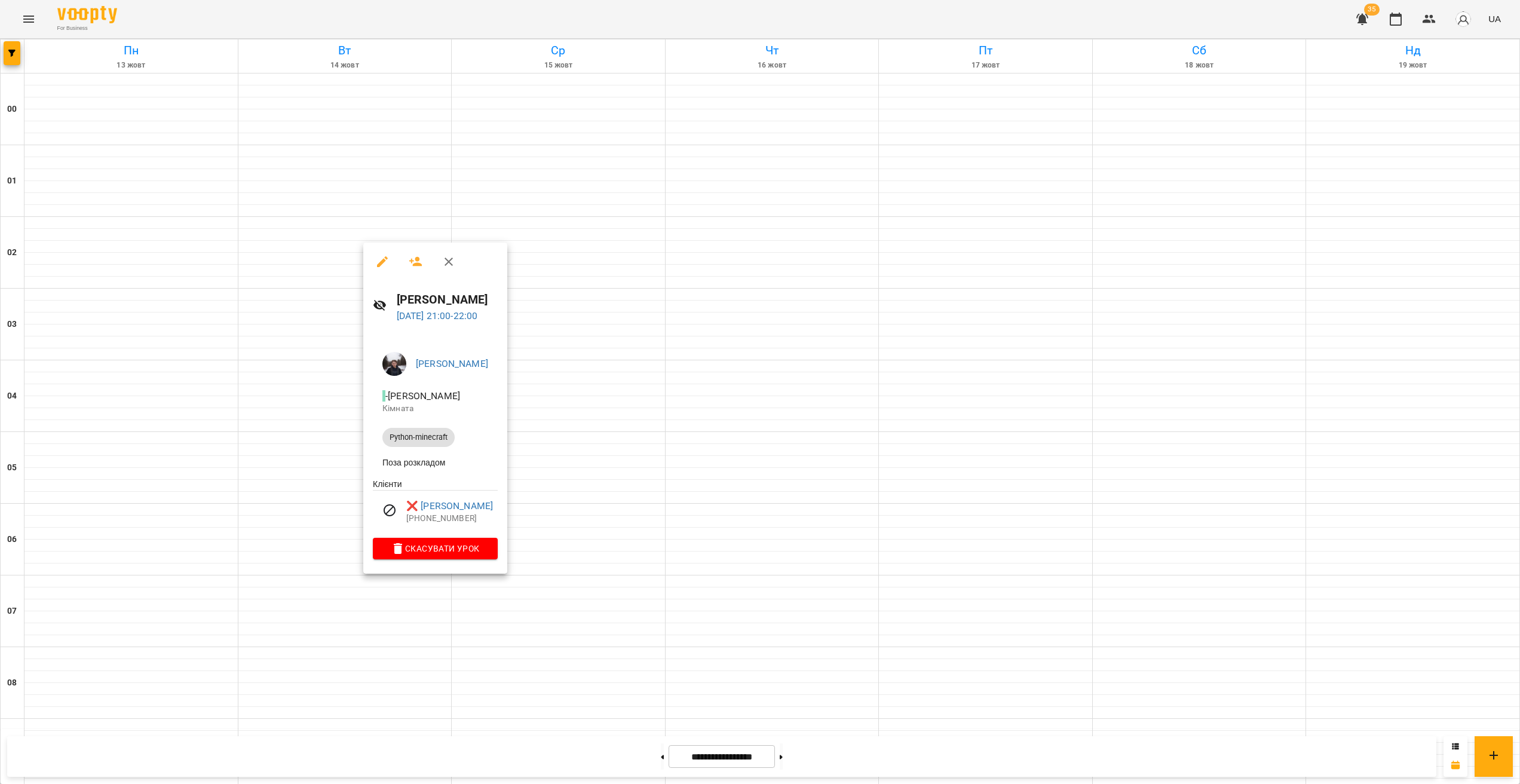
click at [377, 469] on div at bounding box center [760, 392] width 1520 height 784
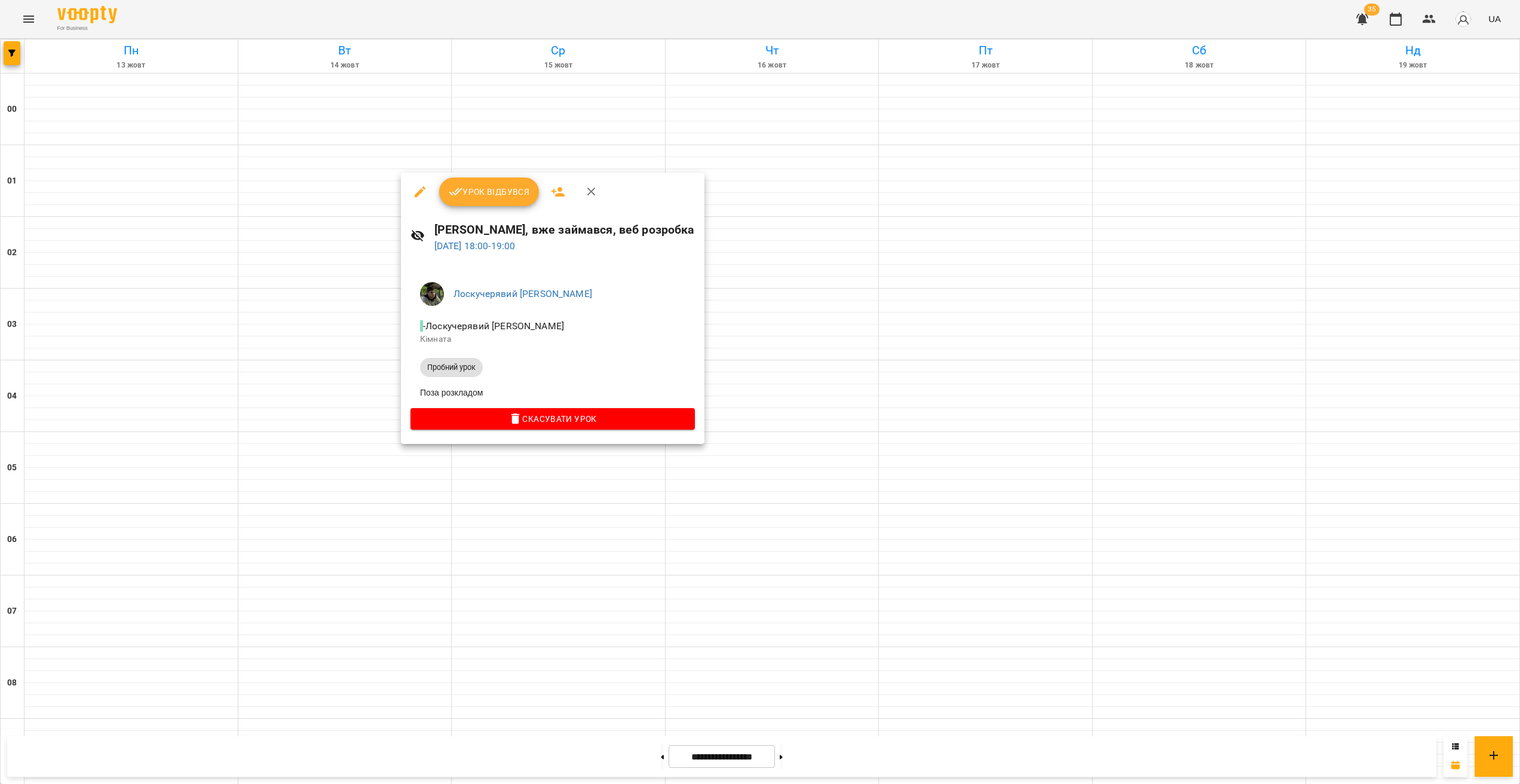
click at [357, 338] on div at bounding box center [760, 392] width 1520 height 784
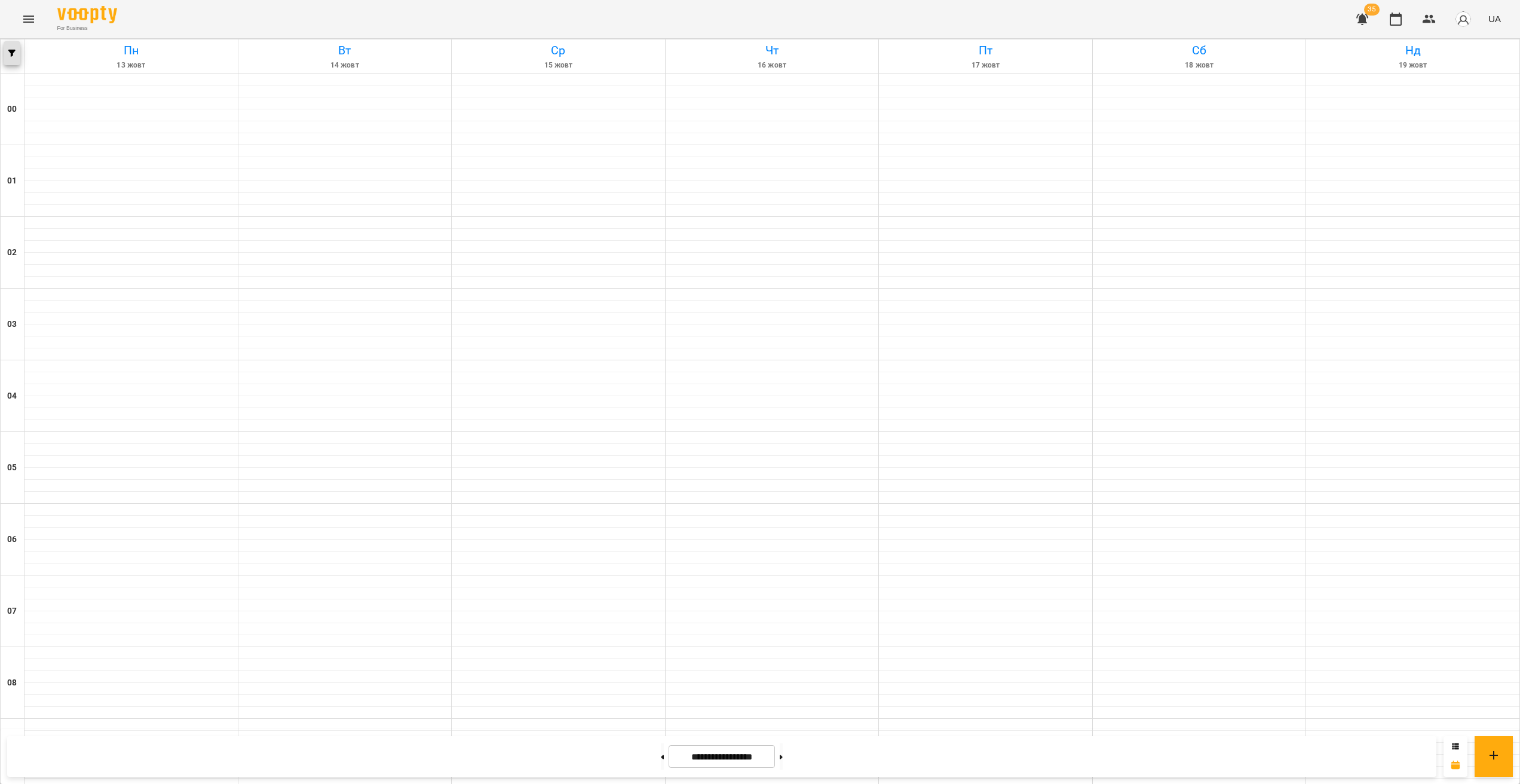
click at [14, 60] on button "button" at bounding box center [11, 52] width 16 height 24
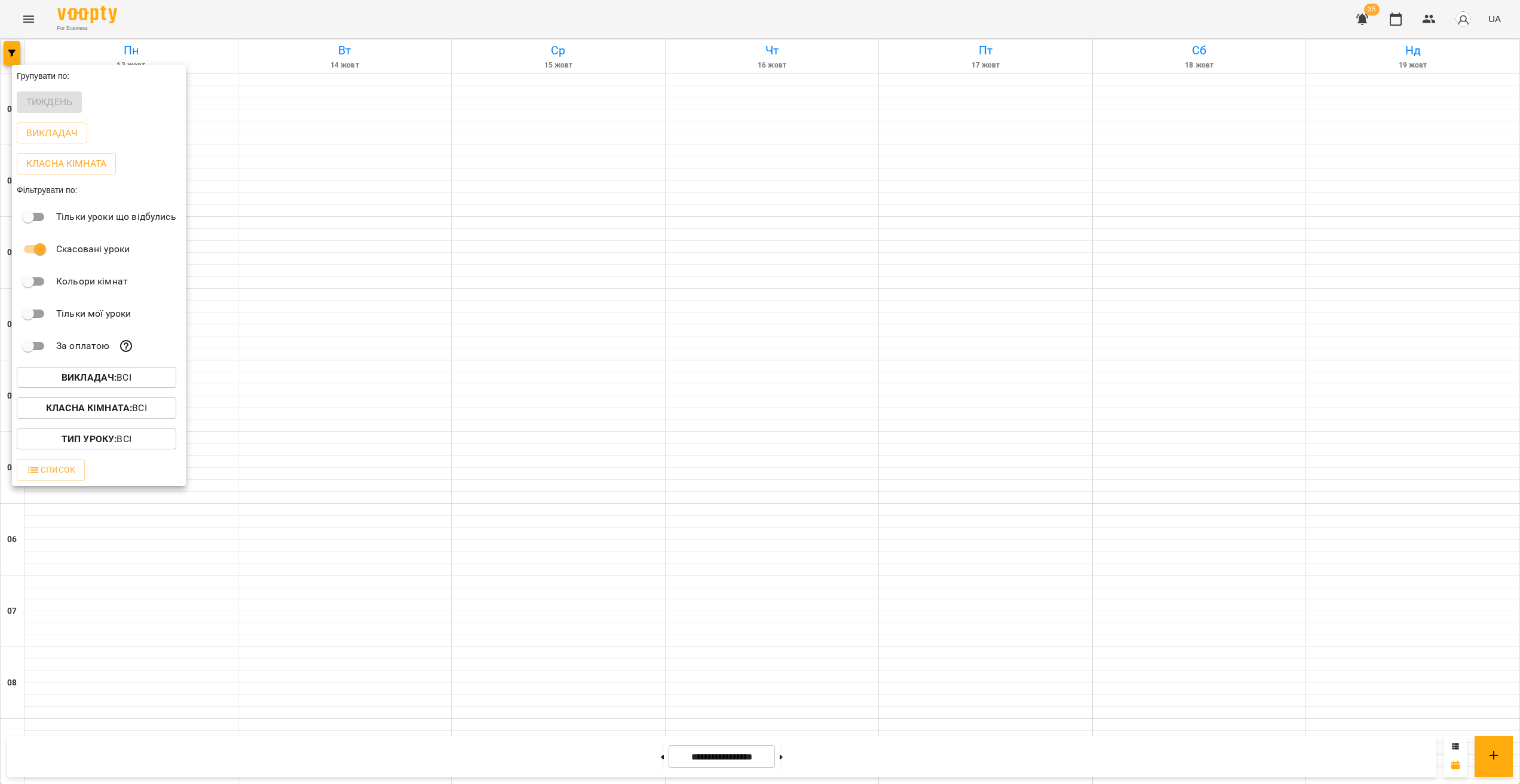
click at [112, 378] on b "Викладач :" at bounding box center [88, 377] width 55 height 11
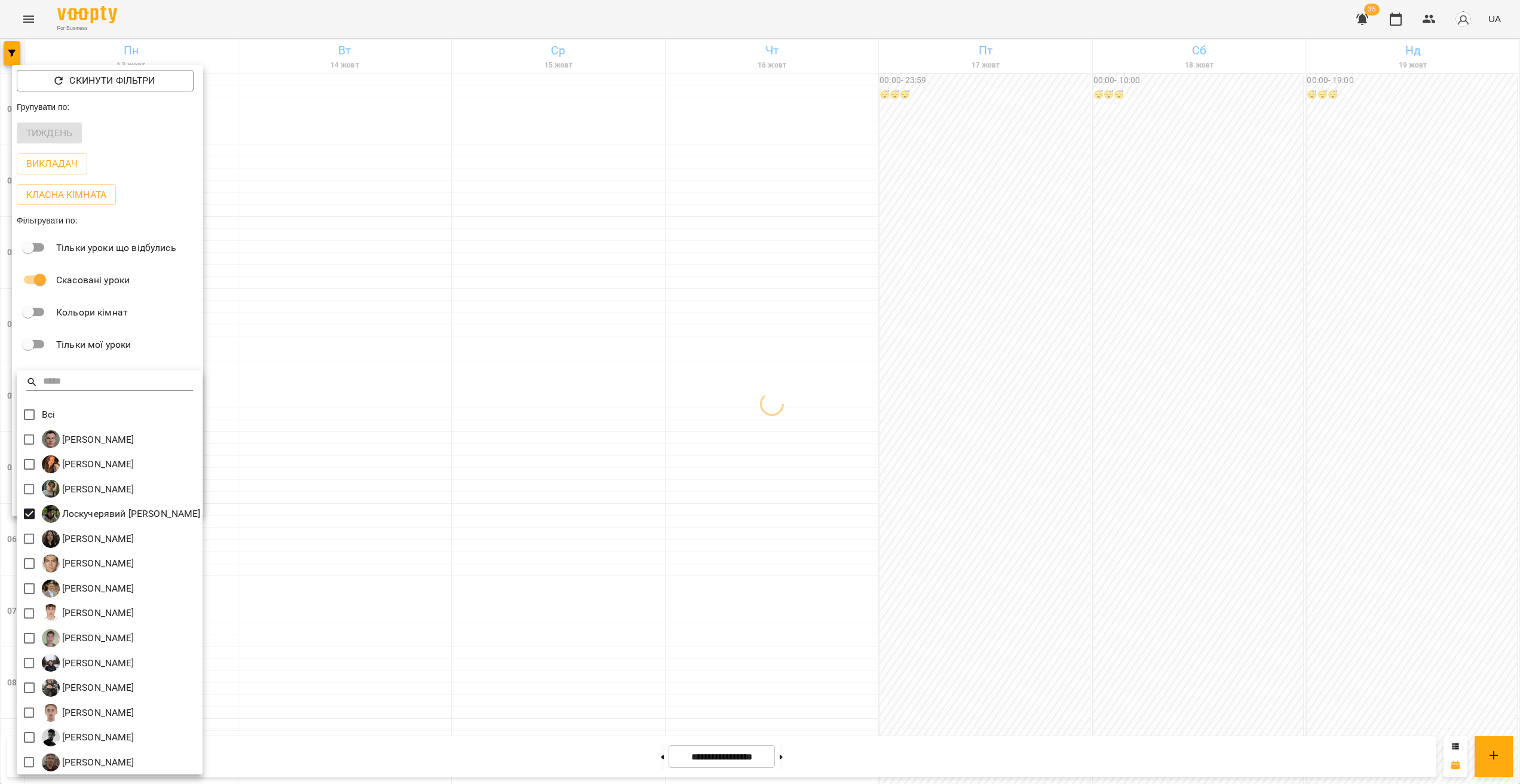
click at [528, 464] on div at bounding box center [760, 392] width 1520 height 784
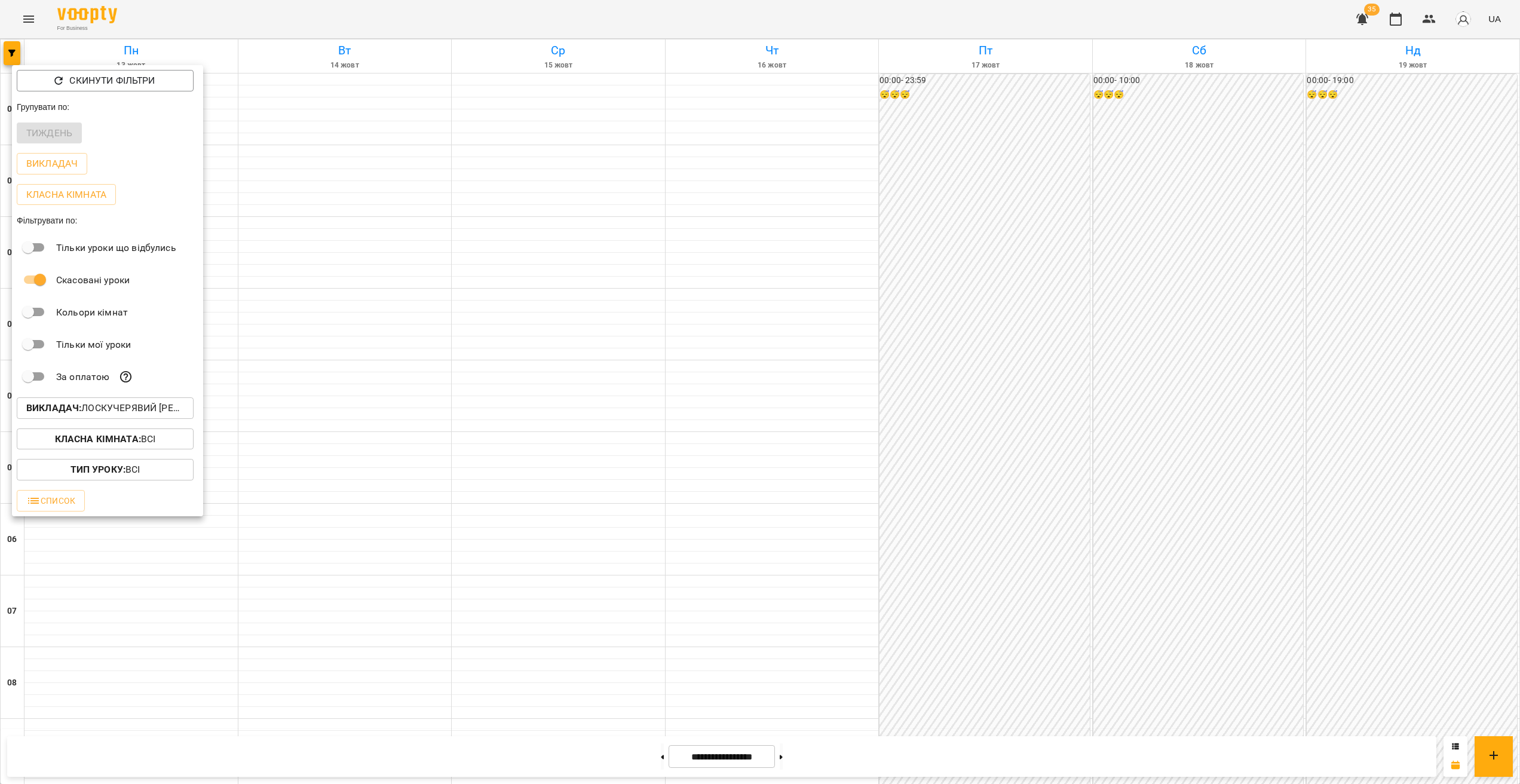
click at [566, 336] on div at bounding box center [760, 392] width 1520 height 784
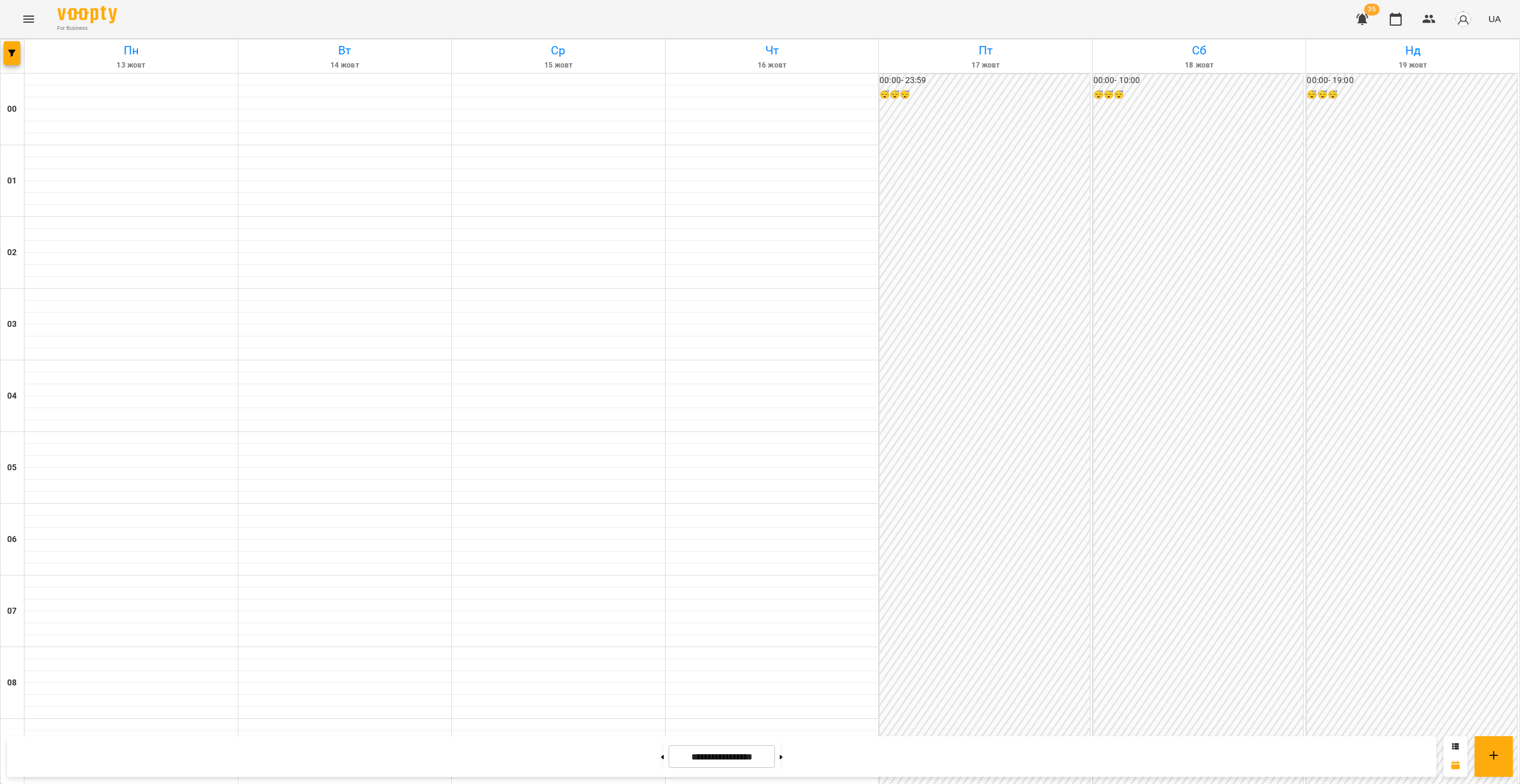
scroll to position [962, 0]
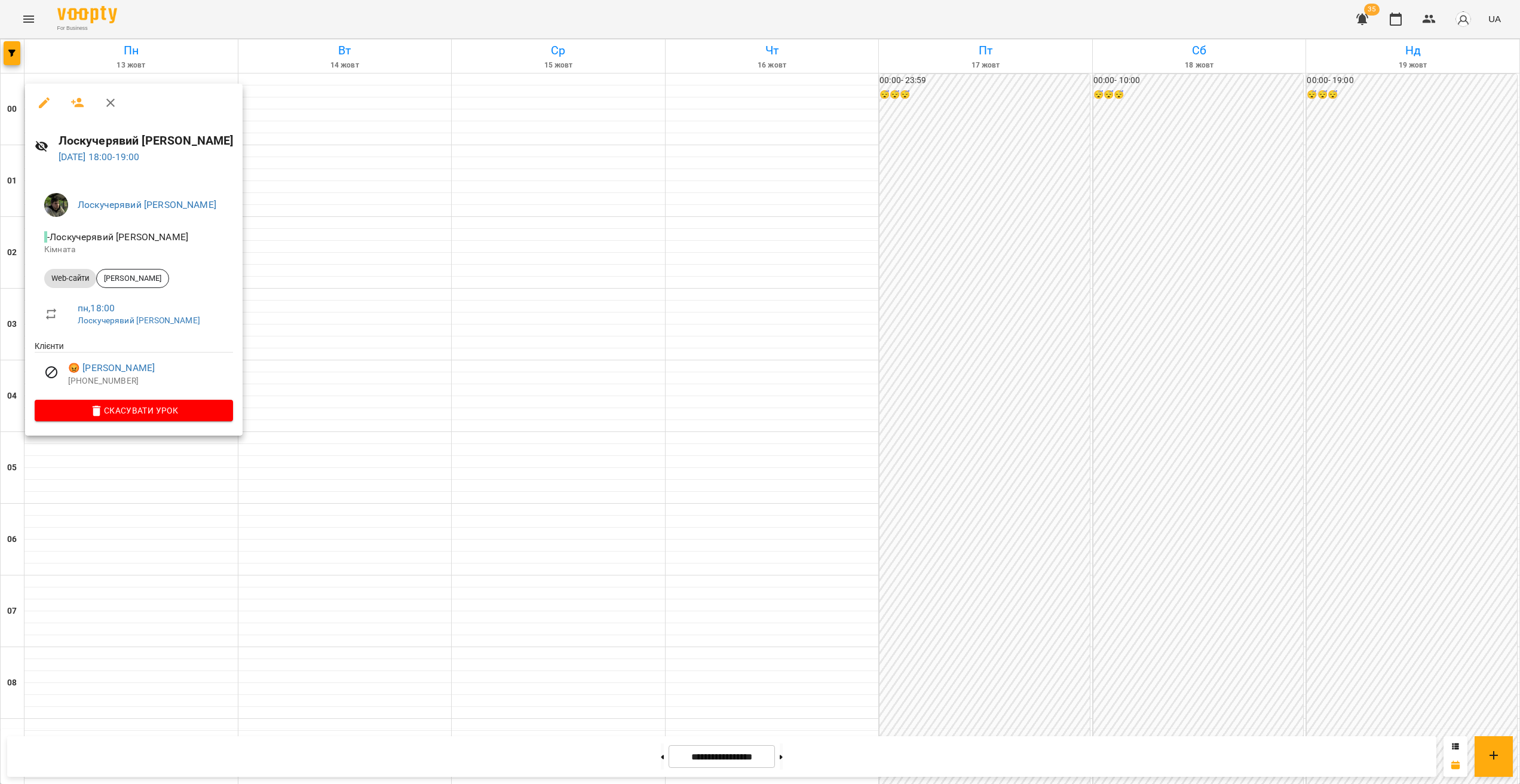
click at [194, 457] on div at bounding box center [760, 392] width 1520 height 784
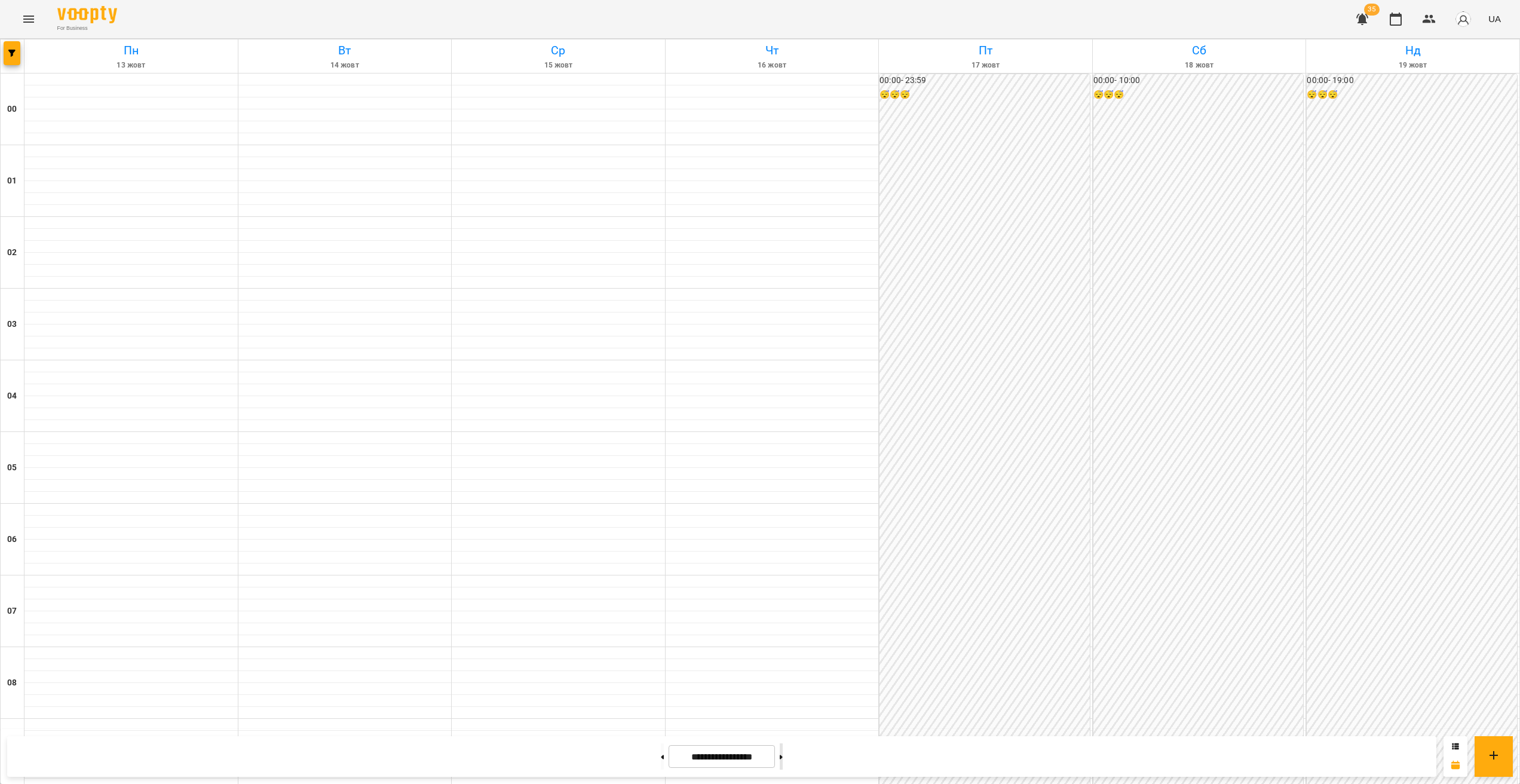
click at [783, 469] on button at bounding box center [782, 756] width 3 height 26
type input "**********"
click at [20, 56] on div at bounding box center [12, 56] width 24 height 34
click at [16, 56] on span "button" at bounding box center [11, 53] width 16 height 7
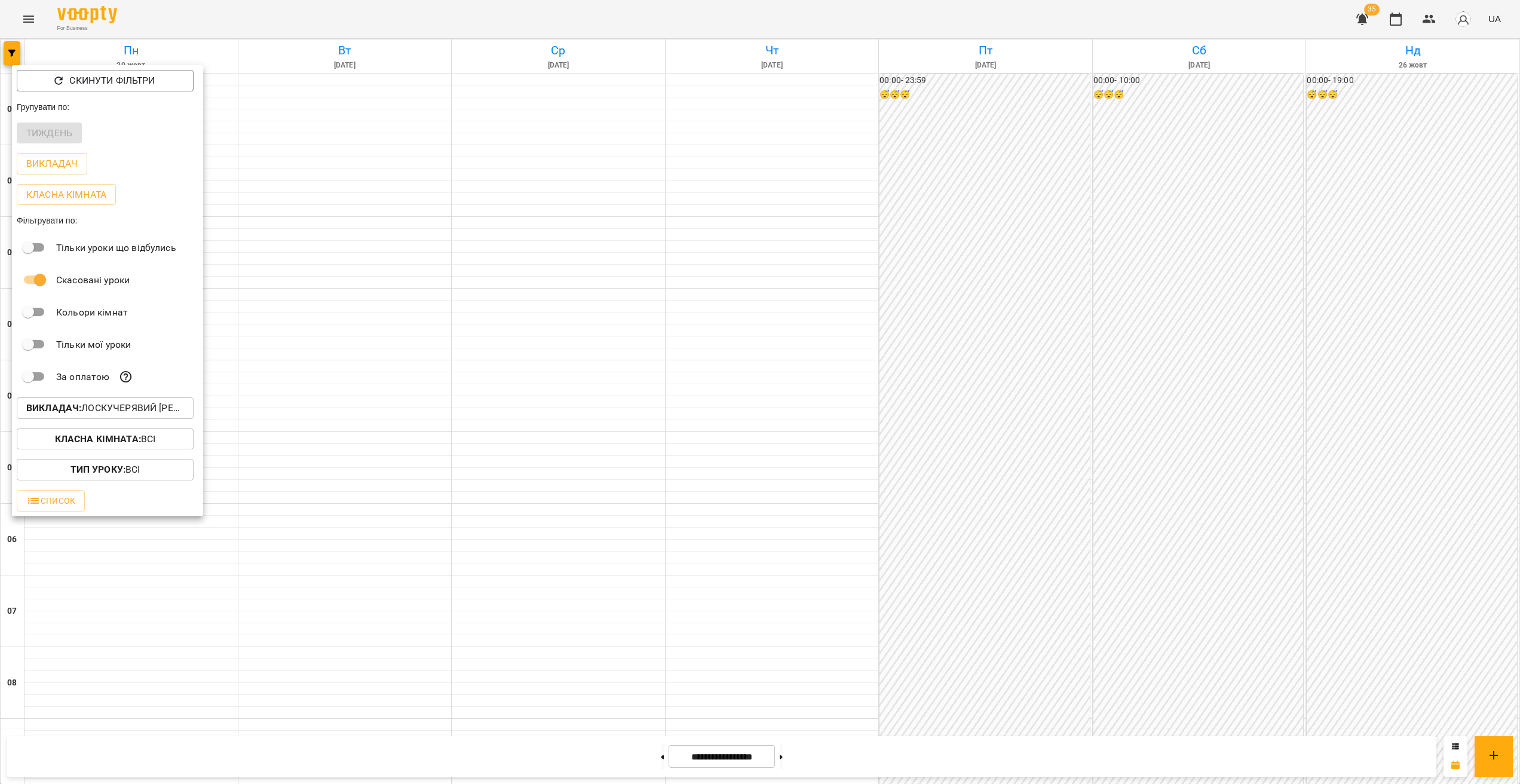
click at [98, 411] on p "Викладач : [PERSON_NAME] [PERSON_NAME]" at bounding box center [105, 408] width 158 height 15
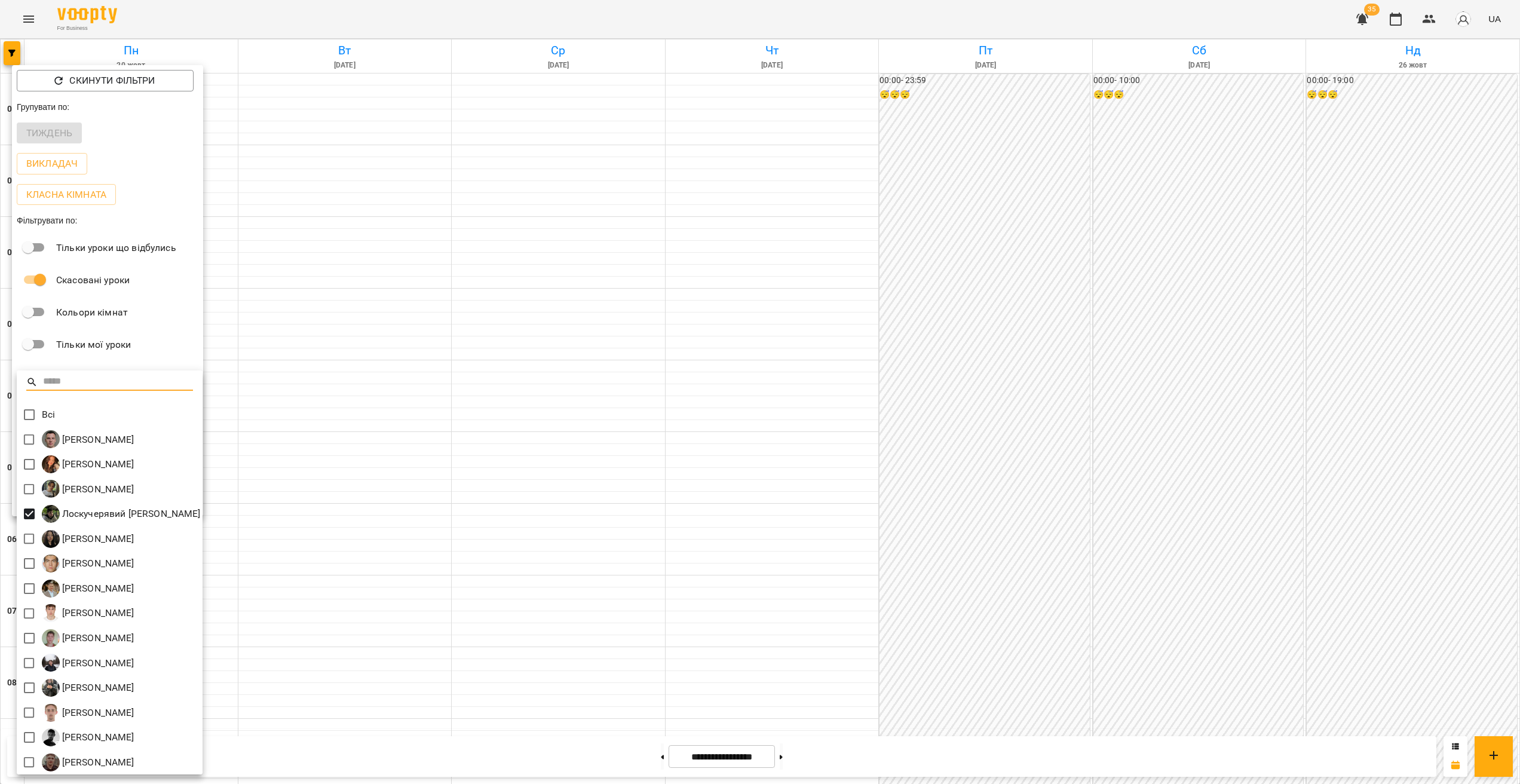
click at [373, 450] on div at bounding box center [760, 392] width 1520 height 784
